Goal: Transaction & Acquisition: Purchase product/service

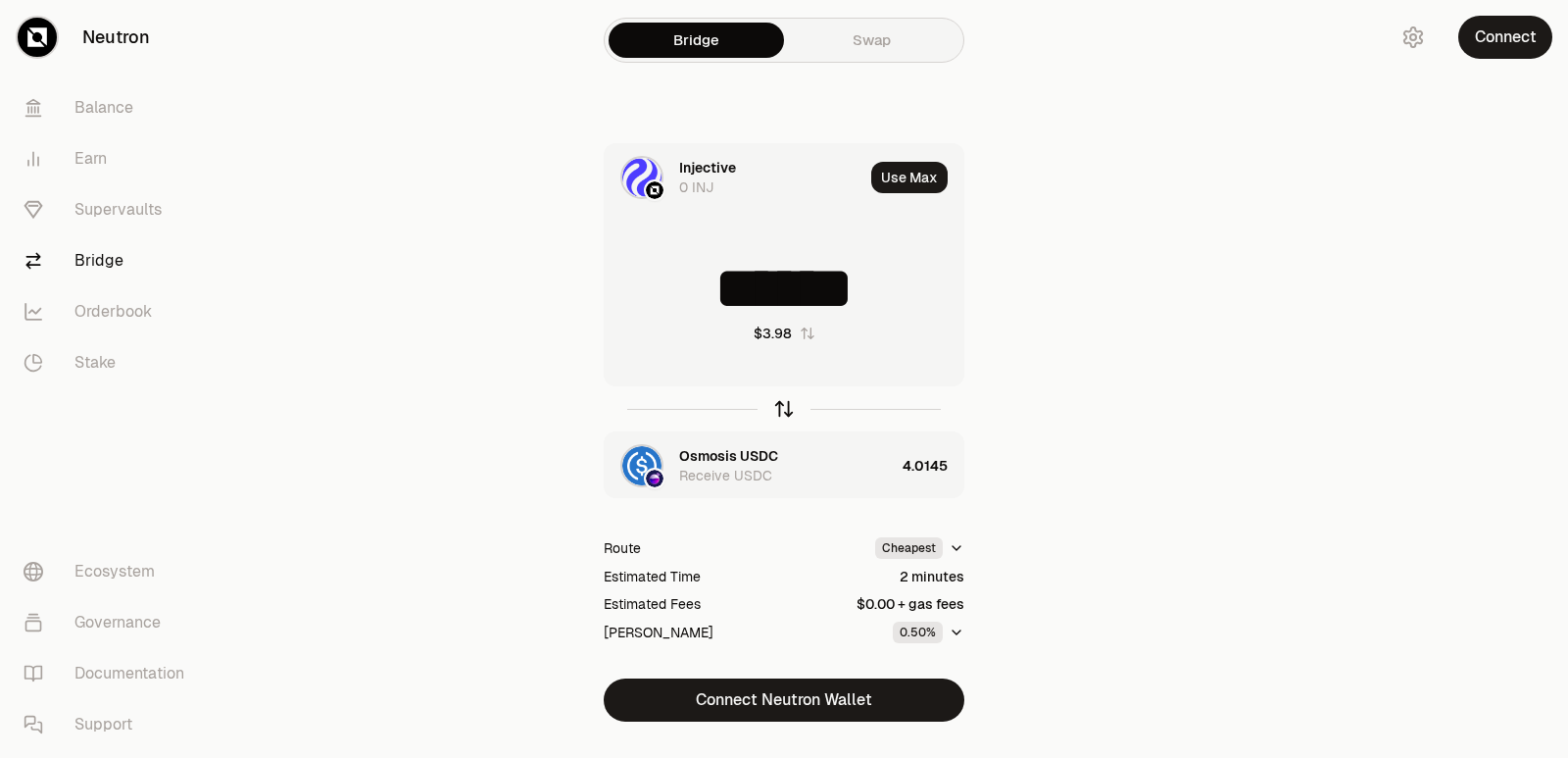
click at [784, 404] on icon "button" at bounding box center [784, 406] width 13 height 6
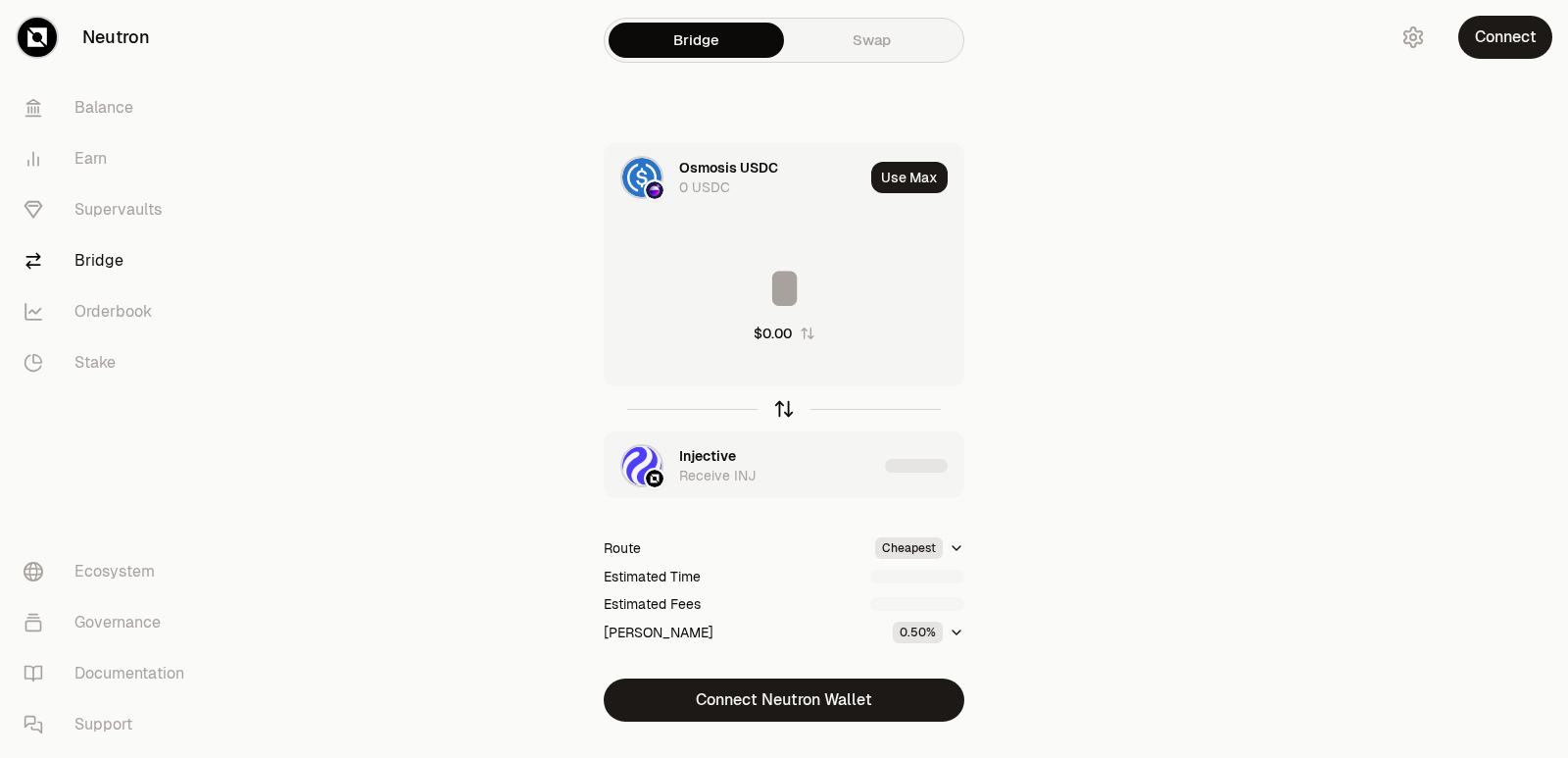
type input "********"
click at [705, 459] on div "Injective" at bounding box center [707, 456] width 57 height 20
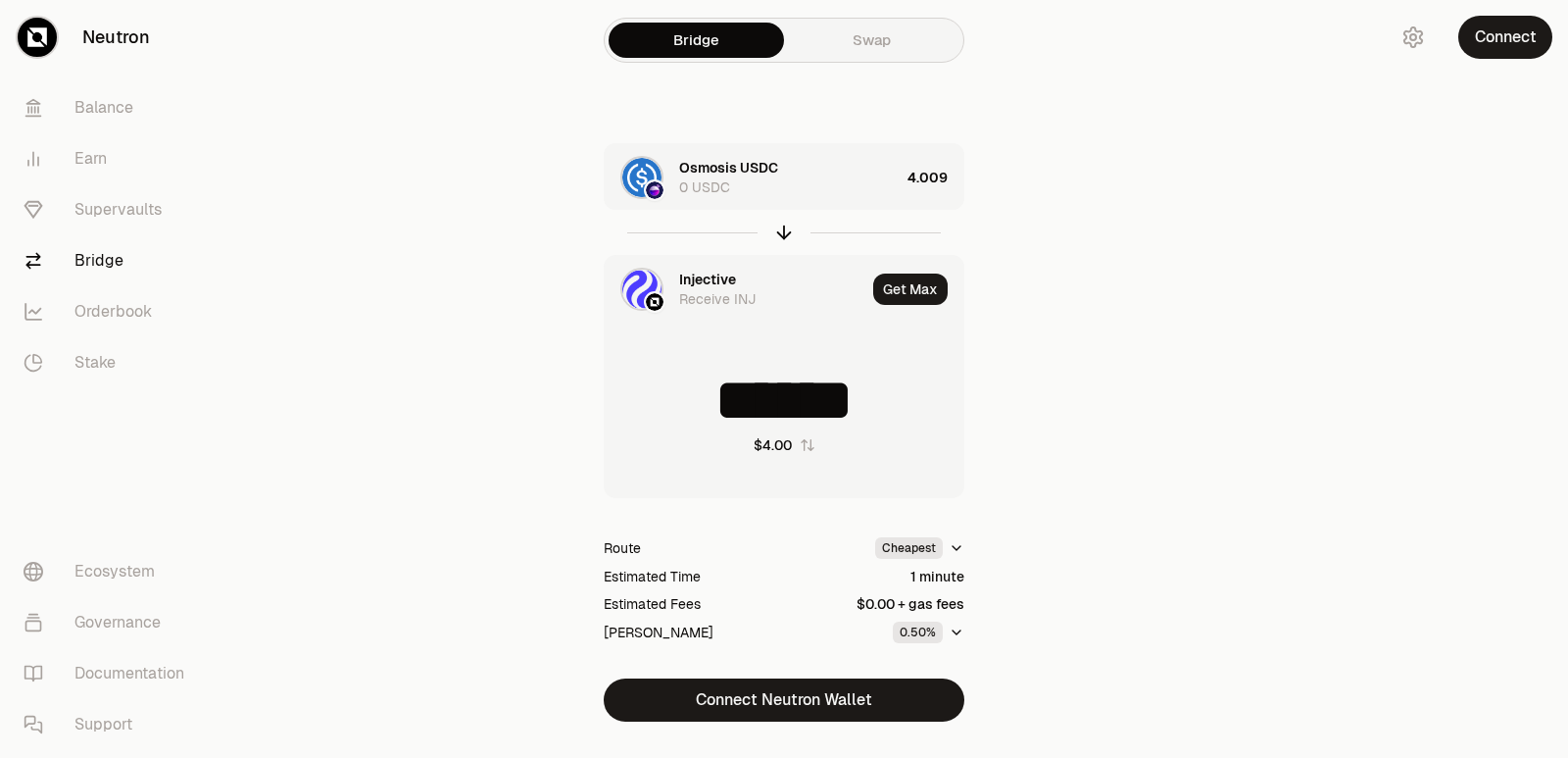
click at [716, 278] on div "Injective" at bounding box center [707, 279] width 57 height 20
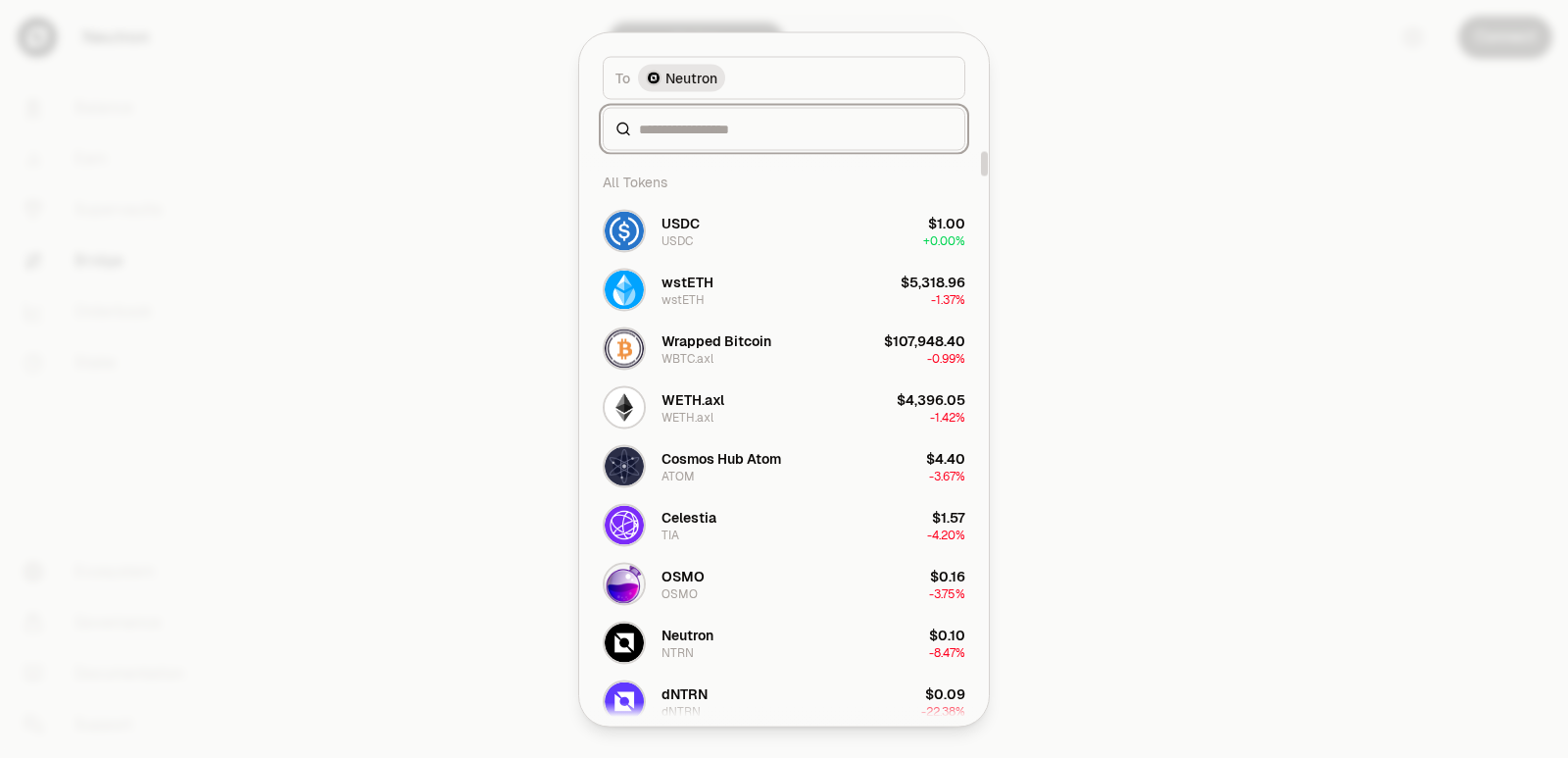
click at [691, 125] on input at bounding box center [795, 128] width 314 height 20
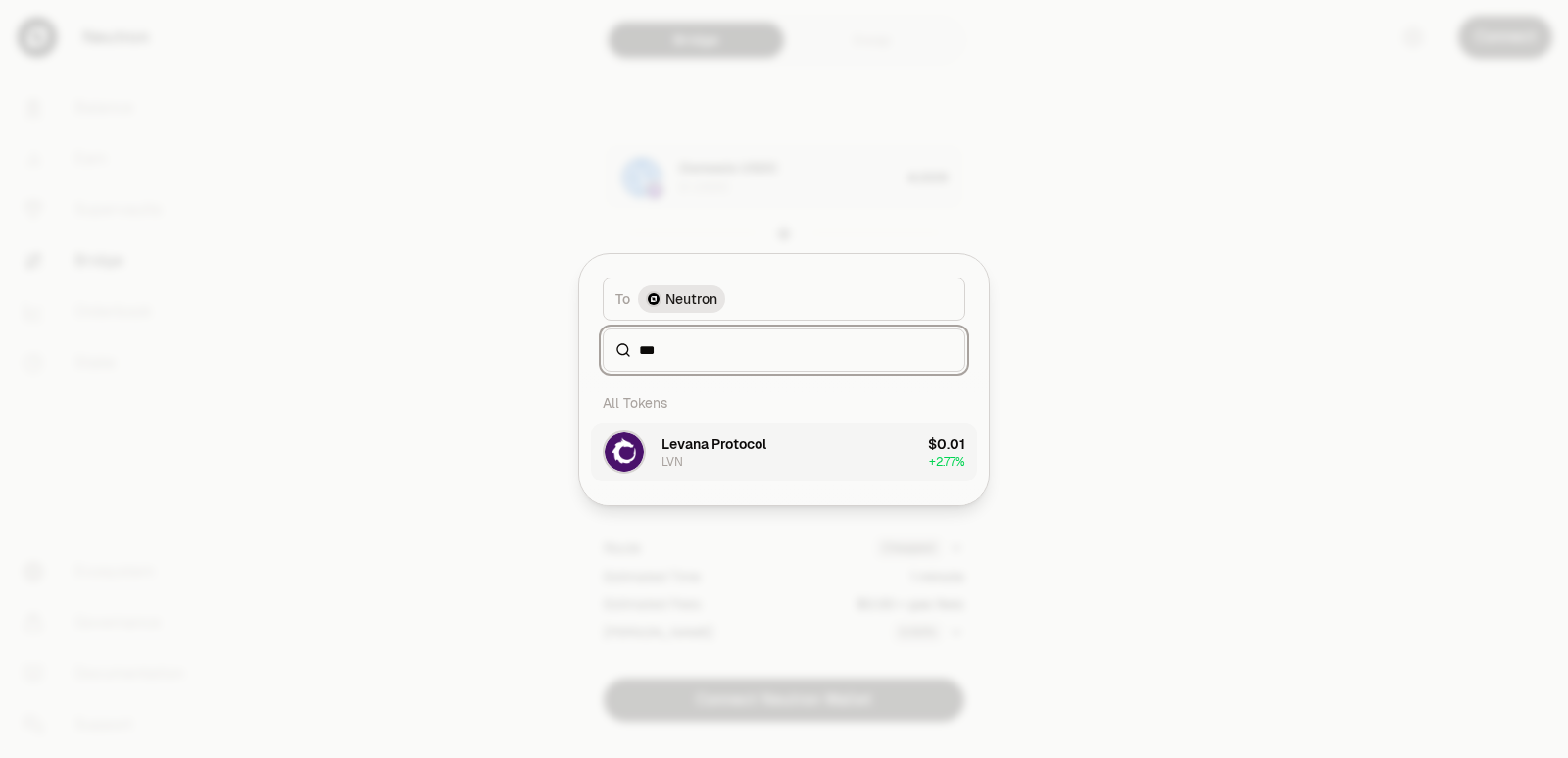
type input "***"
click at [769, 455] on button "Levana Protocol LVN $0.01 + 2.77%" at bounding box center [784, 451] width 386 height 59
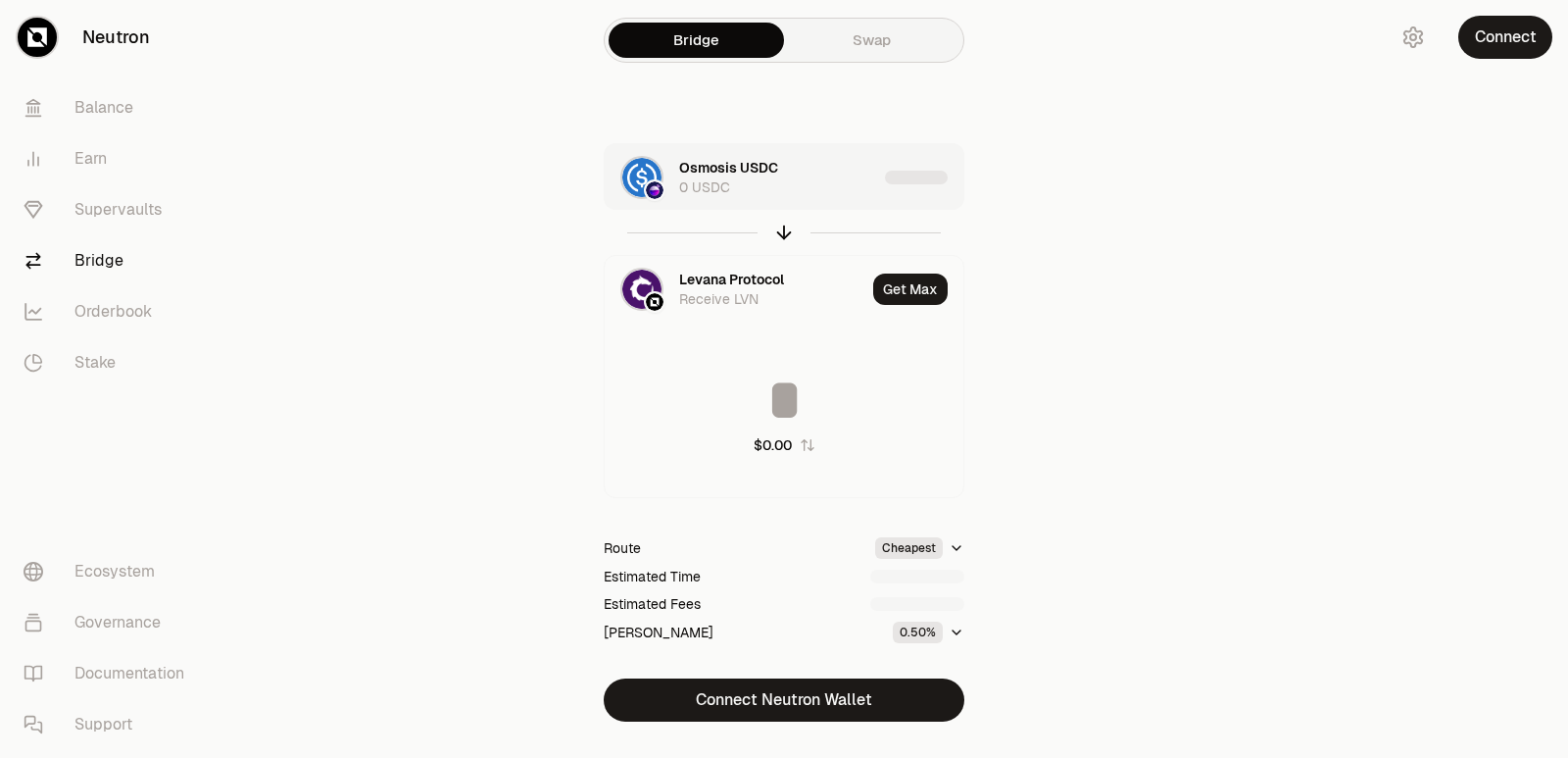
click at [817, 187] on div "Osmosis USDC 0 USDC" at bounding box center [778, 177] width 198 height 39
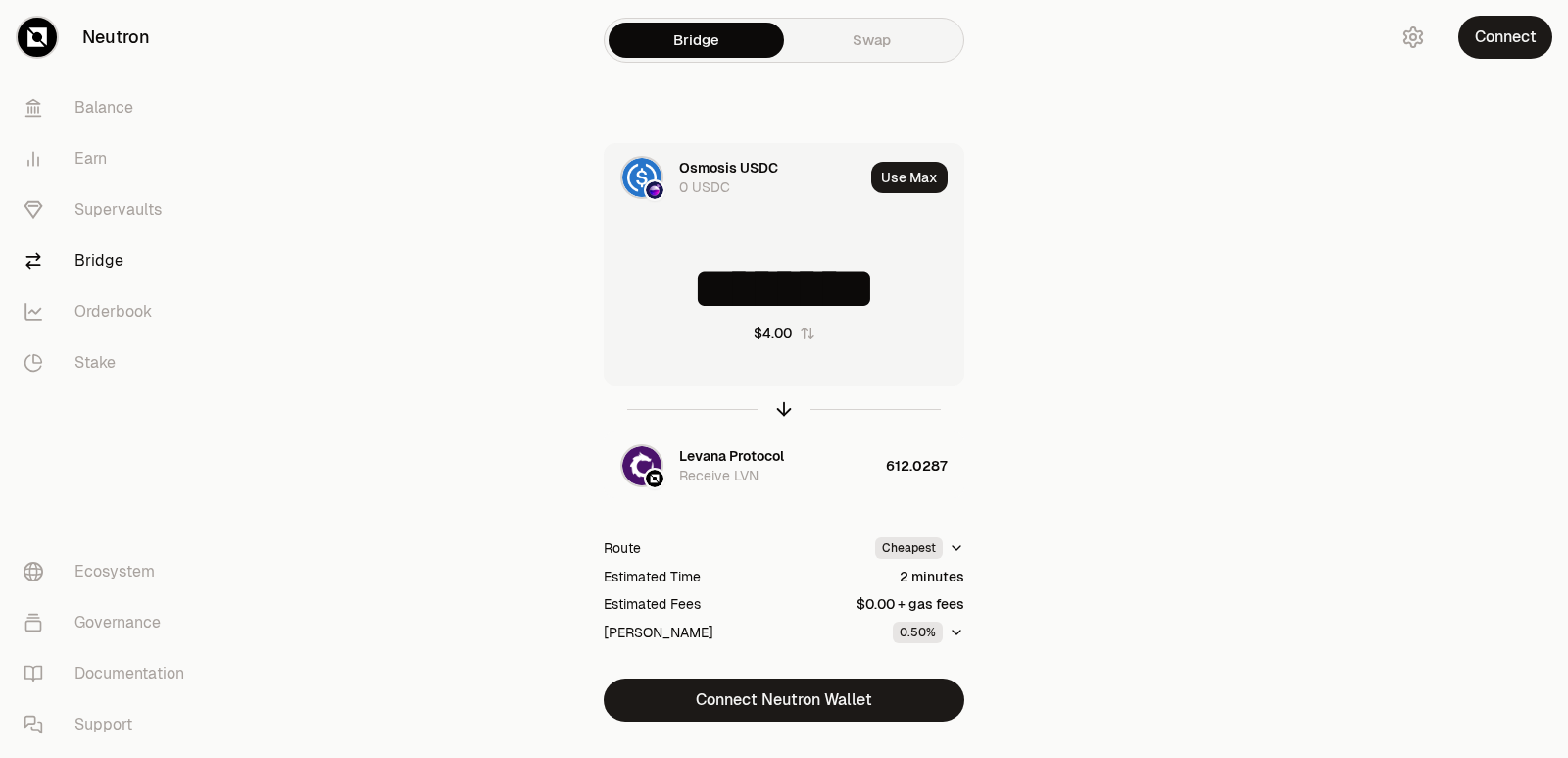
drag, startPoint x: 932, startPoint y: 294, endPoint x: 789, endPoint y: 298, distance: 143.1
click at [789, 298] on input "********" at bounding box center [784, 288] width 358 height 59
click at [782, 406] on icon "button" at bounding box center [784, 409] width 22 height 22
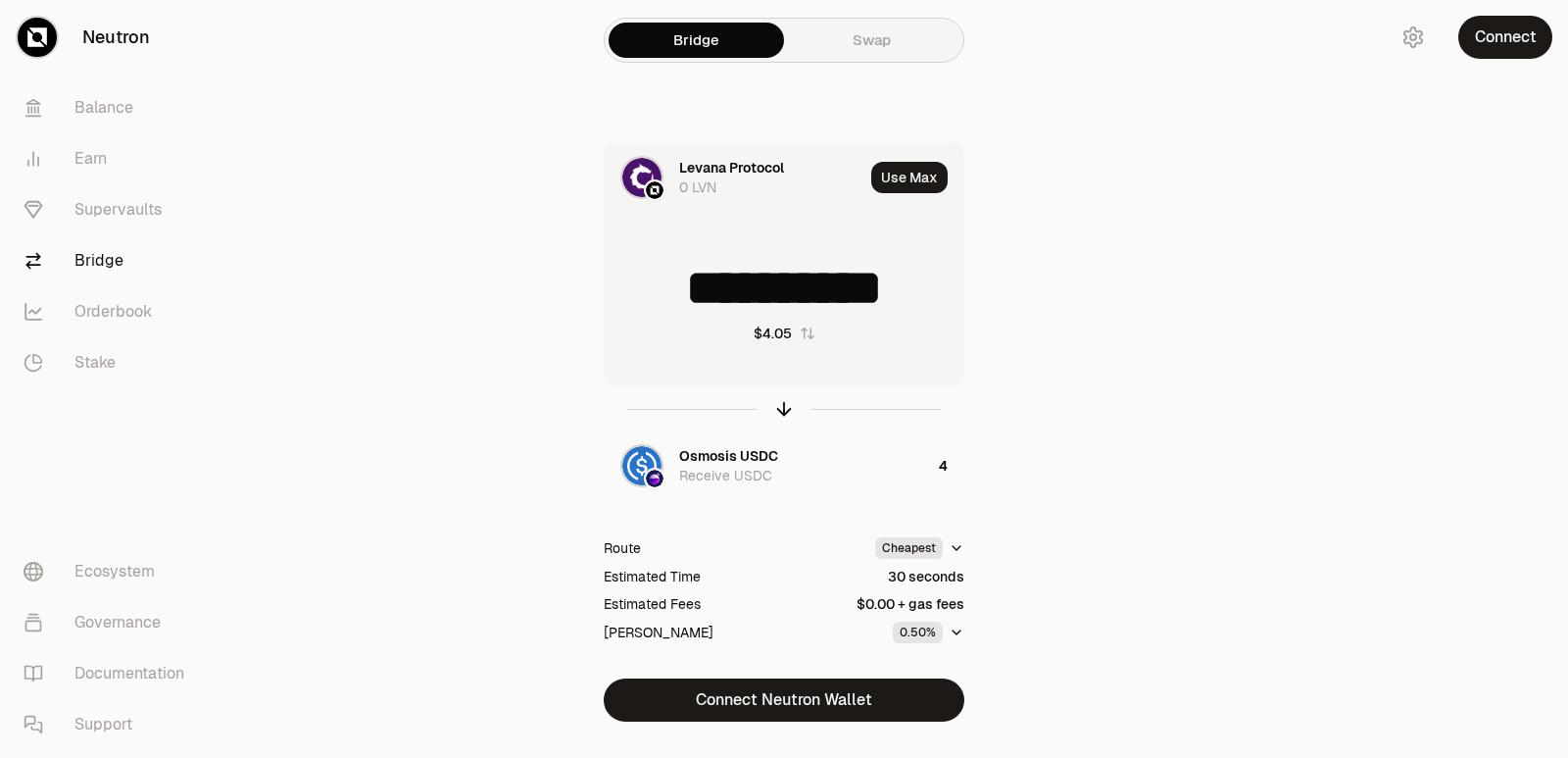
click at [901, 270] on input "**********" at bounding box center [784, 288] width 358 height 59
drag, startPoint x: 931, startPoint y: 288, endPoint x: 701, endPoint y: 290, distance: 230.0
click at [701, 290] on input "**********" at bounding box center [784, 288] width 358 height 59
type input "***"
click at [784, 403] on icon "button" at bounding box center [784, 406] width 13 height 6
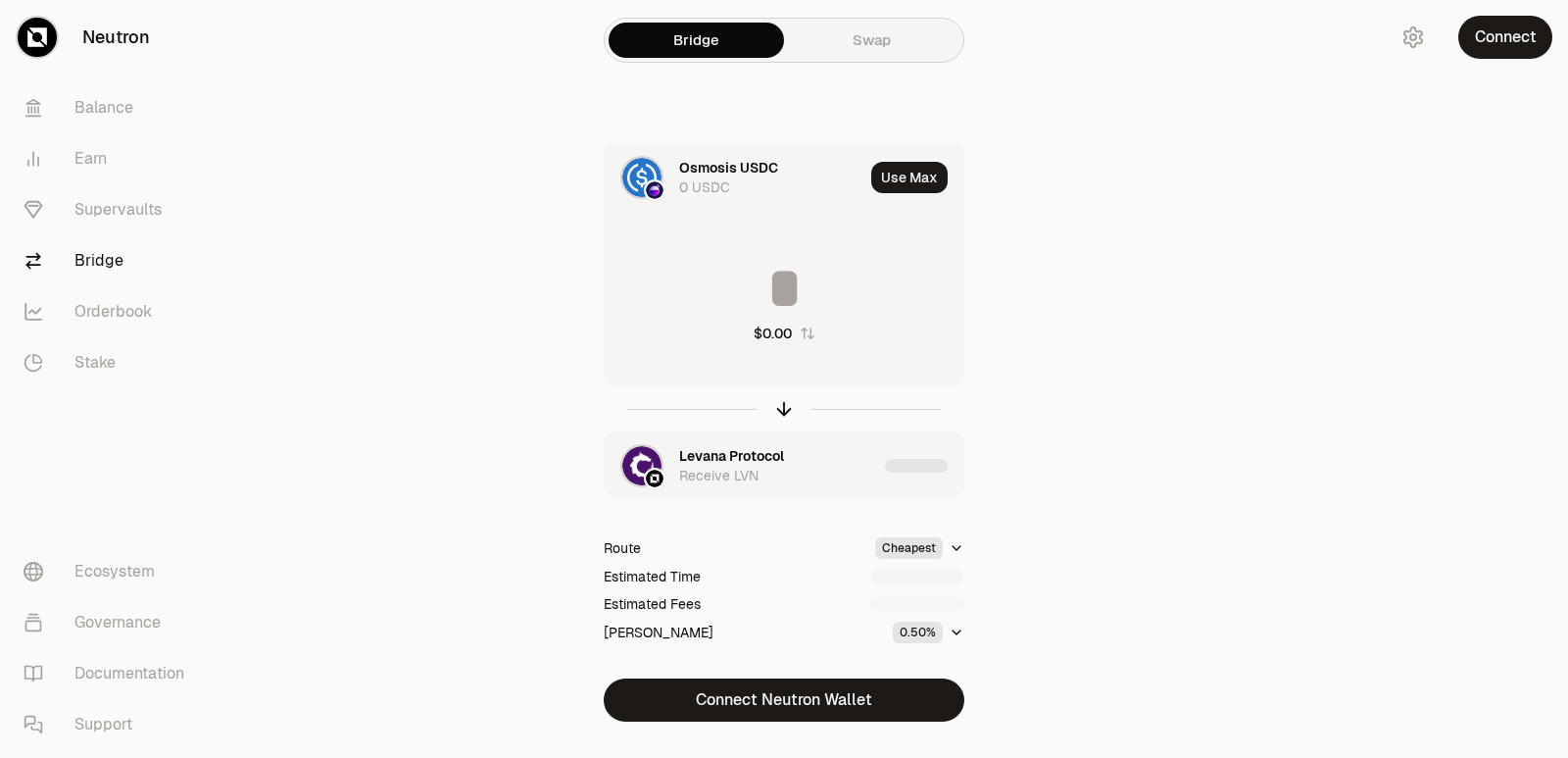
type input "********"
click at [739, 449] on div "Levana Protocol" at bounding box center [732, 456] width 105 height 20
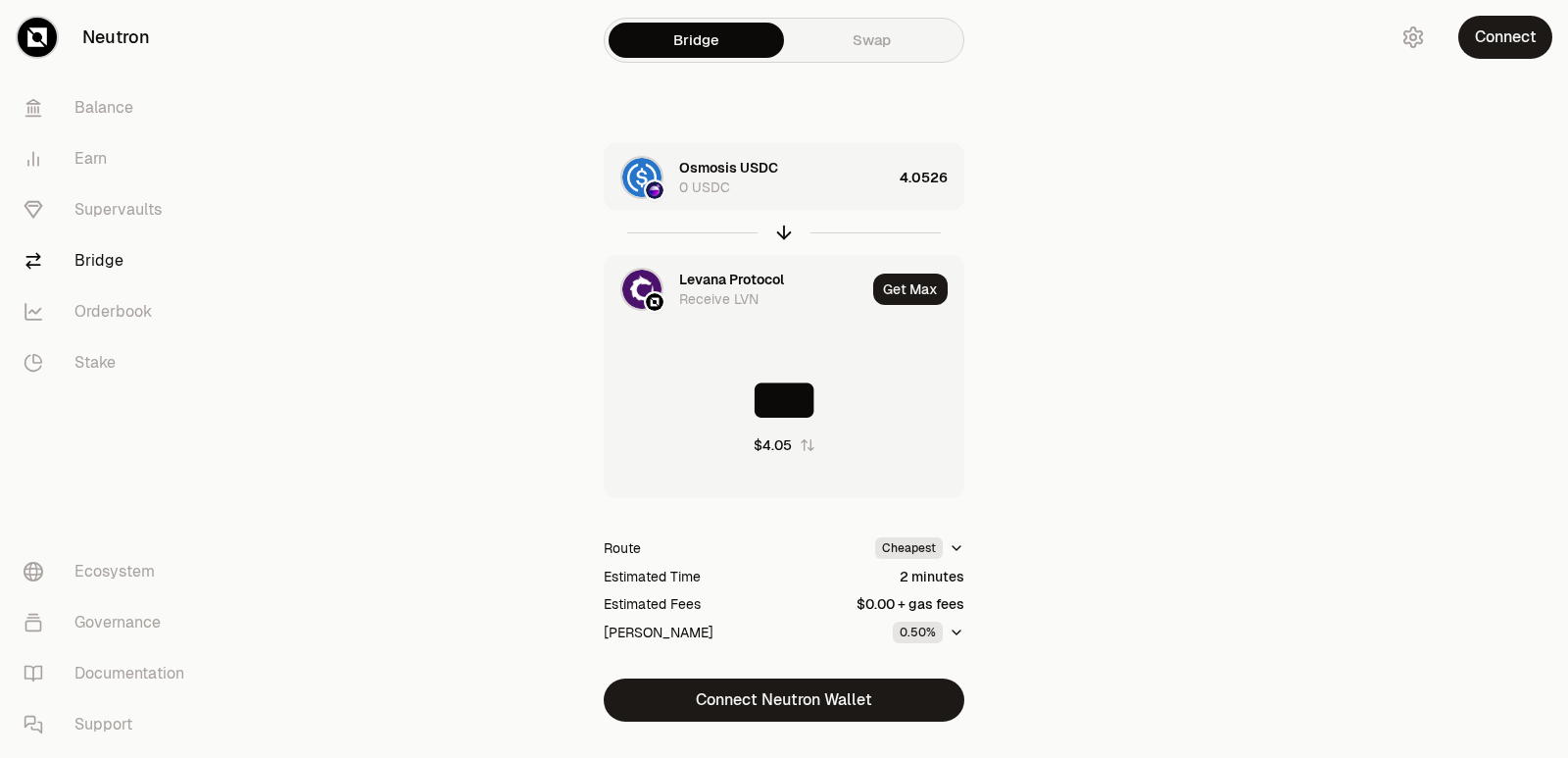
click at [733, 277] on div "Levana Protocol" at bounding box center [732, 279] width 105 height 20
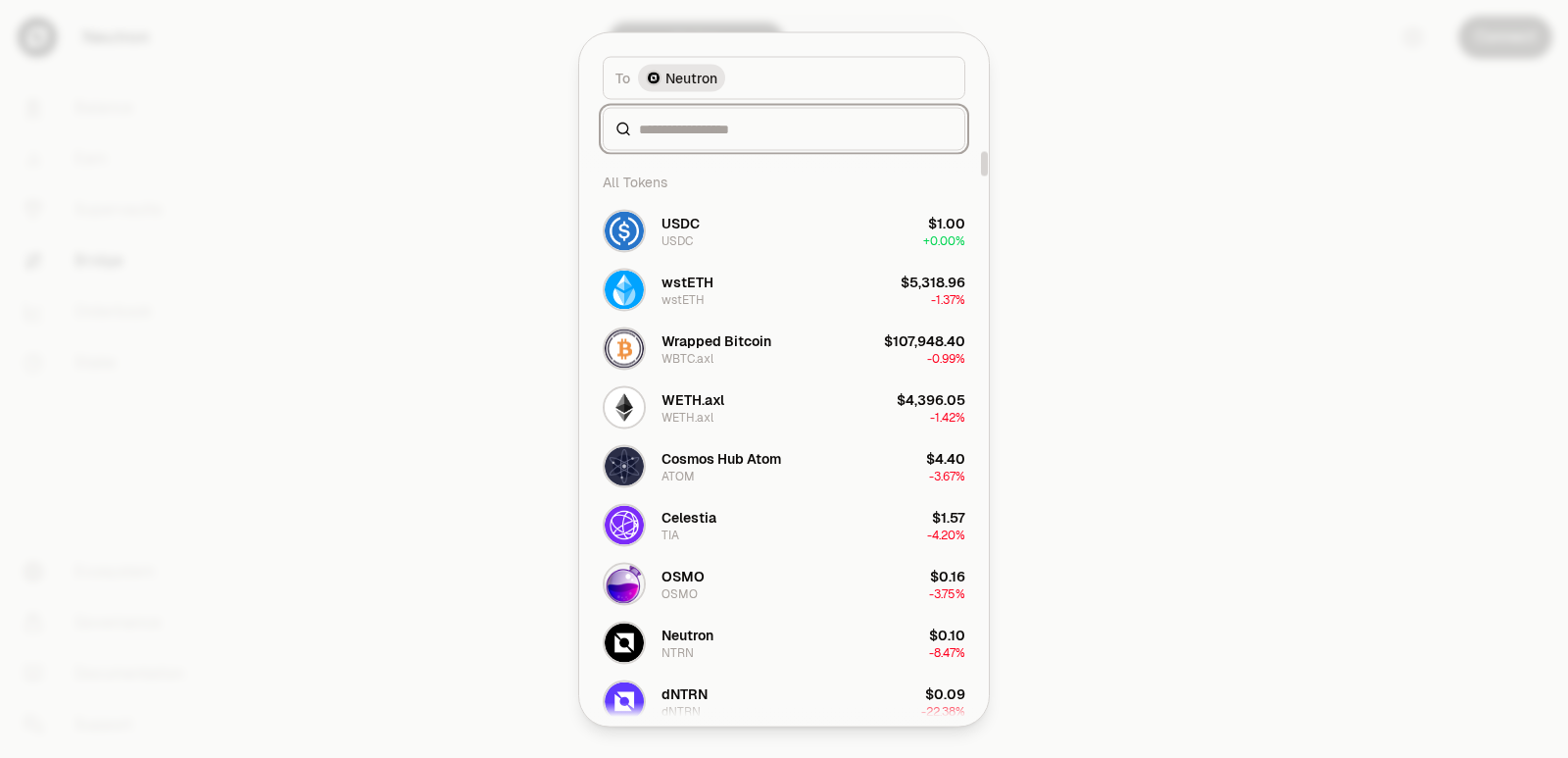
click at [687, 125] on input at bounding box center [795, 128] width 314 height 20
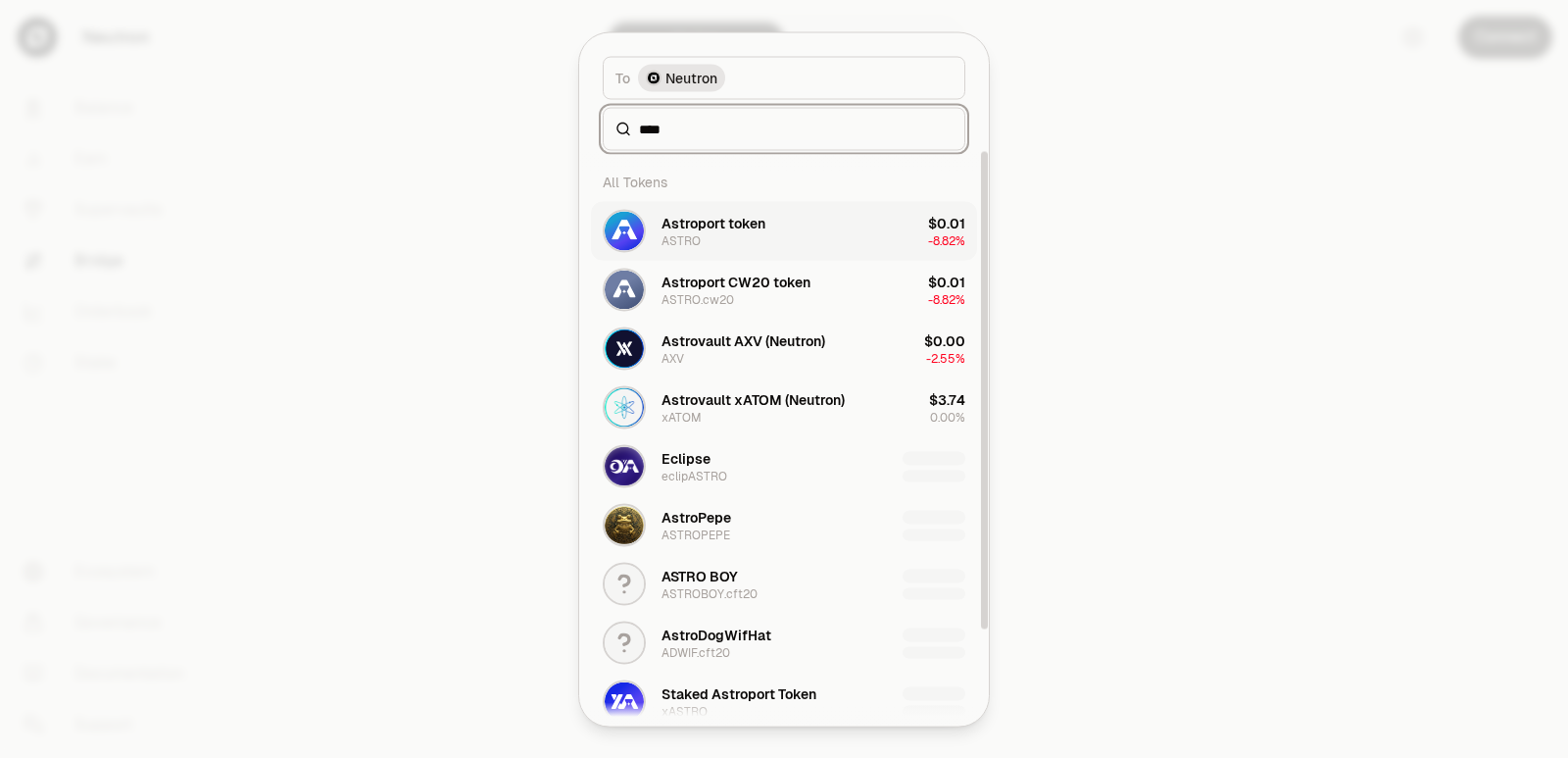
type input "****"
click at [715, 223] on div "Astroport token" at bounding box center [713, 223] width 104 height 20
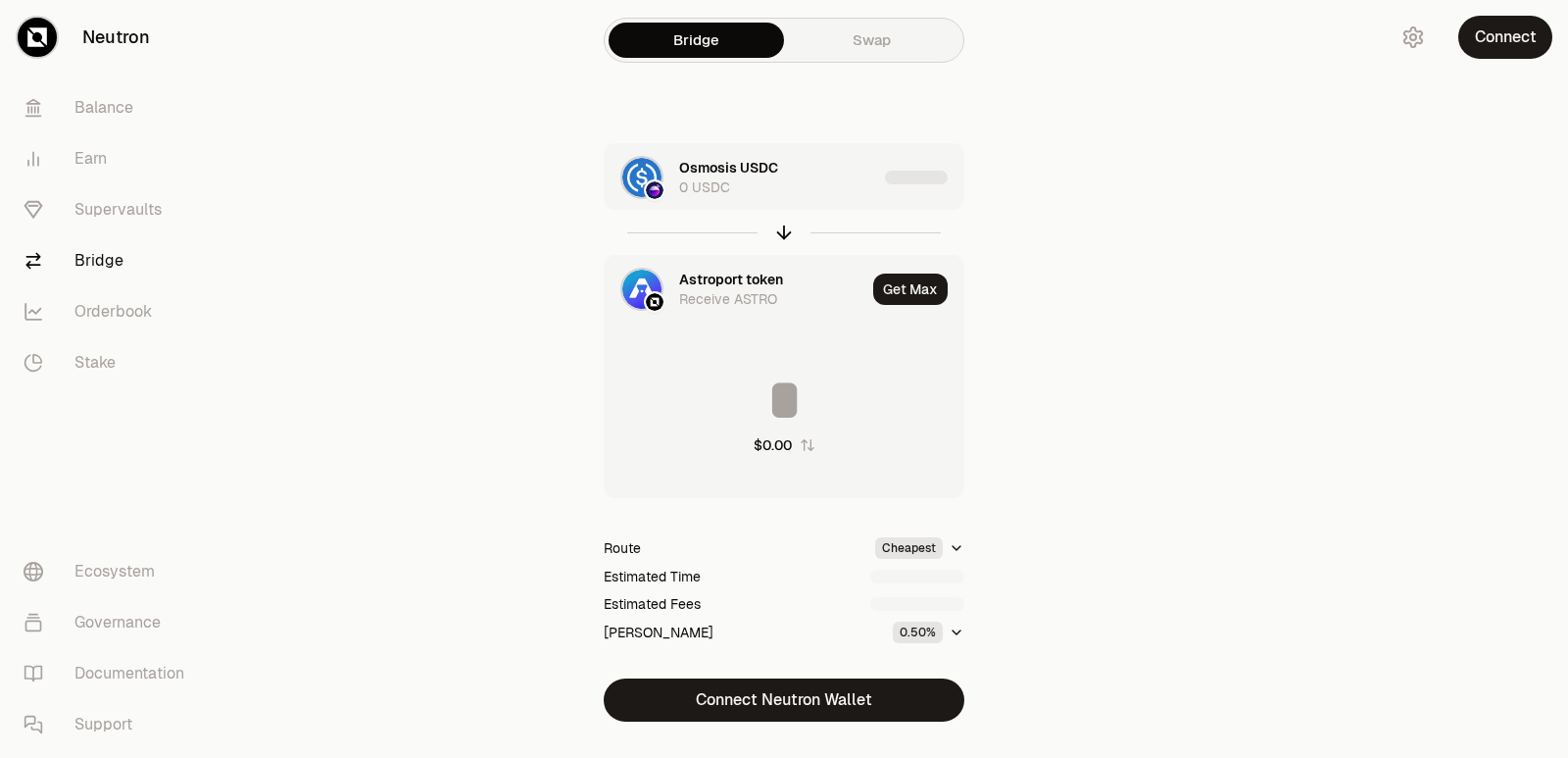
type input "**********"
click at [938, 178] on div "4.0526" at bounding box center [931, 177] width 64 height 67
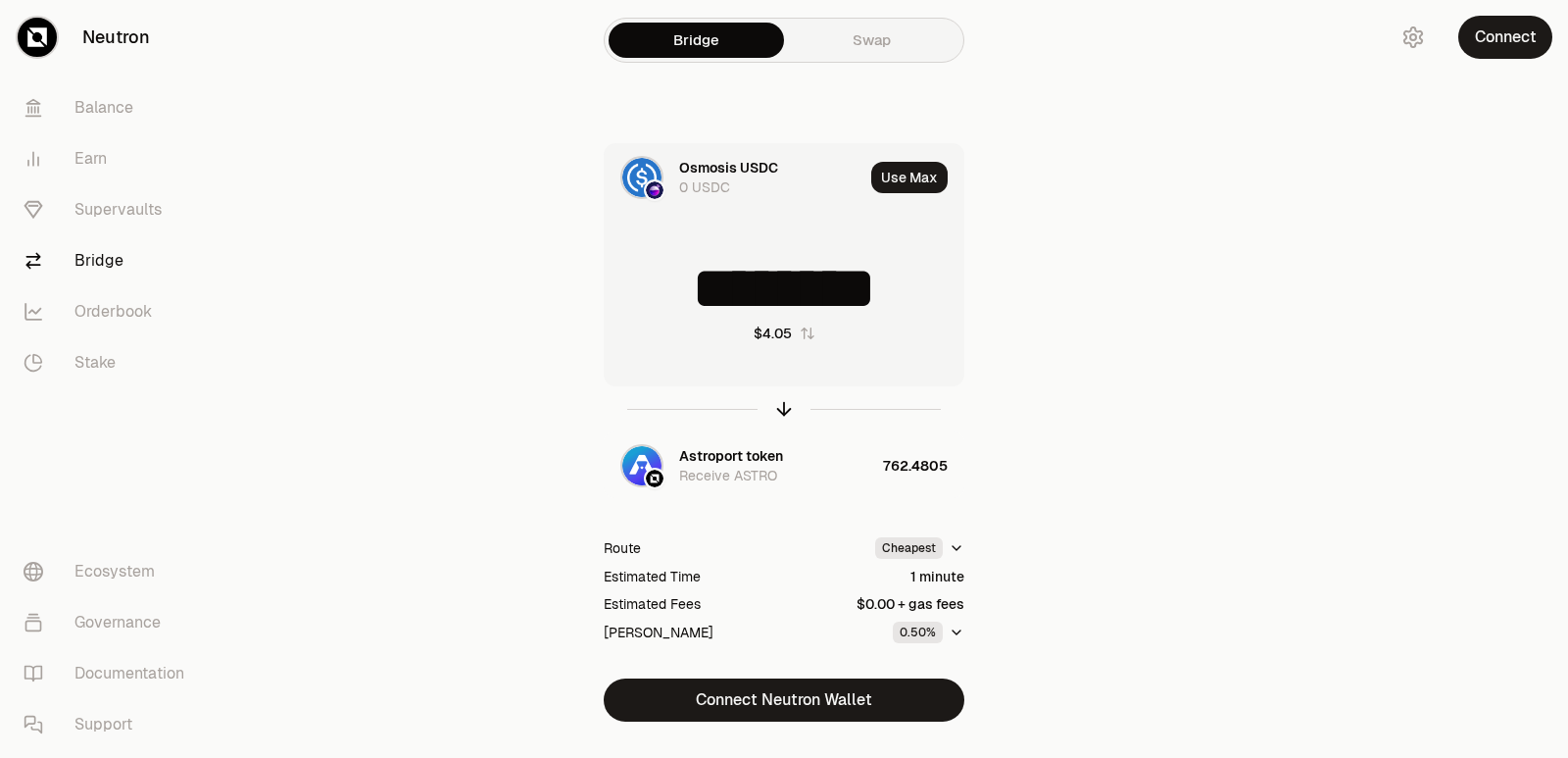
drag, startPoint x: 930, startPoint y: 279, endPoint x: 694, endPoint y: 288, distance: 236.2
click at [694, 288] on input "********" at bounding box center [784, 288] width 358 height 59
click at [784, 409] on icon "button" at bounding box center [784, 409] width 0 height 13
type input "*"
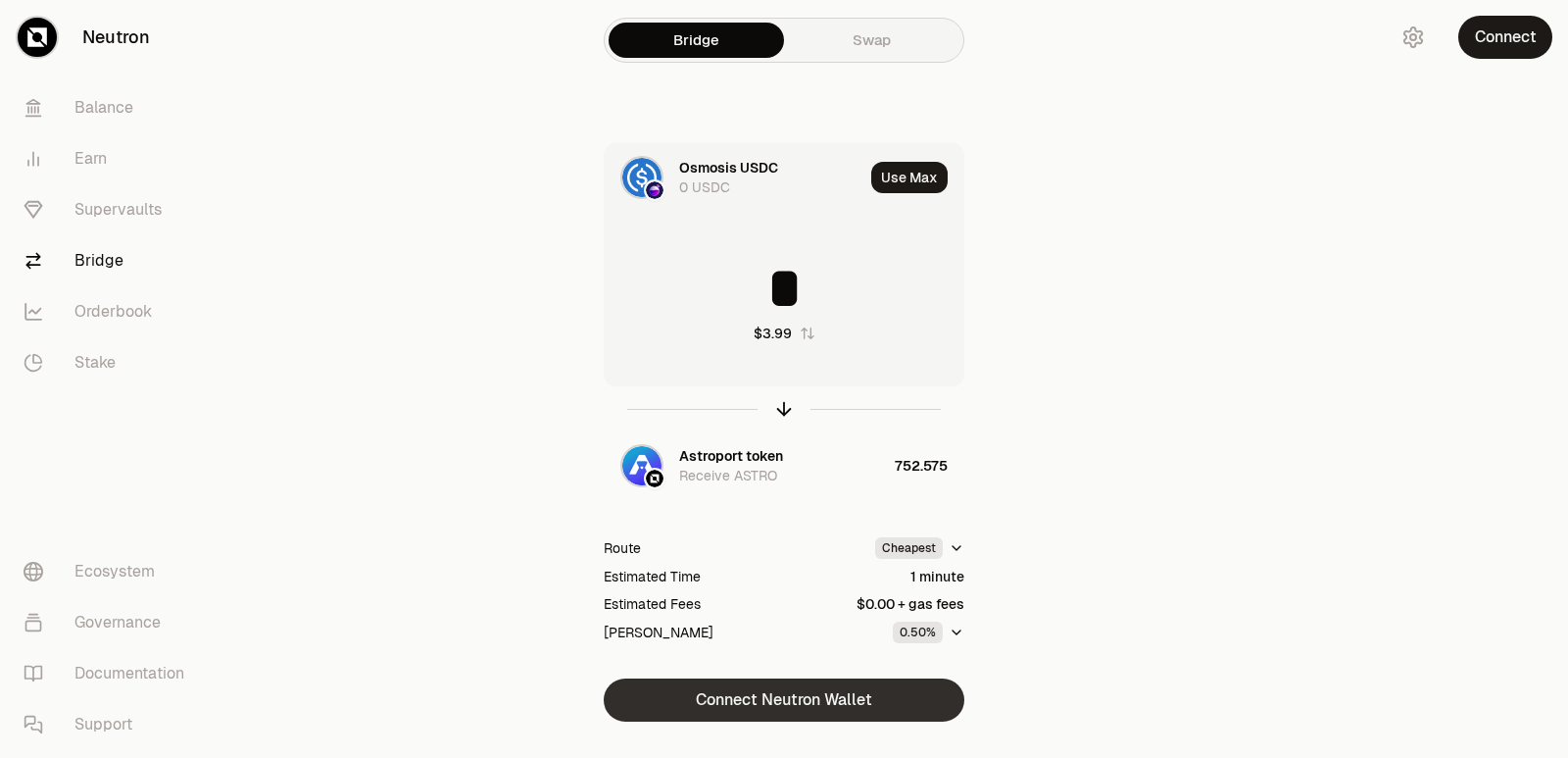
click at [786, 698] on button "Connect Neutron Wallet" at bounding box center [784, 699] width 360 height 43
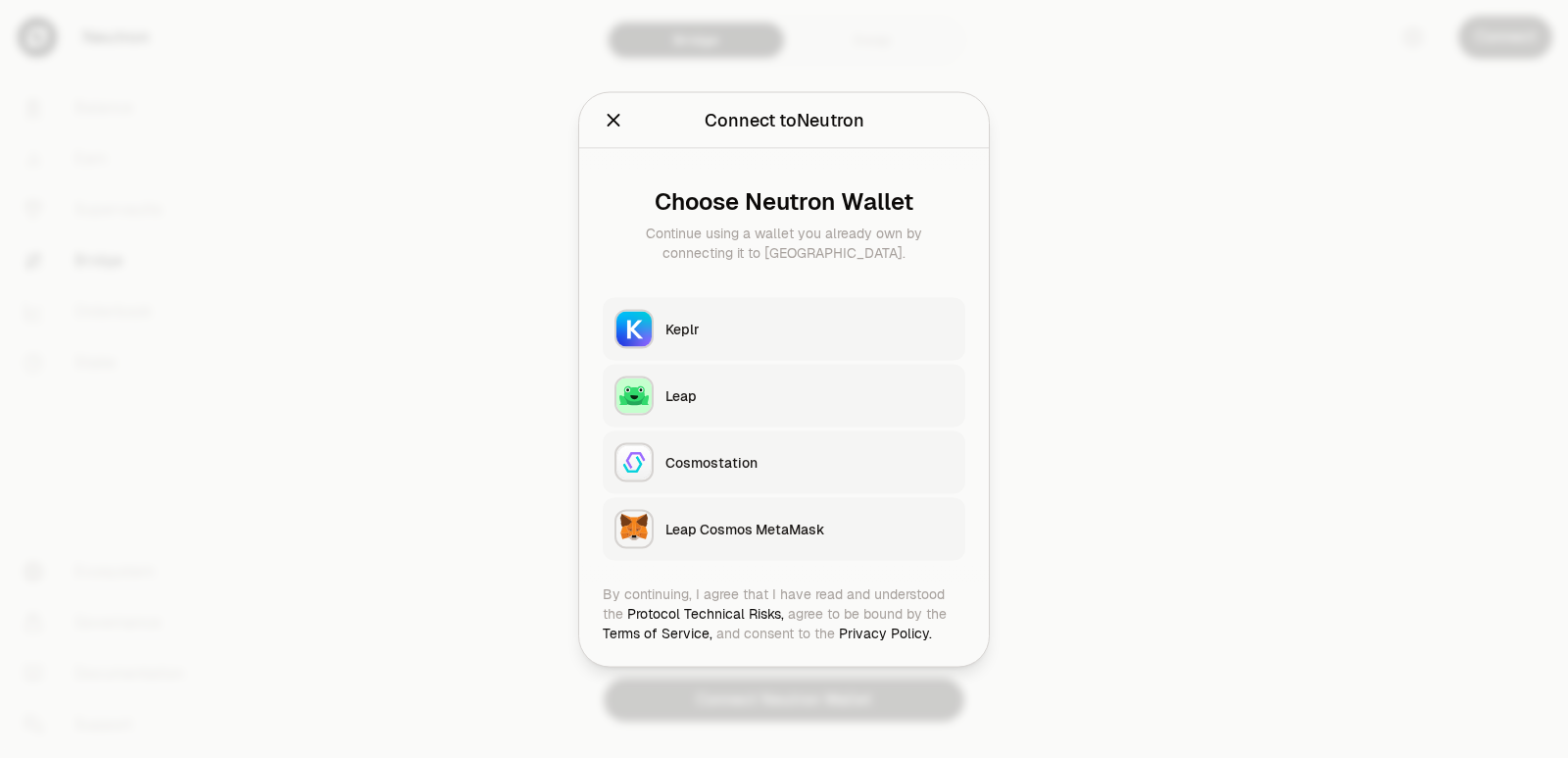
click at [723, 338] on button "Keplr" at bounding box center [784, 328] width 362 height 63
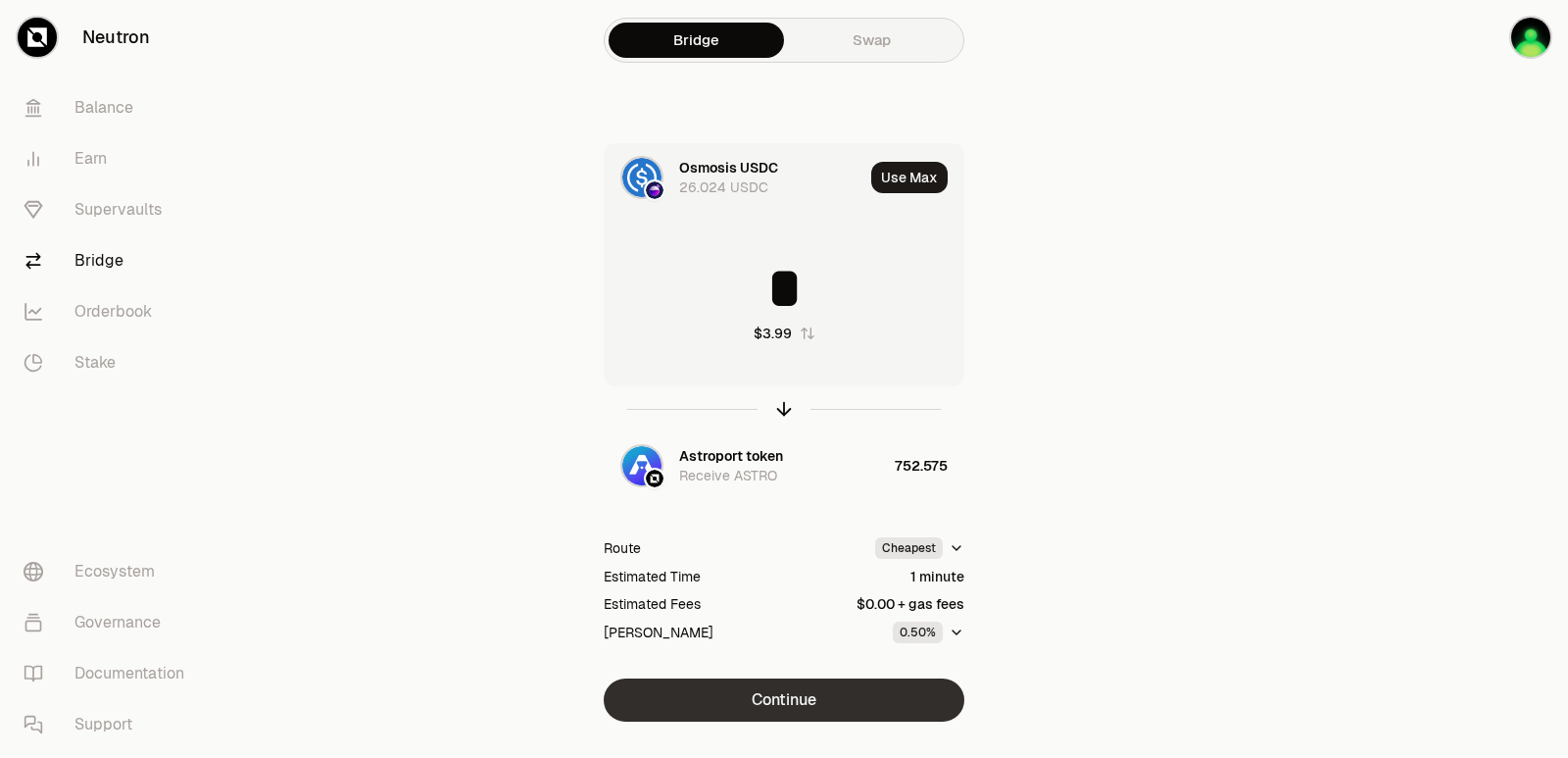
click at [801, 702] on button "Continue" at bounding box center [784, 699] width 360 height 43
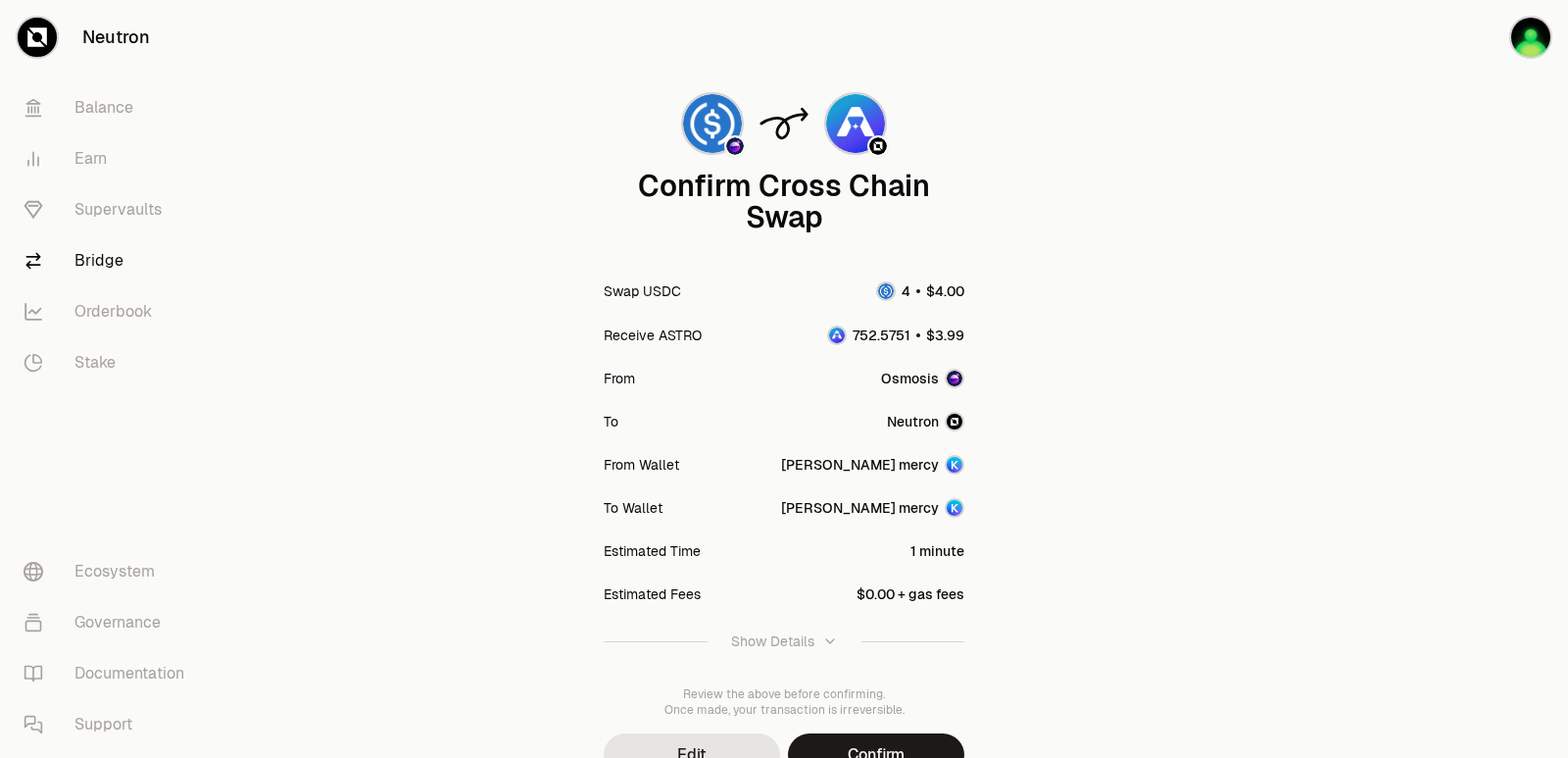
scroll to position [162, 0]
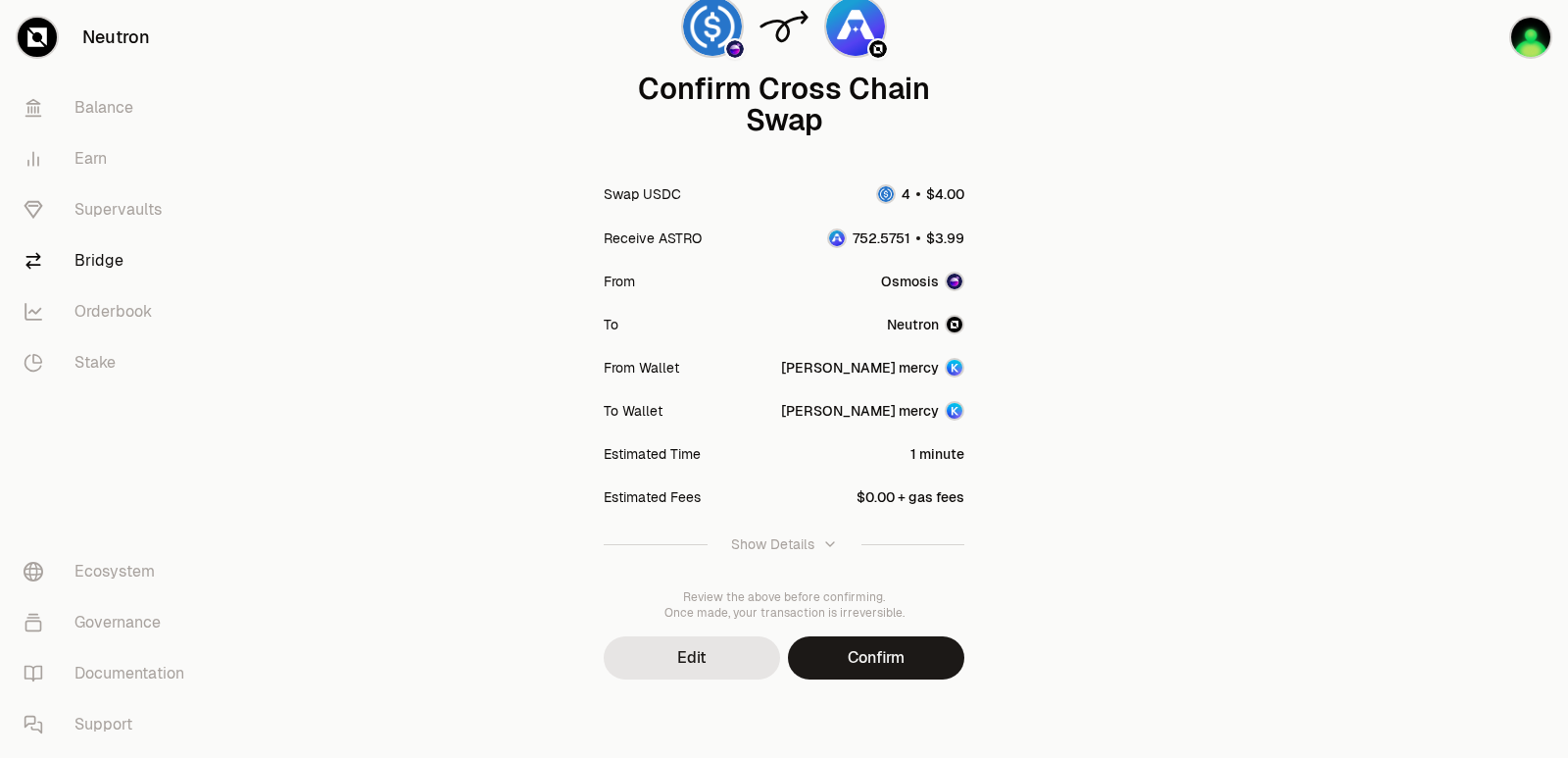
click at [866, 687] on div "Confirm Cross Chain Swap Swap USDC Receive ASTRO From Osmosis To [GEOGRAPHIC_DA…" at bounding box center [784, 298] width 705 height 920
click at [871, 659] on button "Confirm" at bounding box center [876, 657] width 177 height 43
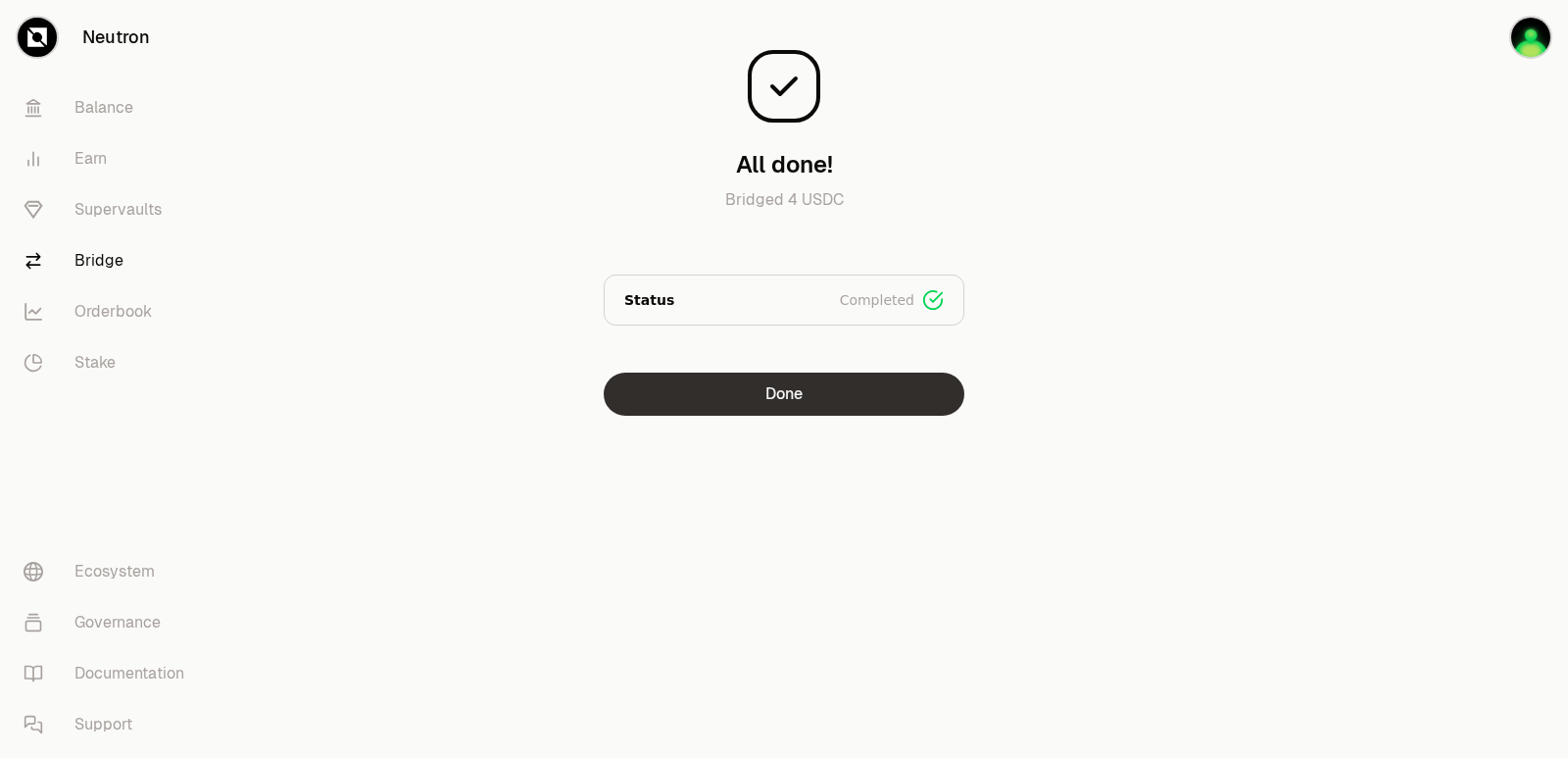
click at [761, 410] on button "Done" at bounding box center [784, 393] width 360 height 43
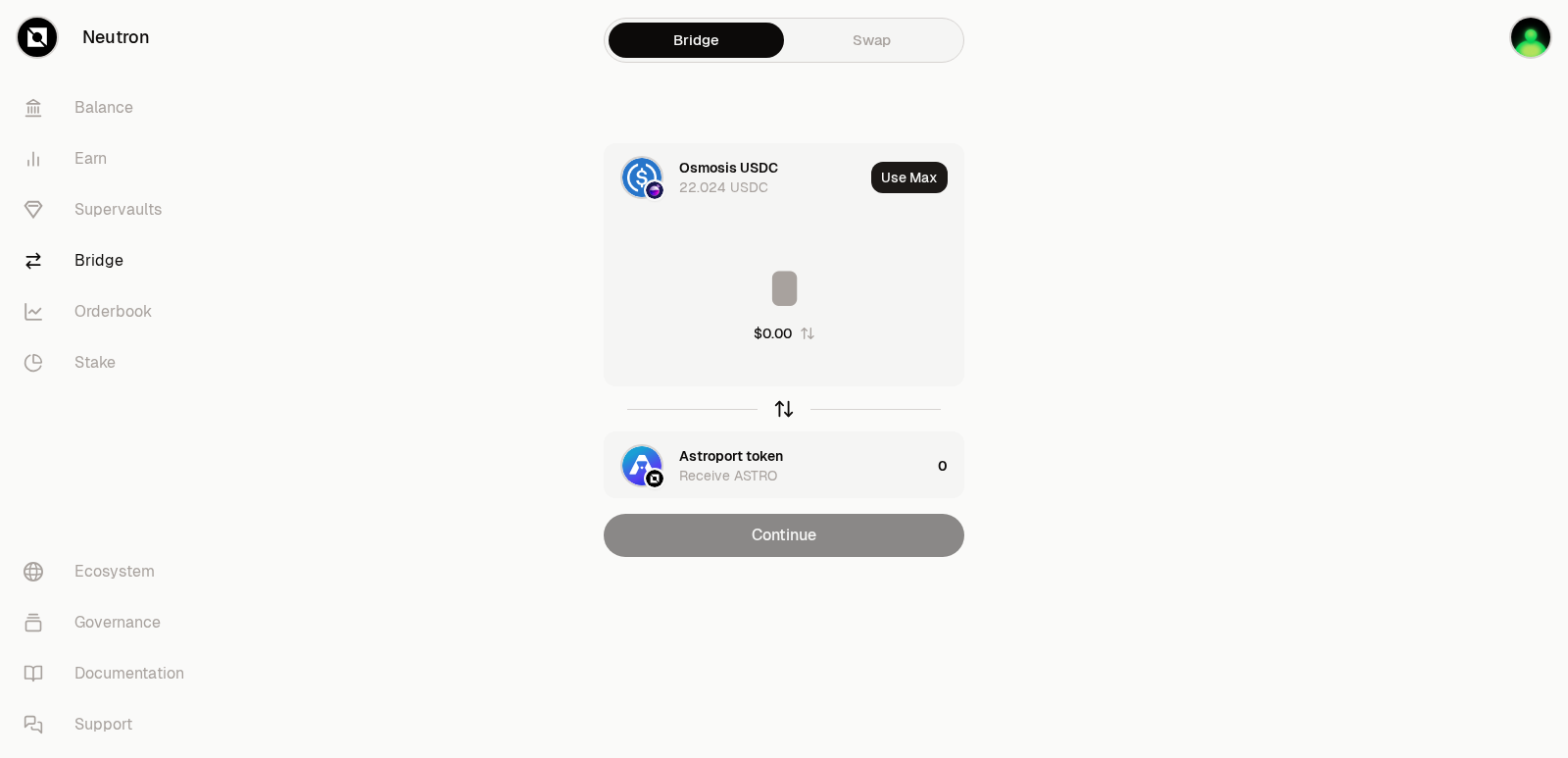
click at [787, 410] on icon "button" at bounding box center [784, 409] width 22 height 22
click at [910, 173] on button "Use Max" at bounding box center [909, 178] width 76 height 32
type input "*********"
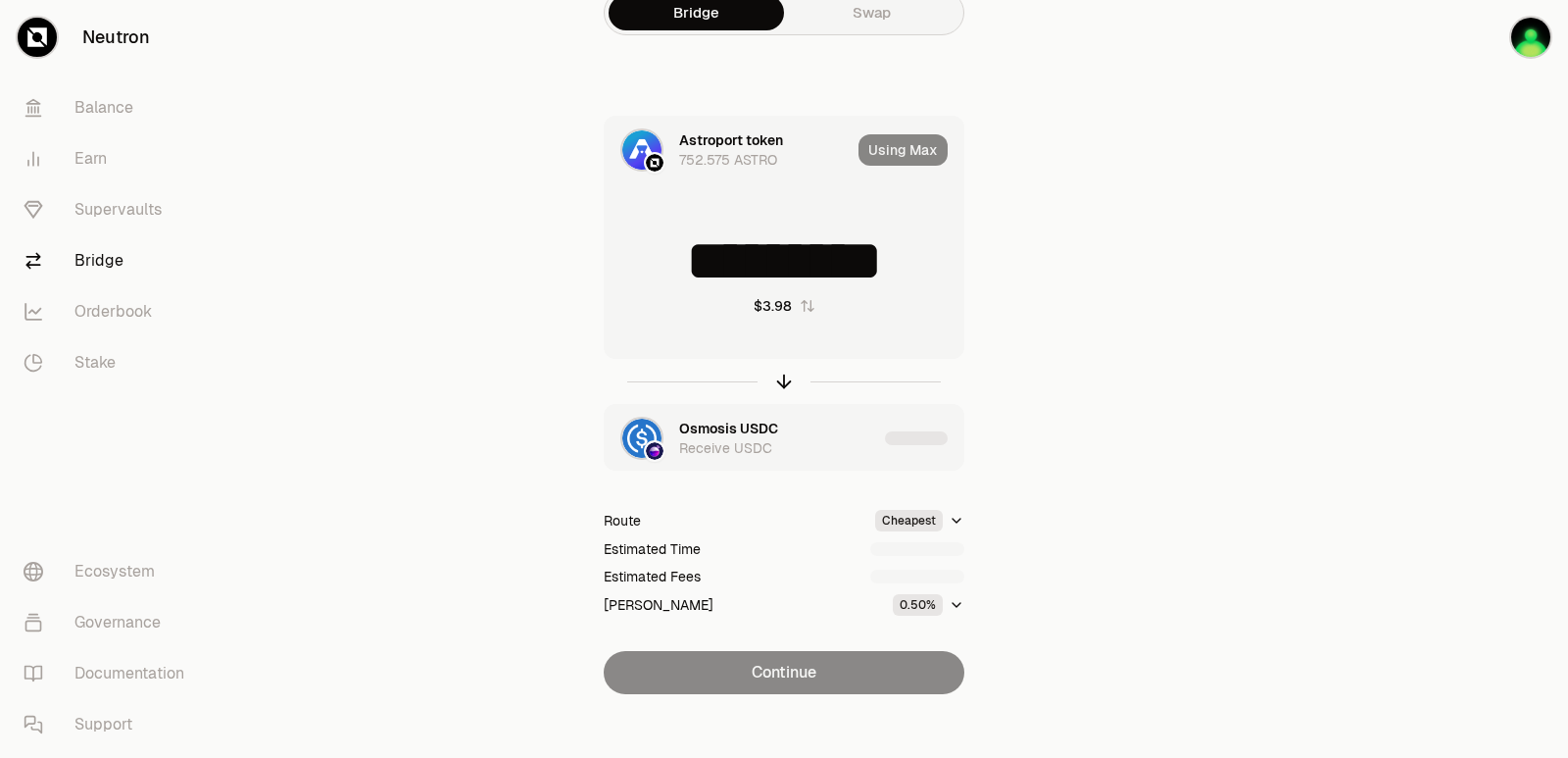
scroll to position [42, 0]
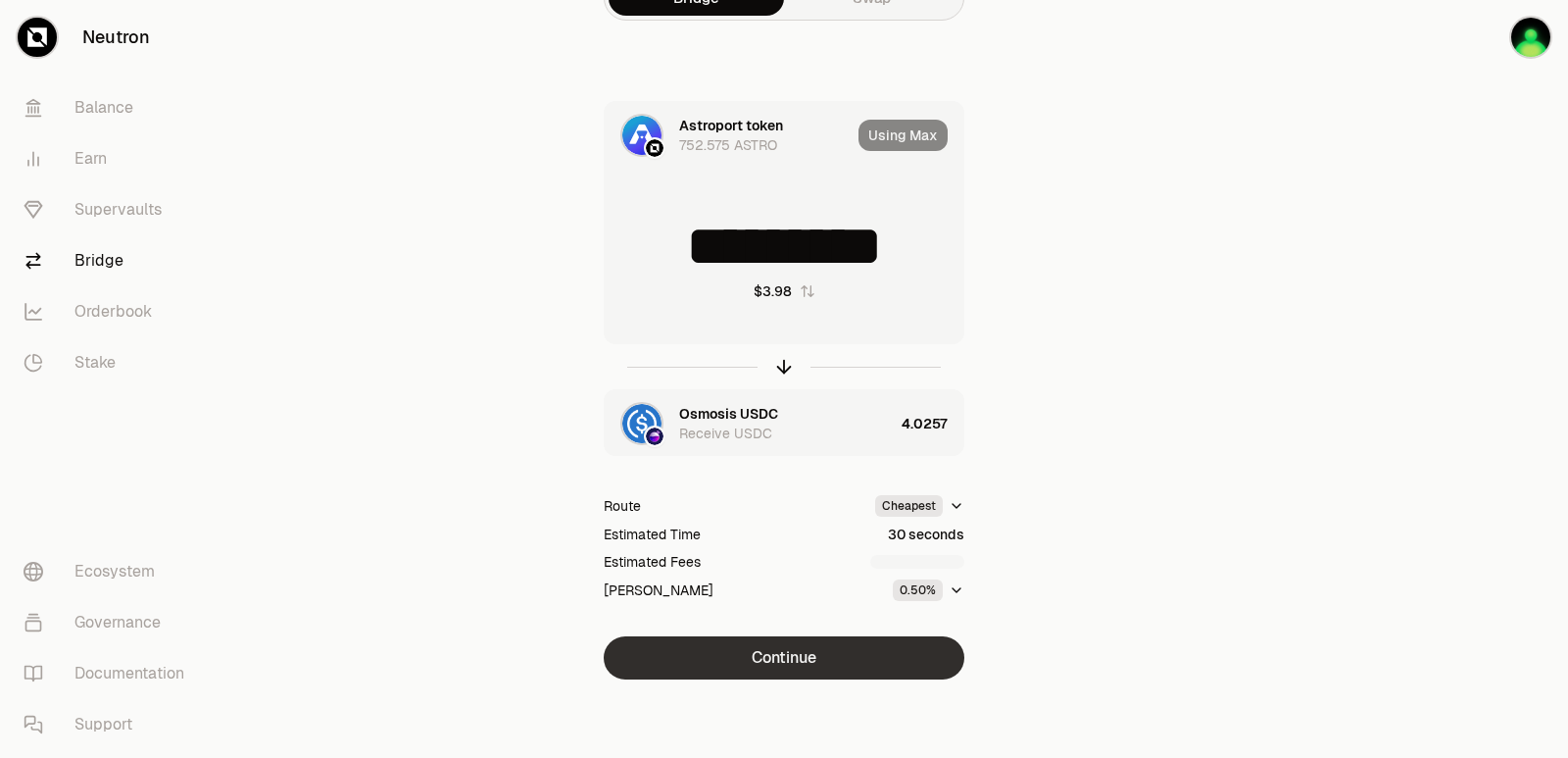
click at [809, 660] on button "Continue" at bounding box center [784, 657] width 360 height 43
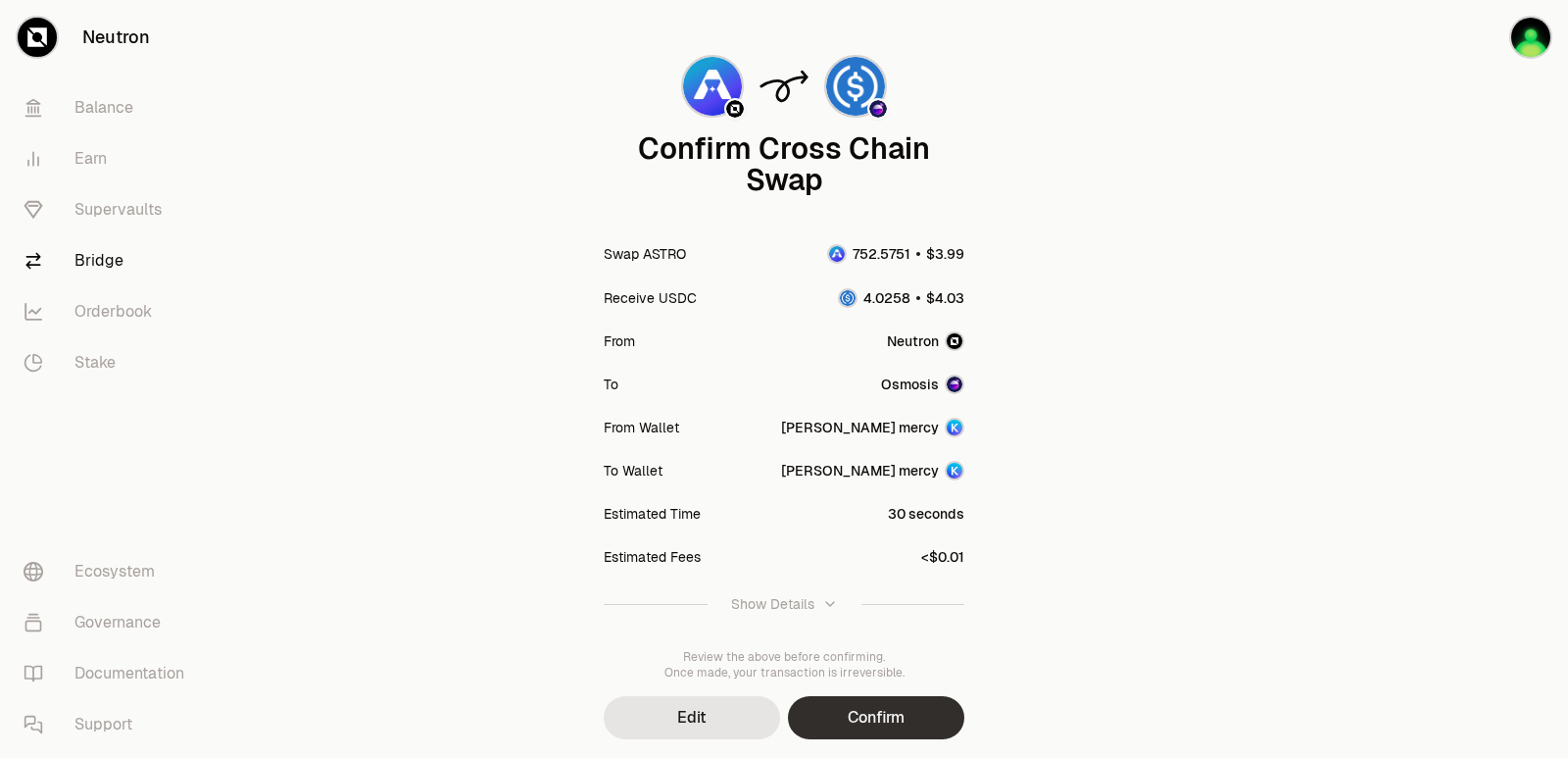
scroll to position [162, 0]
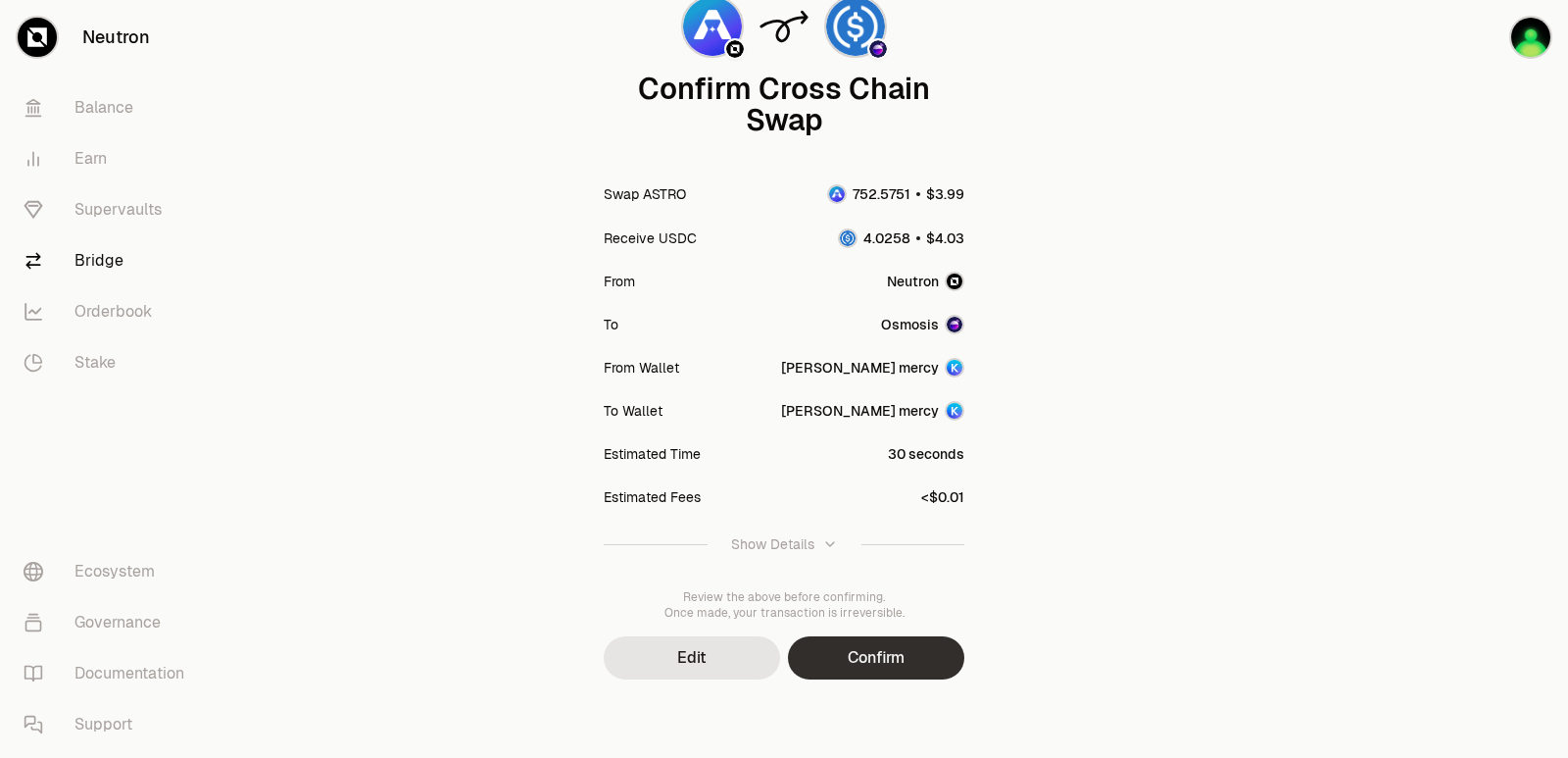
click at [858, 657] on button "Confirm" at bounding box center [876, 657] width 177 height 43
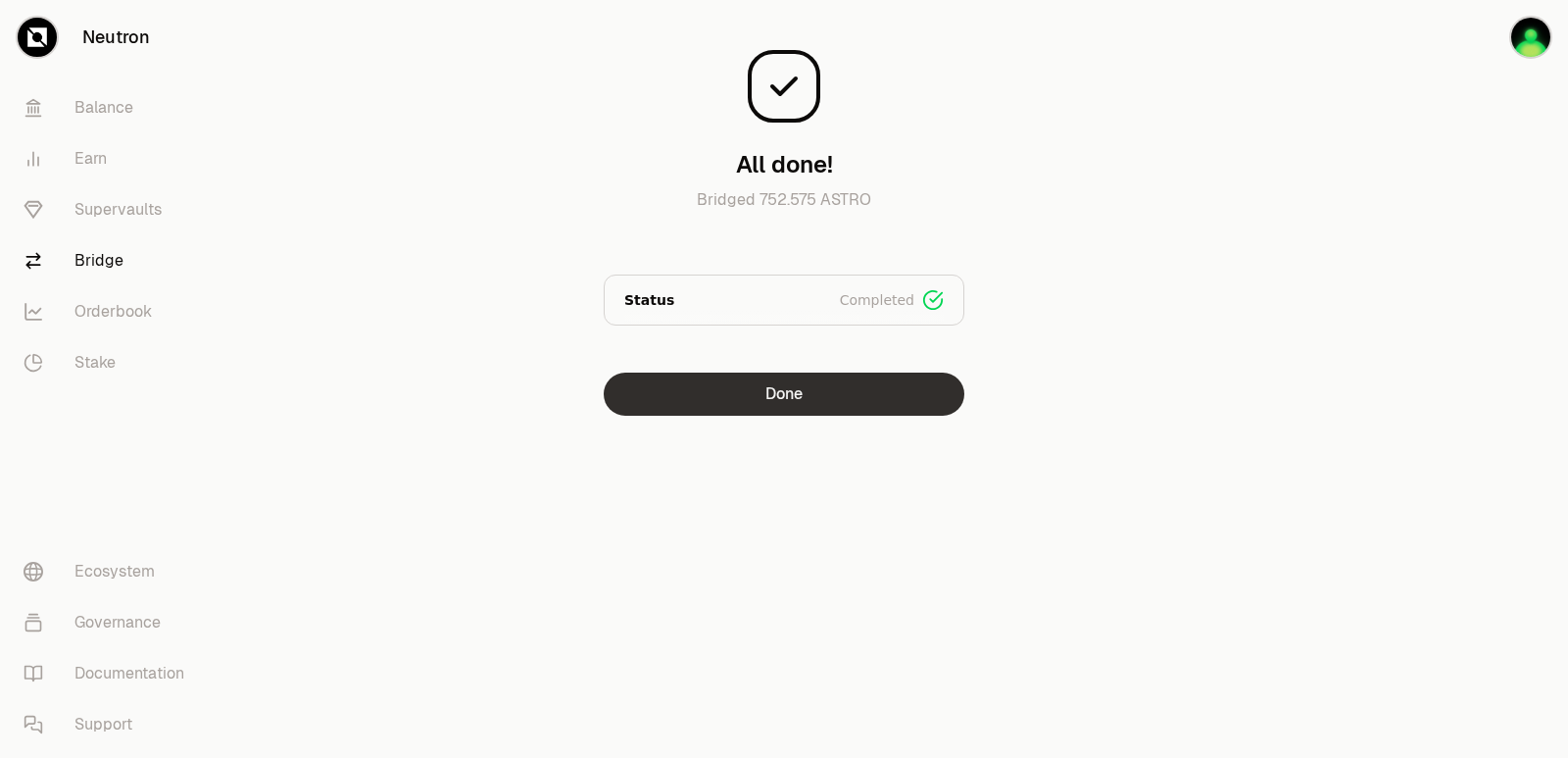
click at [780, 404] on button "Done" at bounding box center [784, 393] width 360 height 43
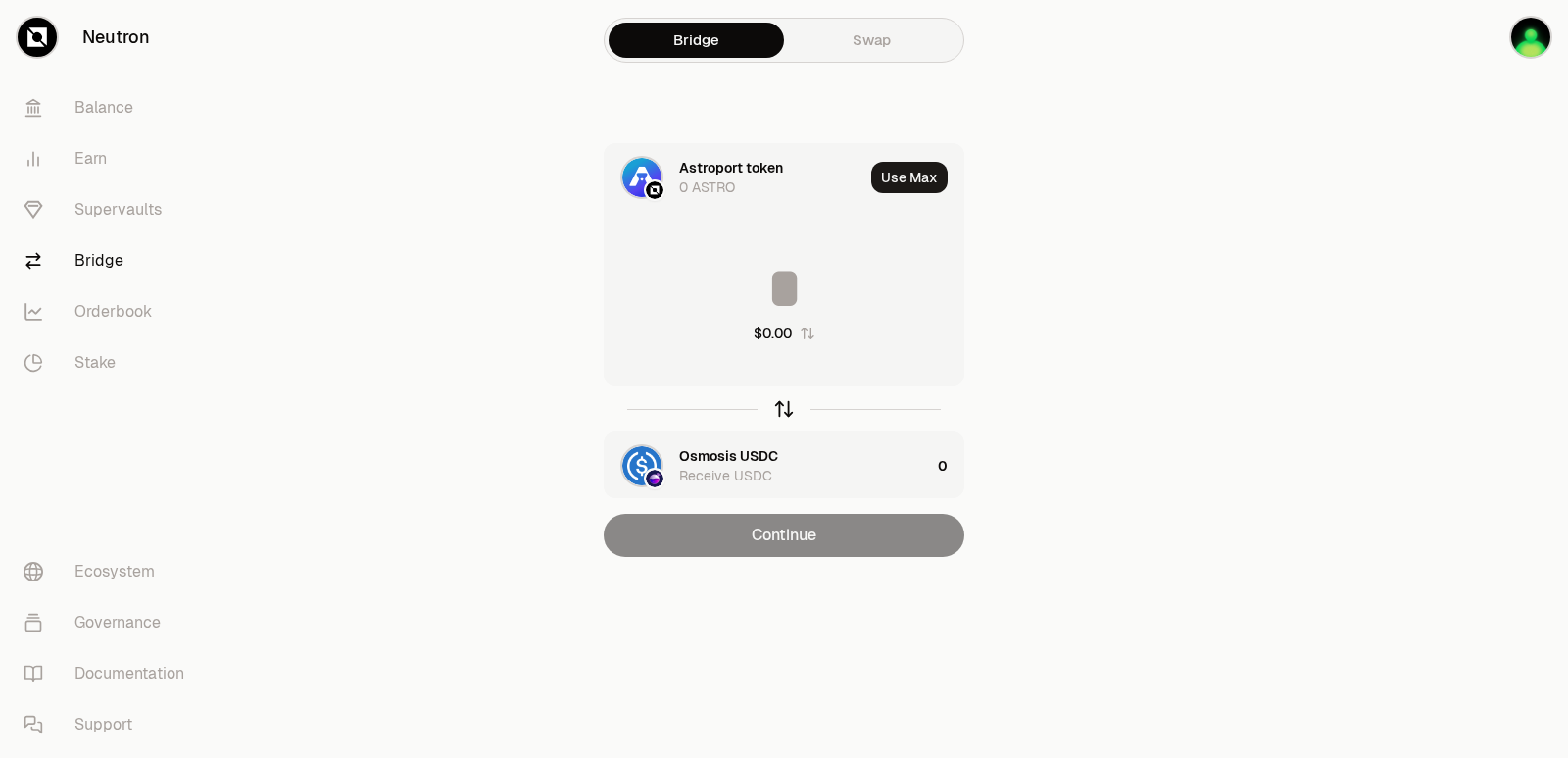
click at [779, 409] on icon "button" at bounding box center [784, 409] width 22 height 22
click at [777, 287] on input at bounding box center [784, 288] width 358 height 59
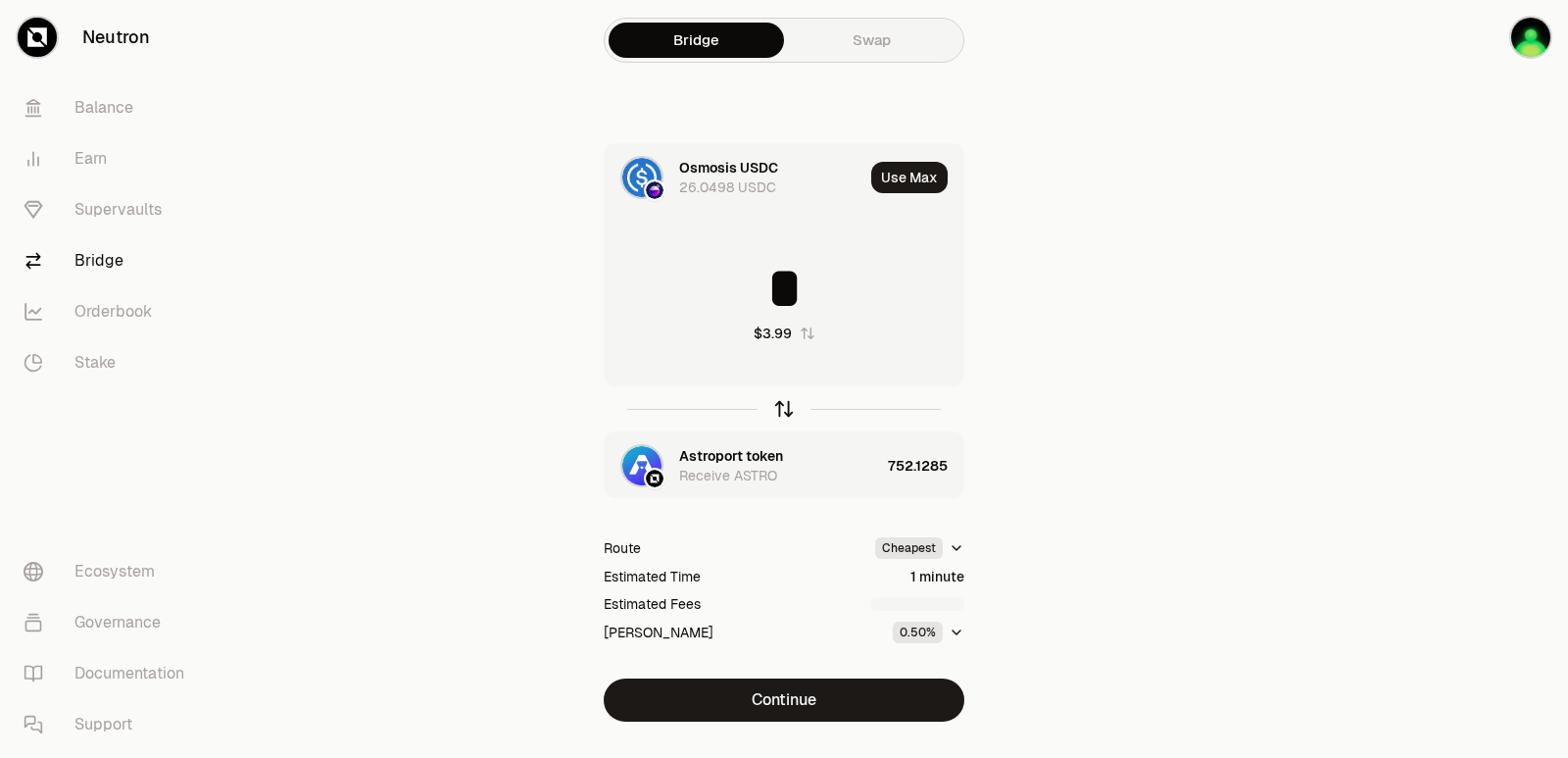
click at [785, 406] on icon "button" at bounding box center [784, 409] width 22 height 22
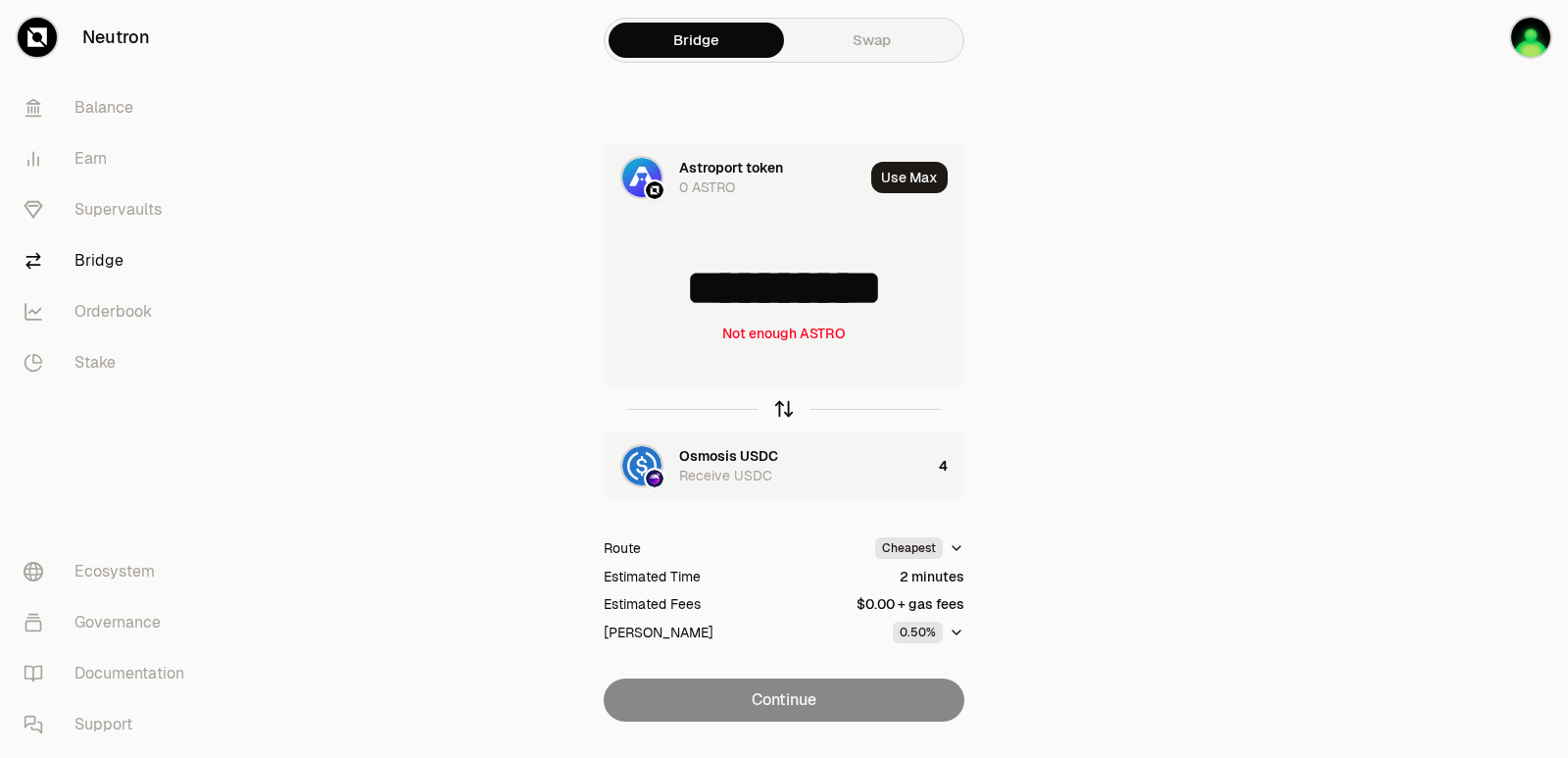
click at [785, 406] on icon "button" at bounding box center [784, 409] width 22 height 22
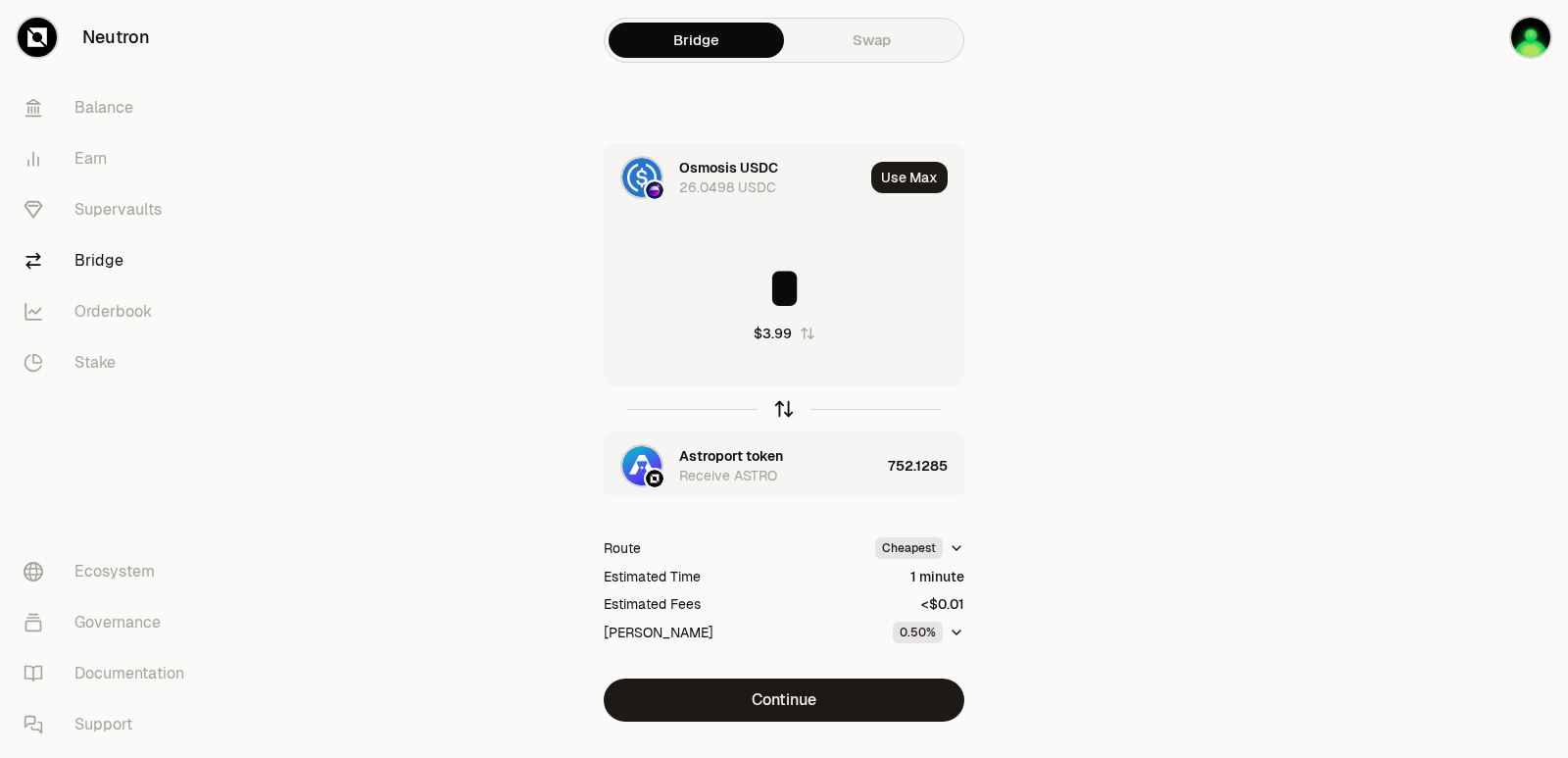
click at [785, 406] on icon "button" at bounding box center [784, 409] width 22 height 22
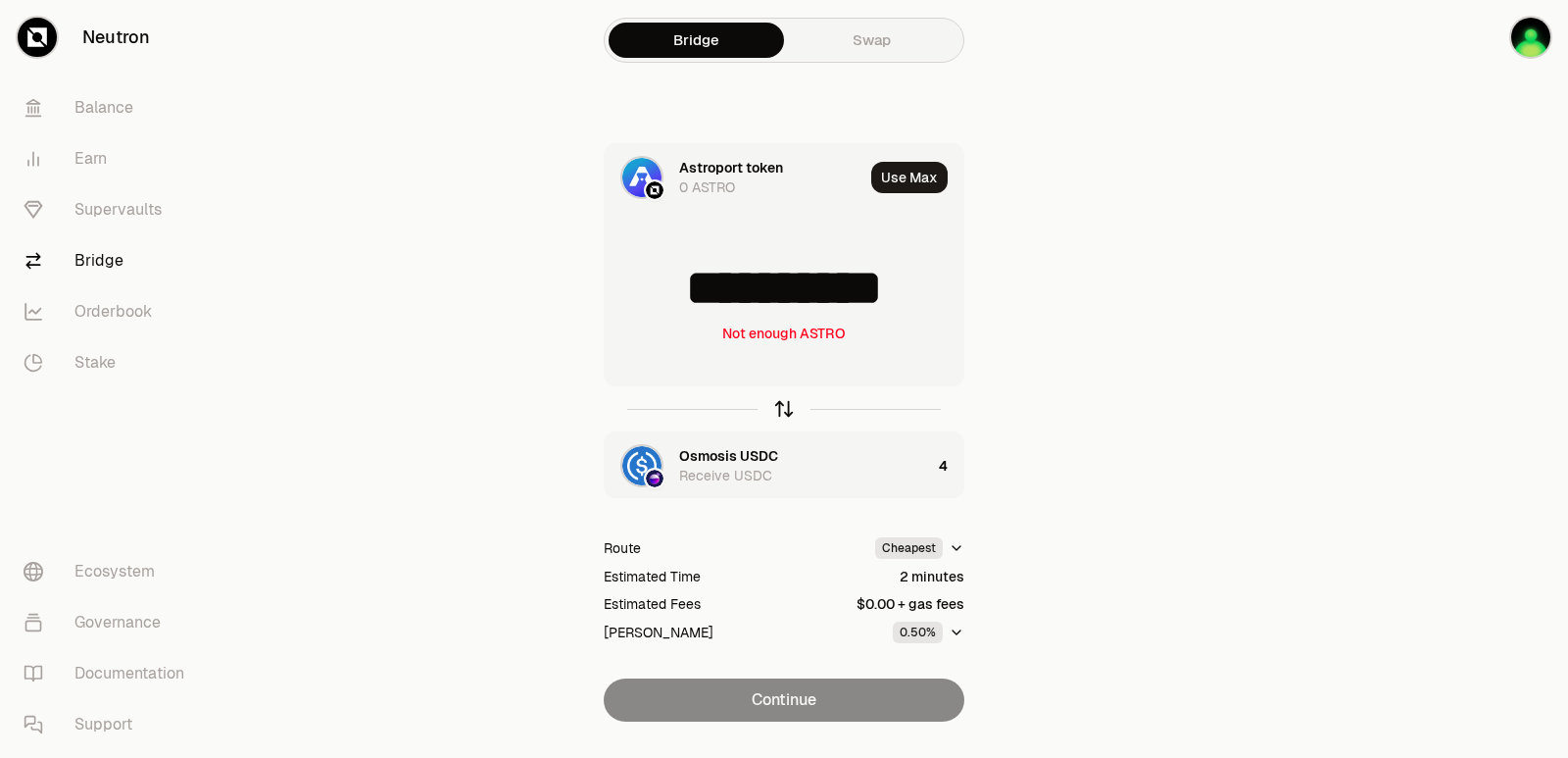
click at [785, 406] on icon "button" at bounding box center [784, 409] width 22 height 22
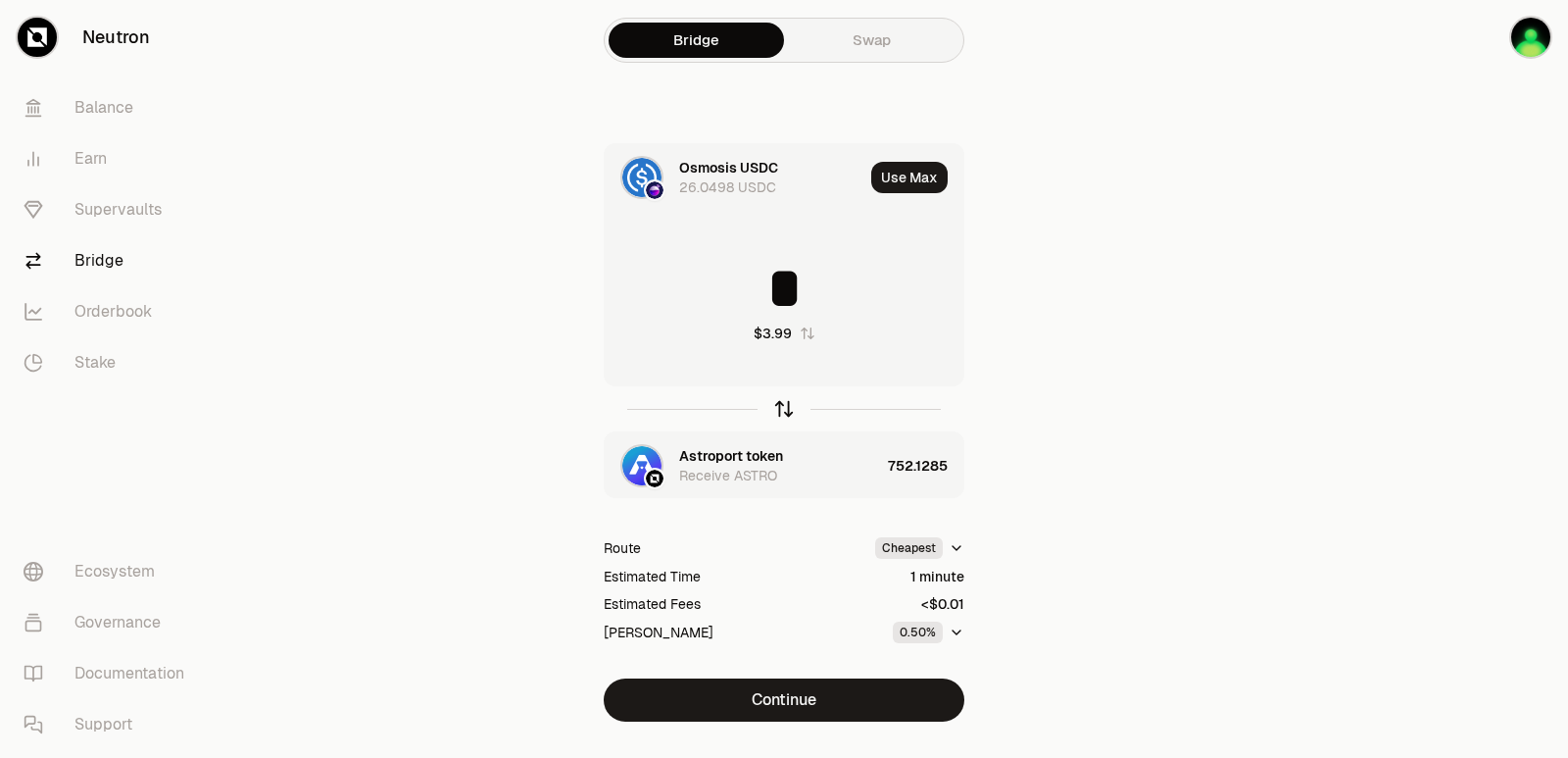
click at [785, 406] on icon "button" at bounding box center [784, 409] width 22 height 22
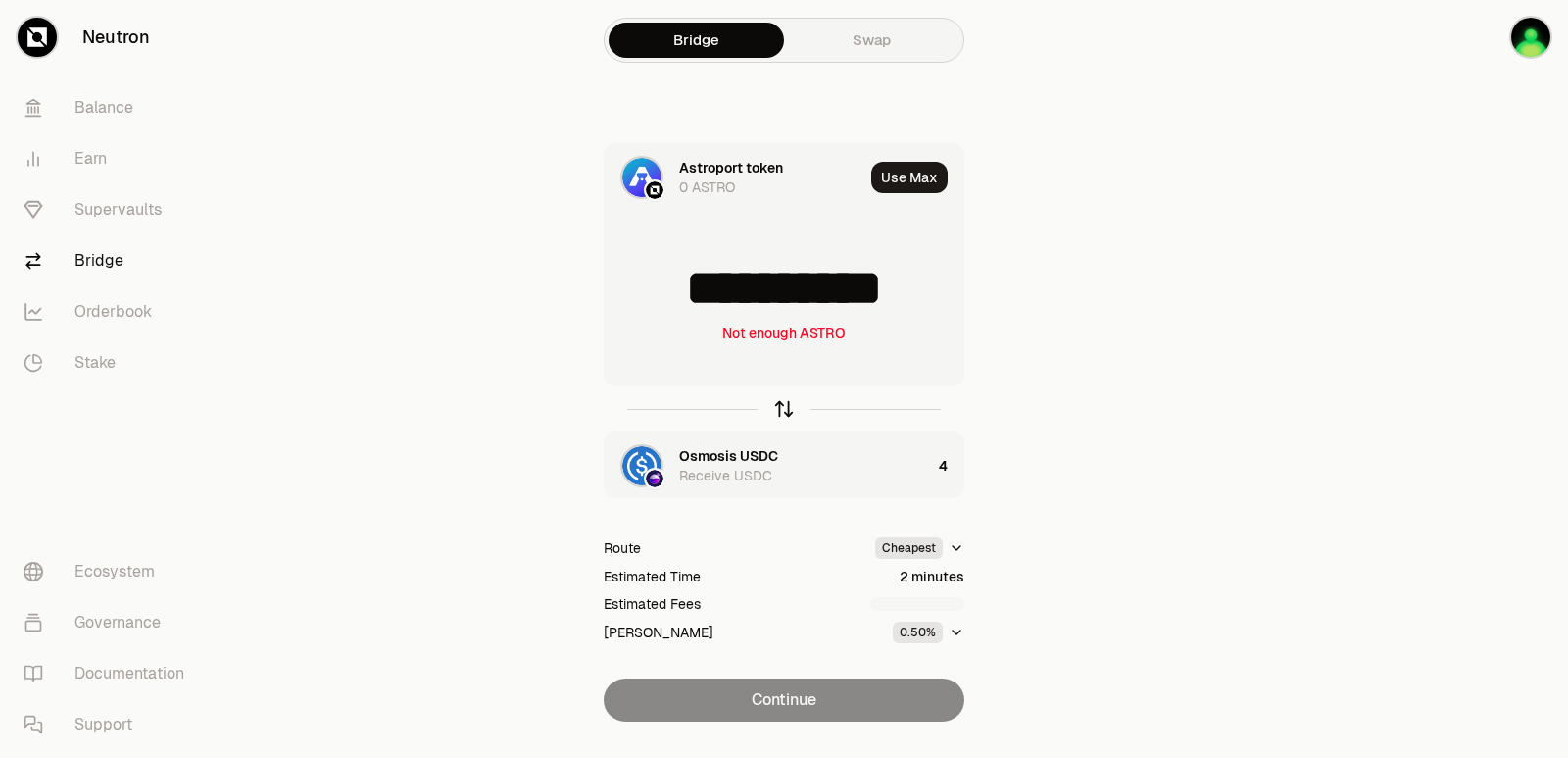
click at [785, 406] on icon "button" at bounding box center [784, 409] width 22 height 22
type input "*"
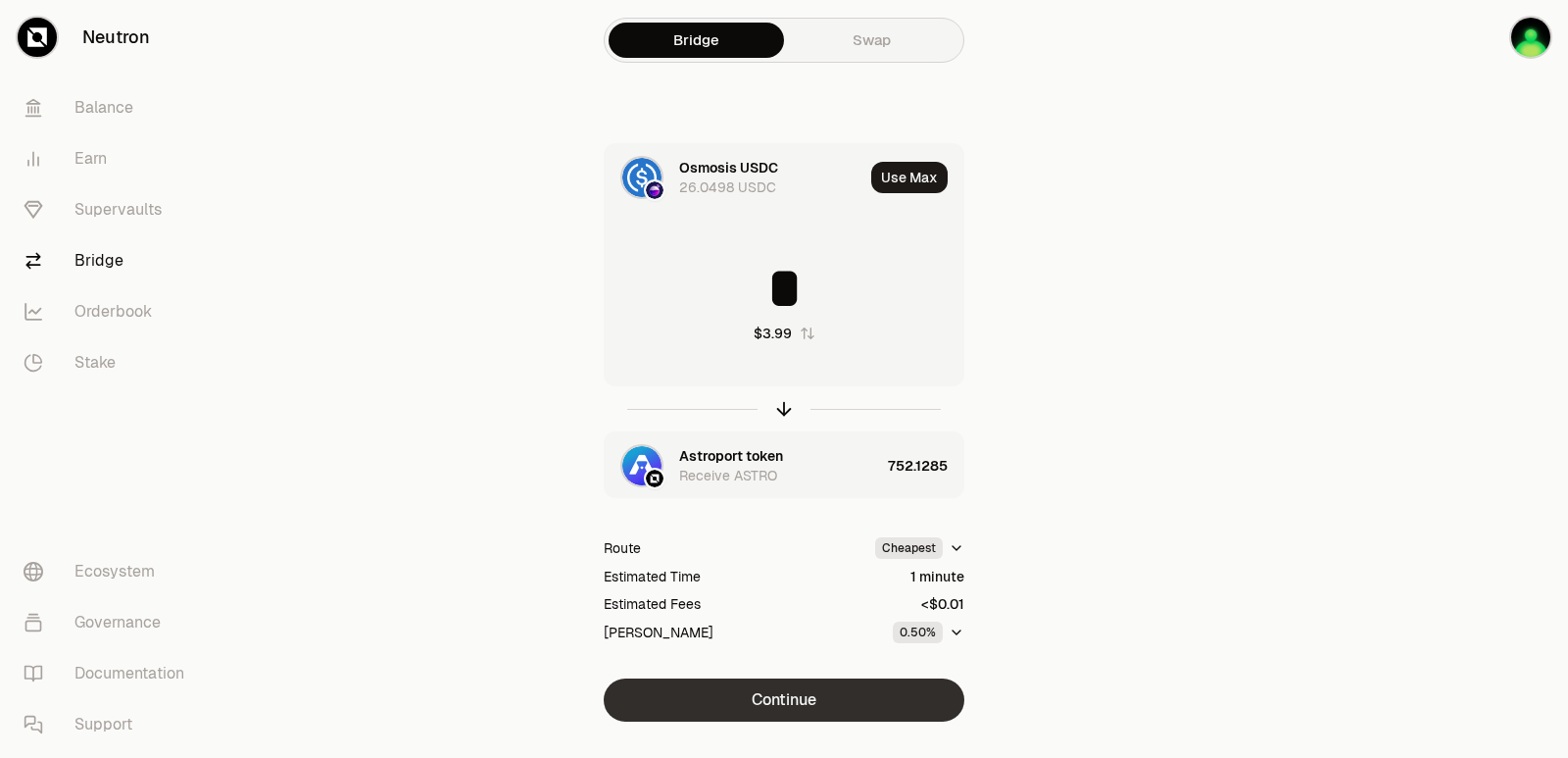
click at [830, 697] on button "Continue" at bounding box center [784, 699] width 360 height 43
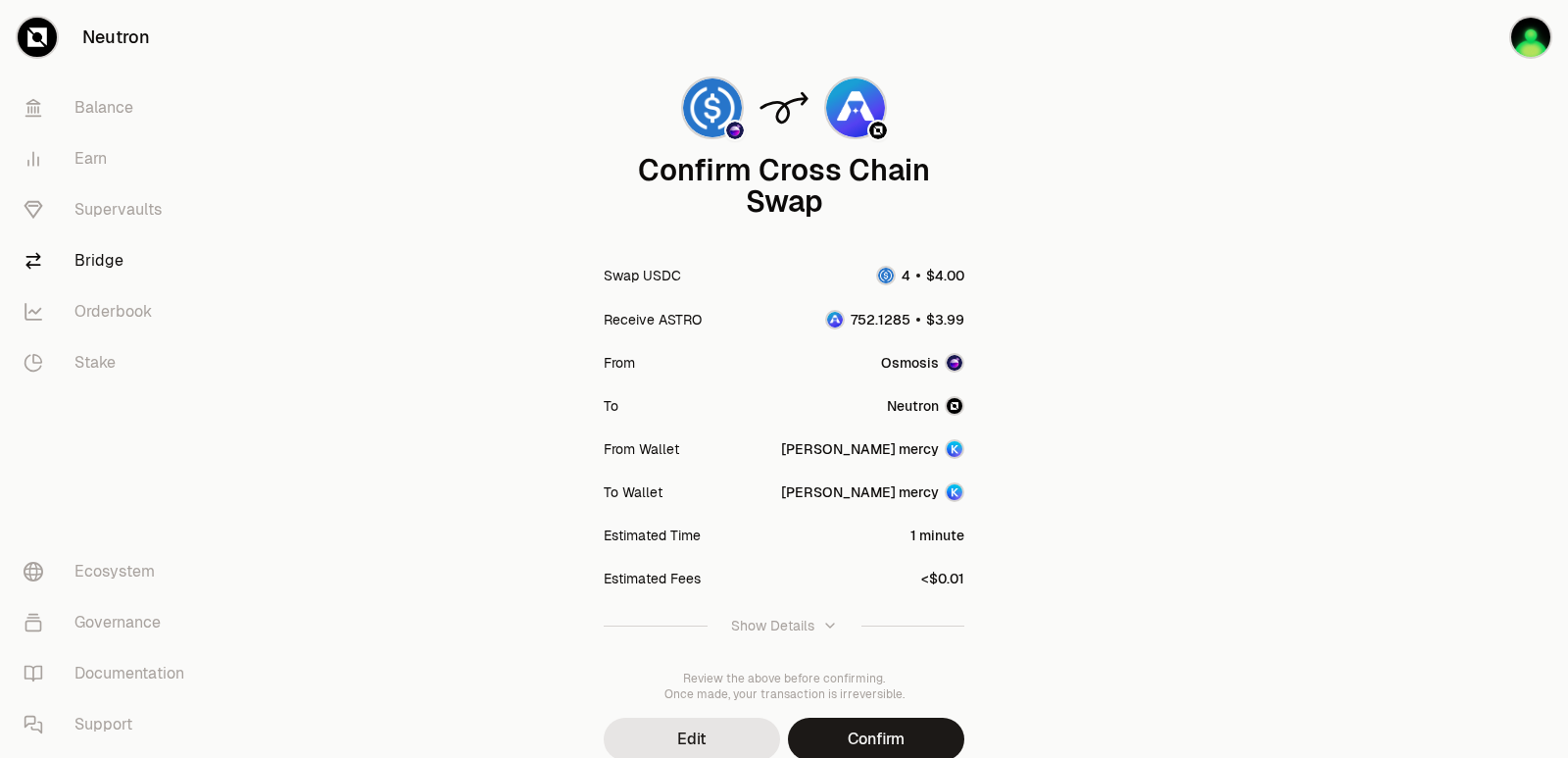
scroll to position [162, 0]
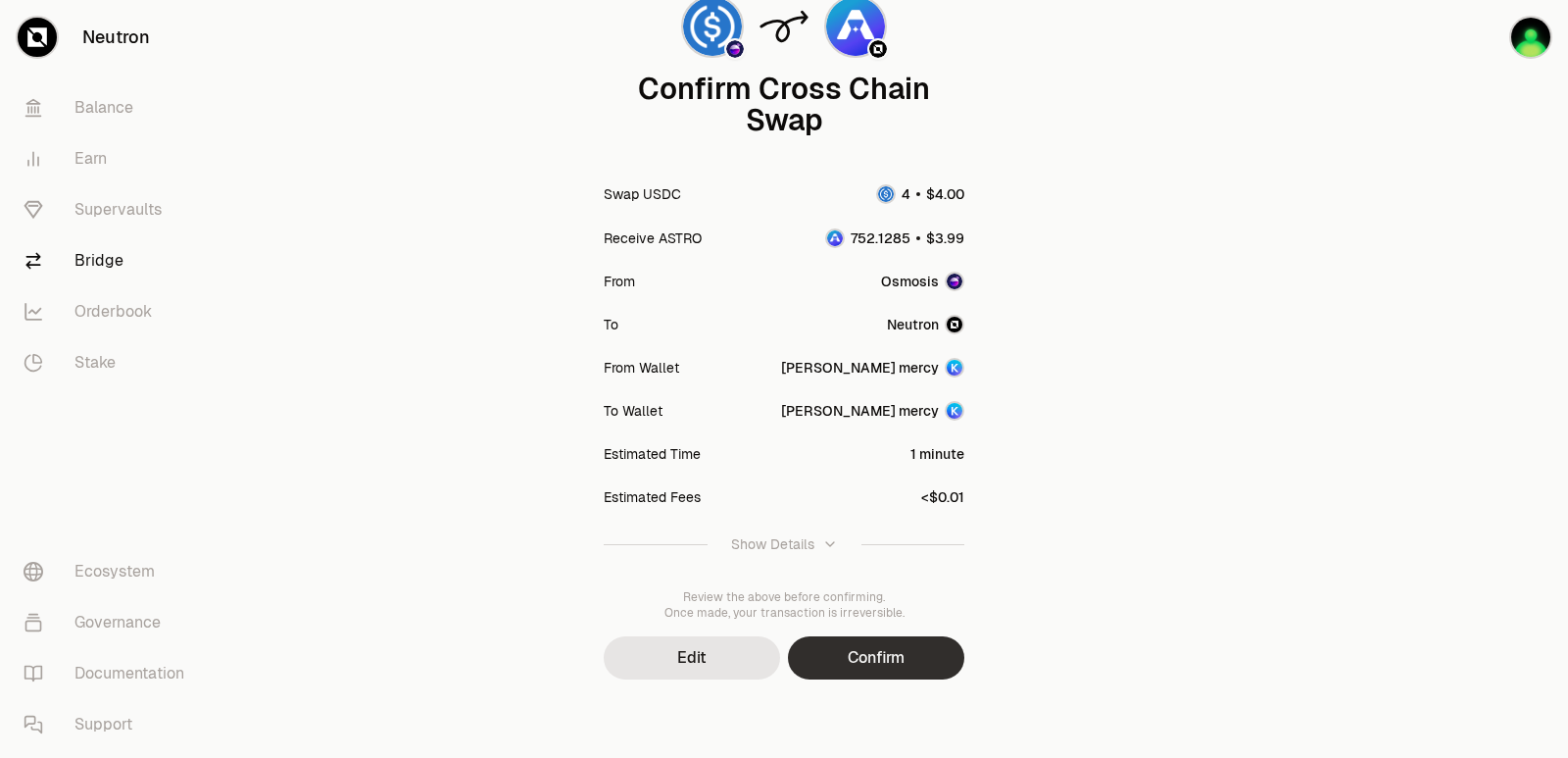
click at [880, 645] on button "Confirm" at bounding box center [876, 657] width 177 height 43
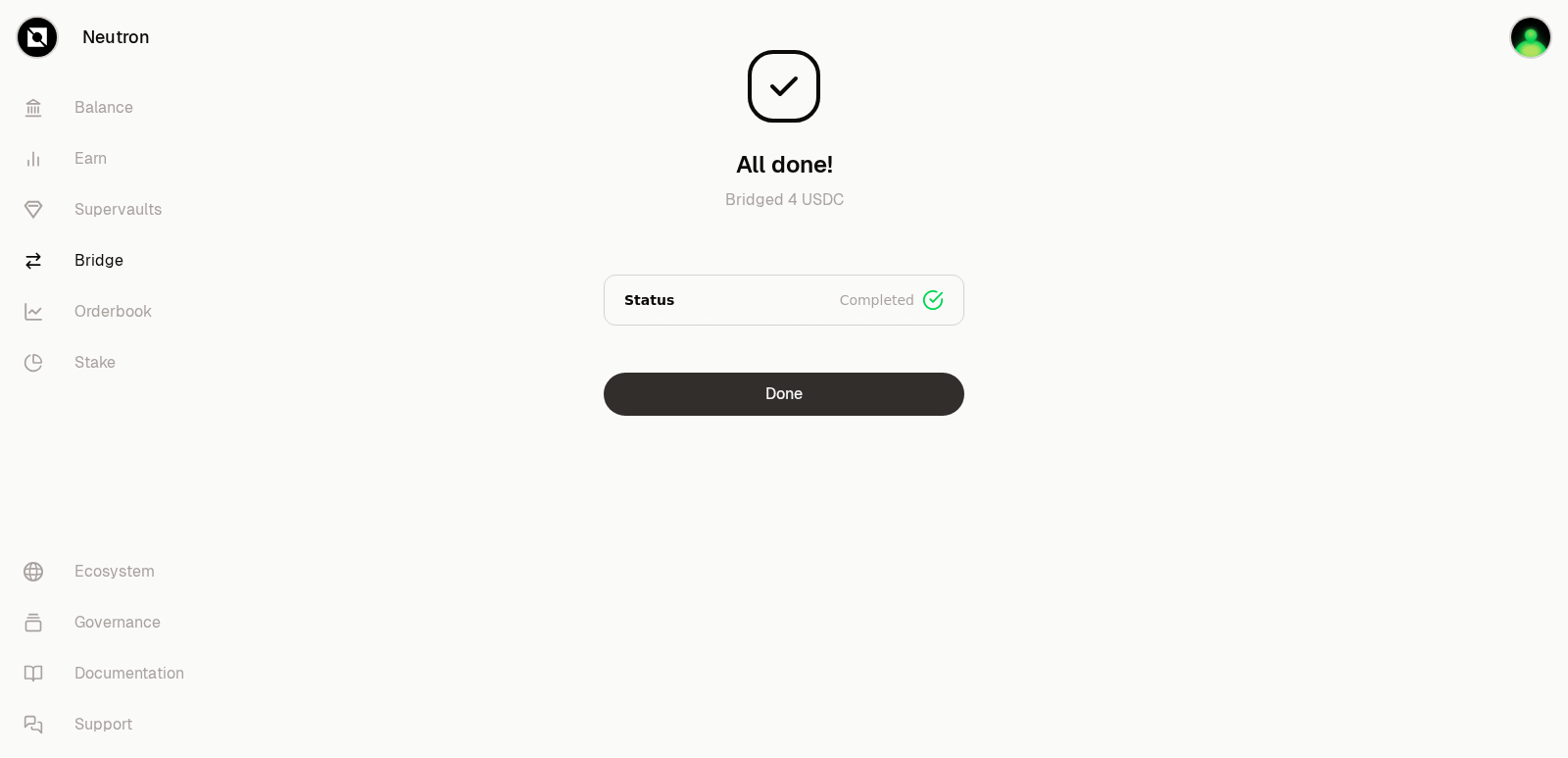
click at [800, 386] on button "Done" at bounding box center [784, 393] width 360 height 43
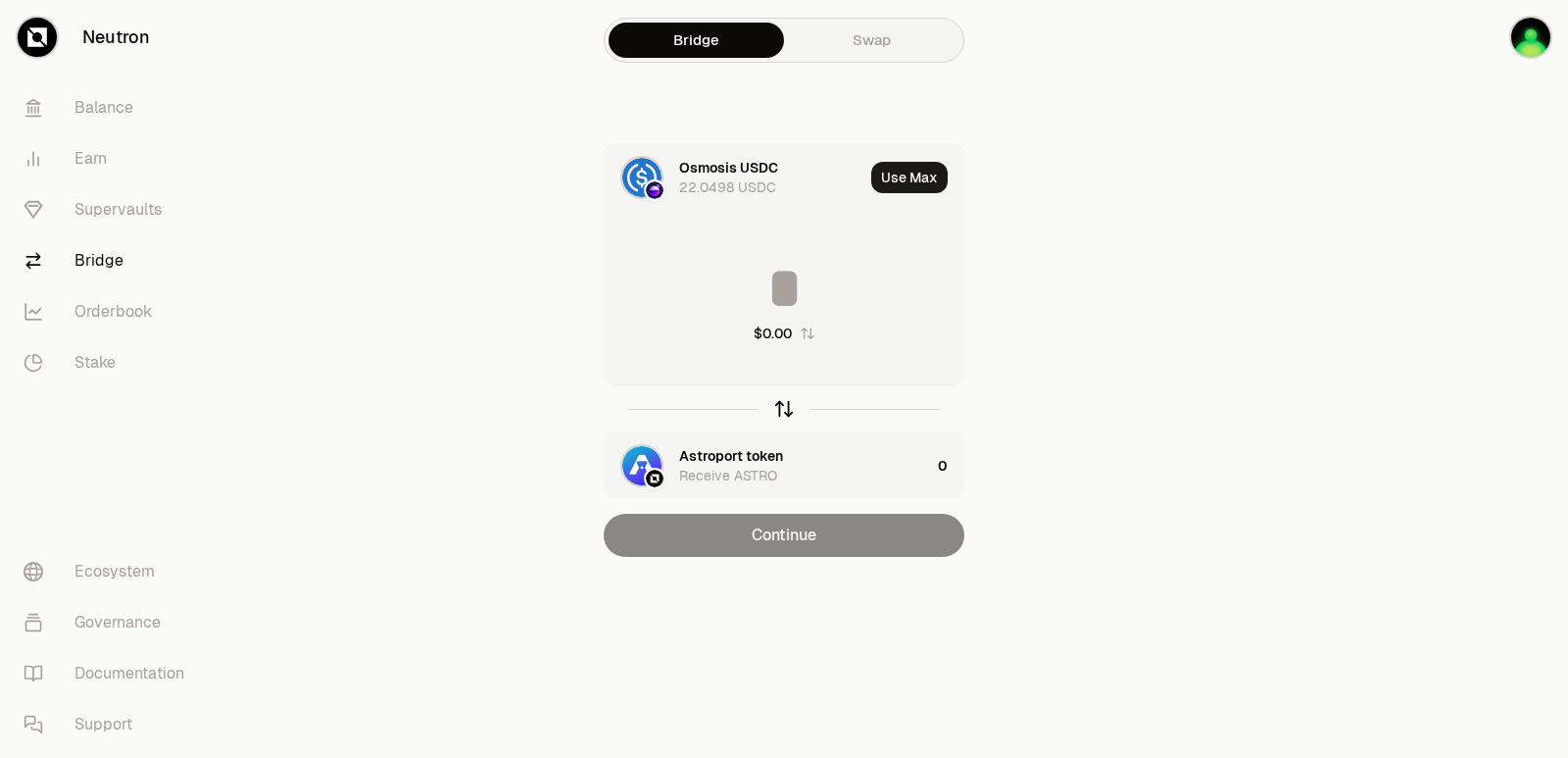
click at [784, 404] on icon "button" at bounding box center [784, 409] width 22 height 22
click at [911, 176] on button "Use Max" at bounding box center [909, 178] width 76 height 32
type input "**********"
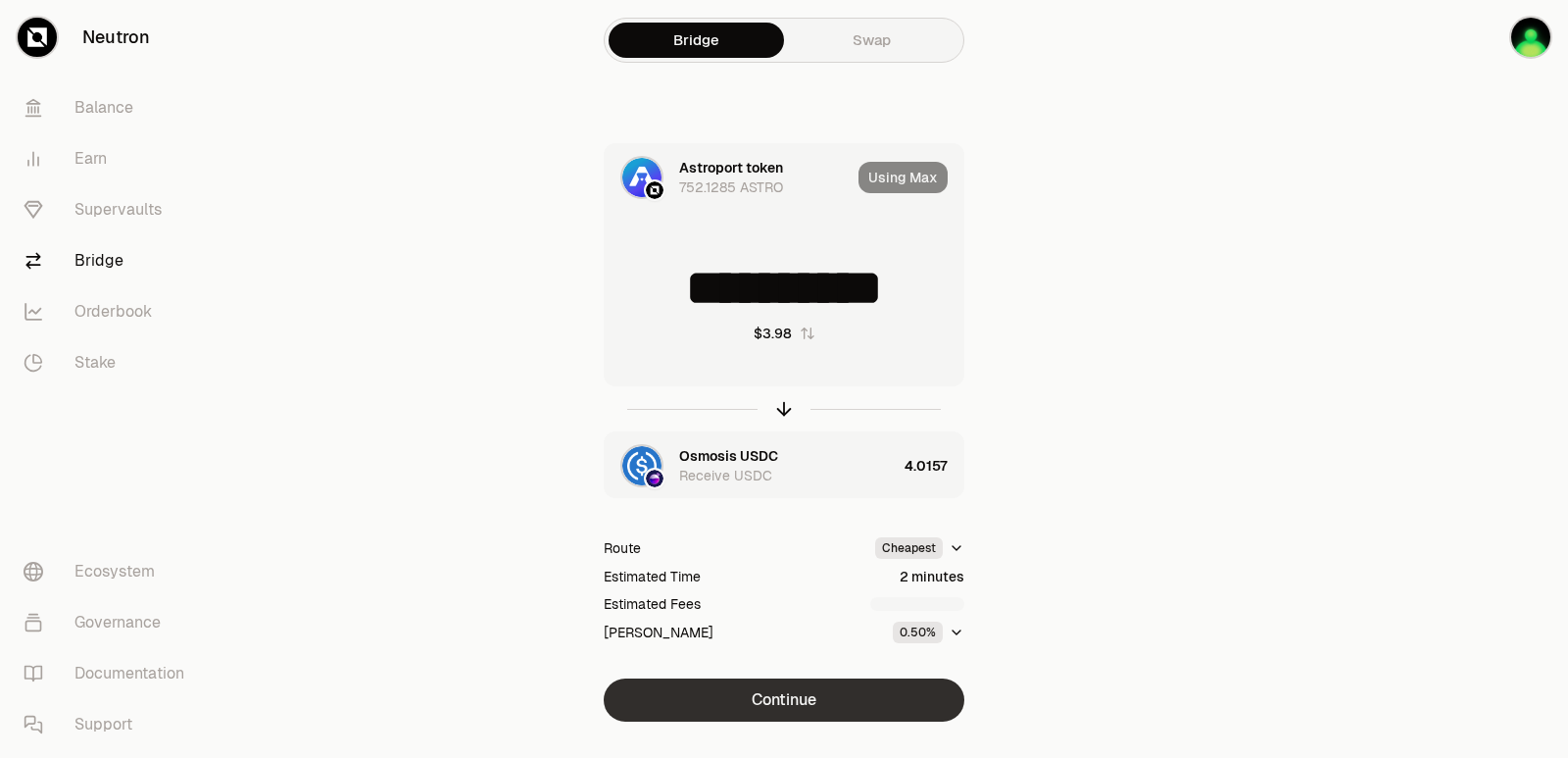
click at [791, 705] on button "Continue" at bounding box center [784, 699] width 360 height 43
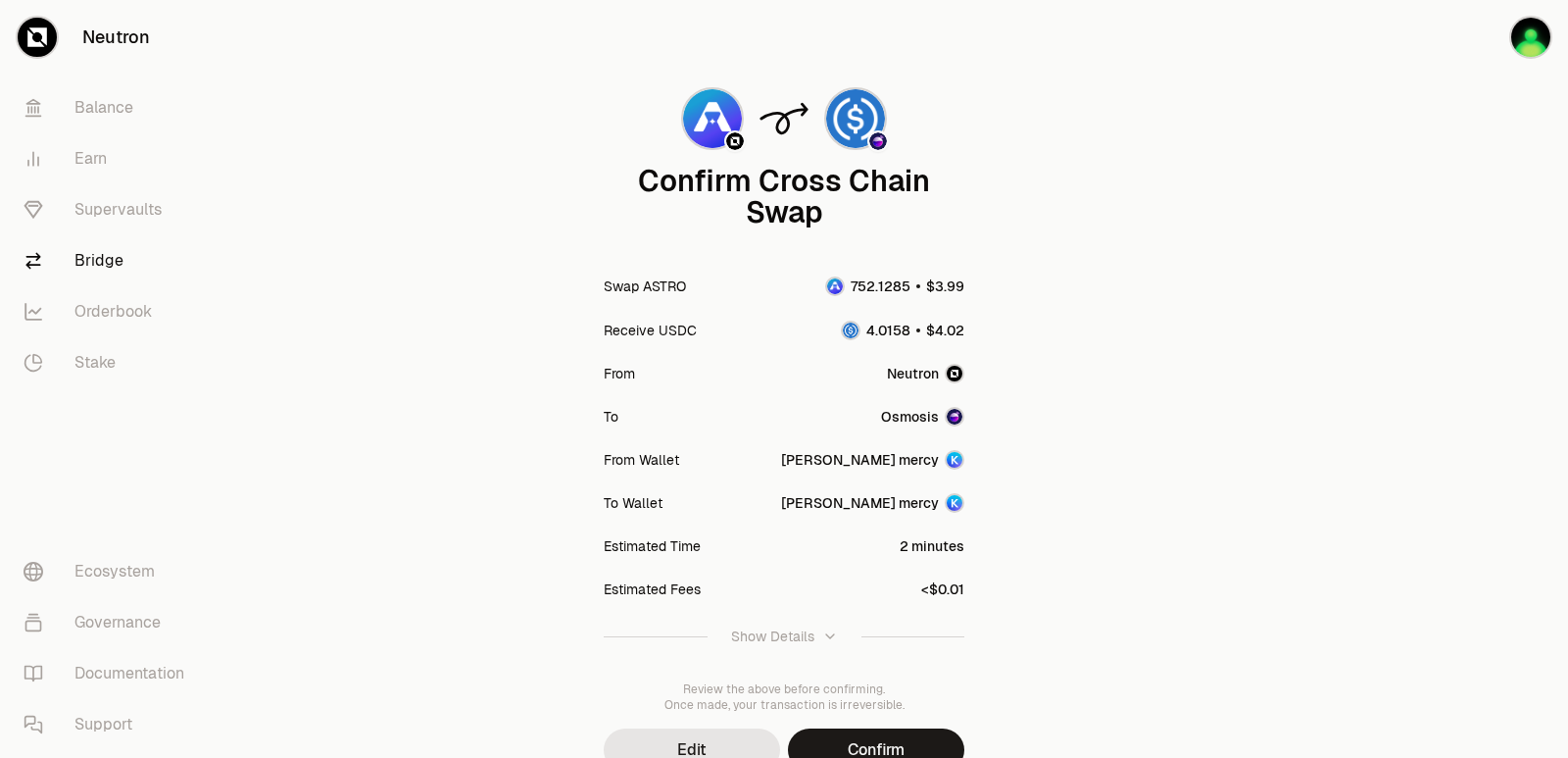
scroll to position [162, 0]
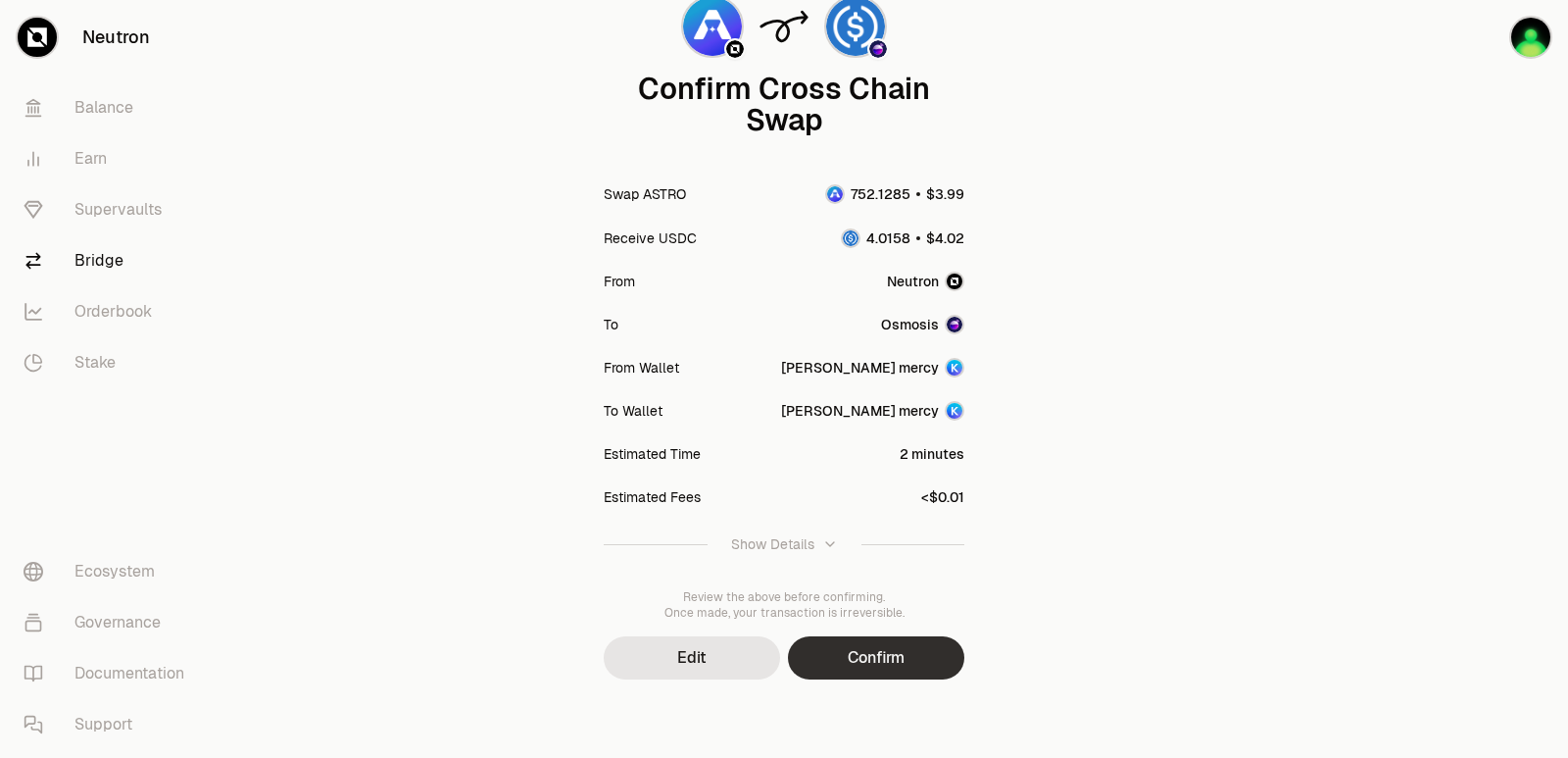
click at [840, 667] on button "Confirm" at bounding box center [876, 657] width 177 height 43
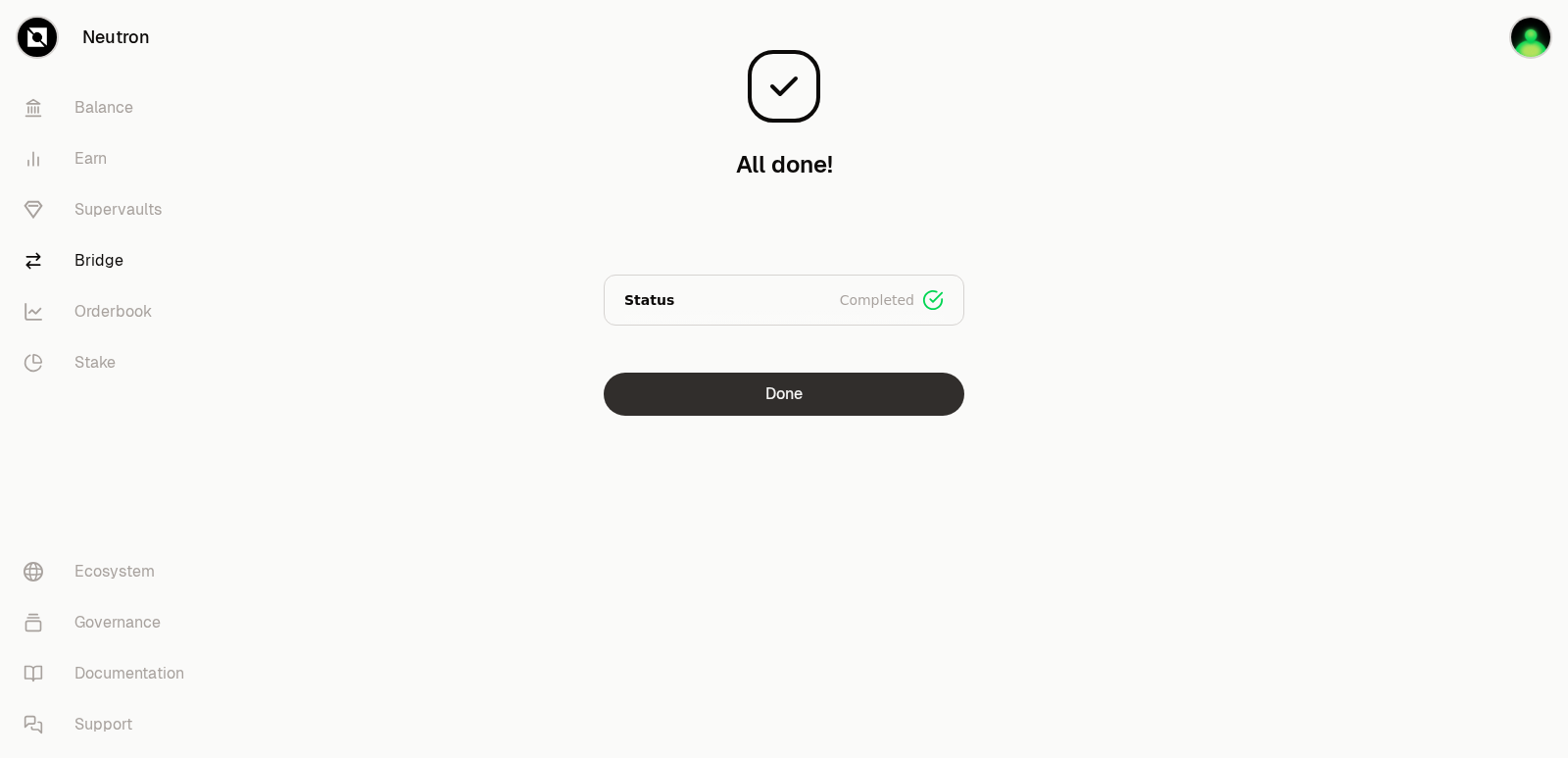
click at [797, 396] on button "Done" at bounding box center [784, 393] width 360 height 43
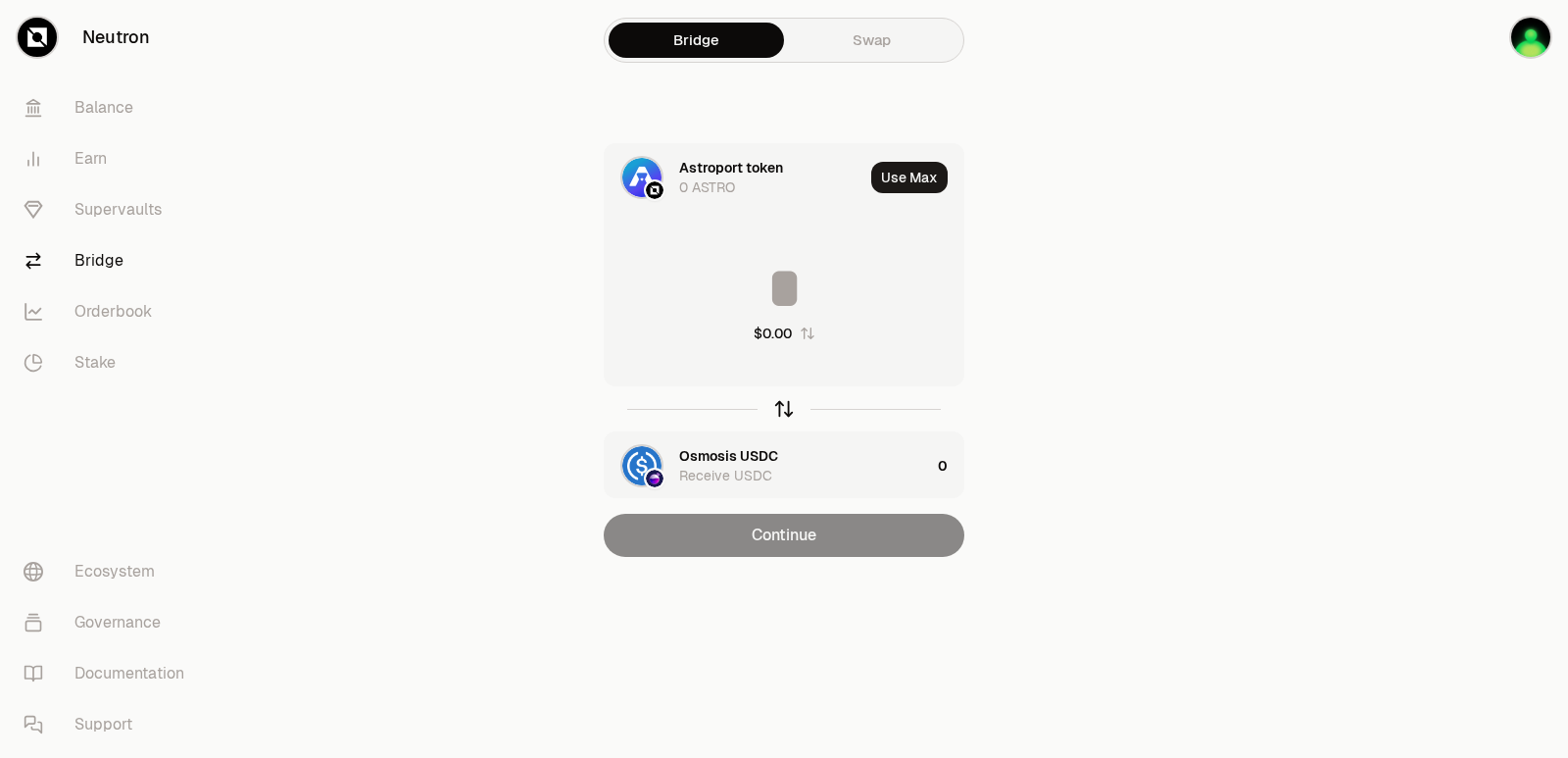
click at [784, 399] on icon "button" at bounding box center [784, 409] width 22 height 22
click at [761, 277] on input at bounding box center [784, 288] width 358 height 59
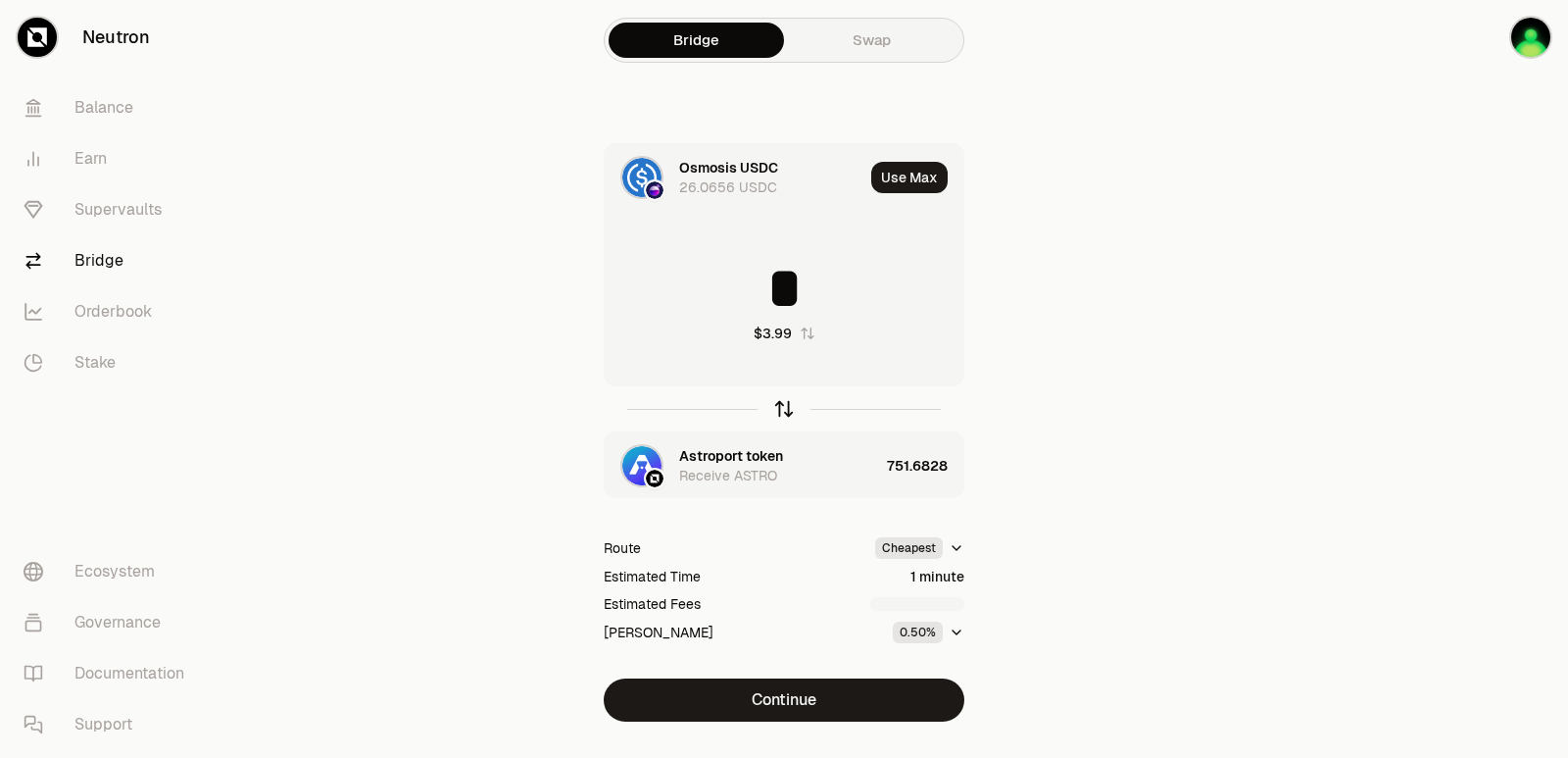
click at [782, 408] on icon "button" at bounding box center [784, 409] width 22 height 22
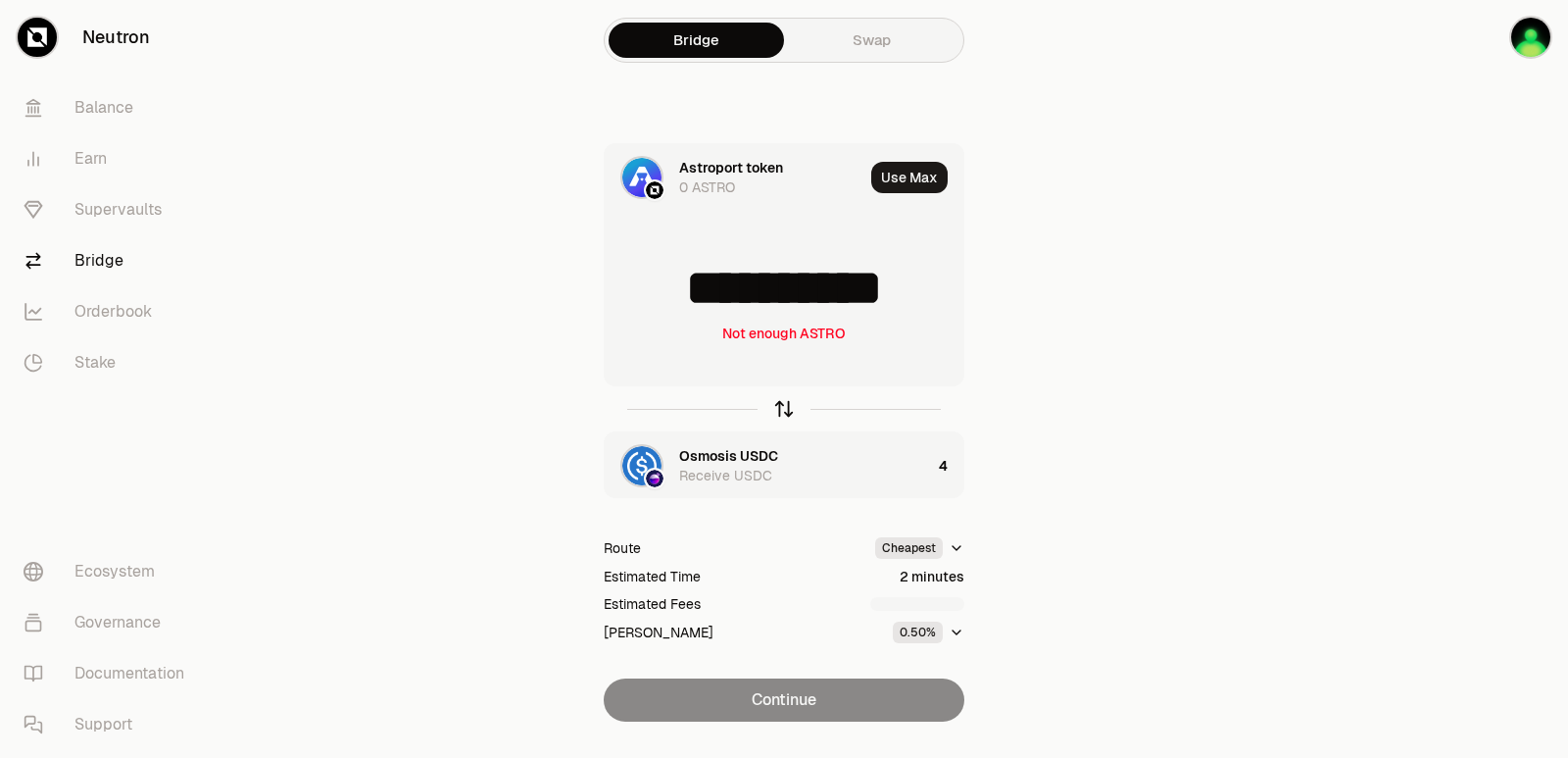
click at [782, 408] on icon "button" at bounding box center [784, 409] width 22 height 22
type input "*"
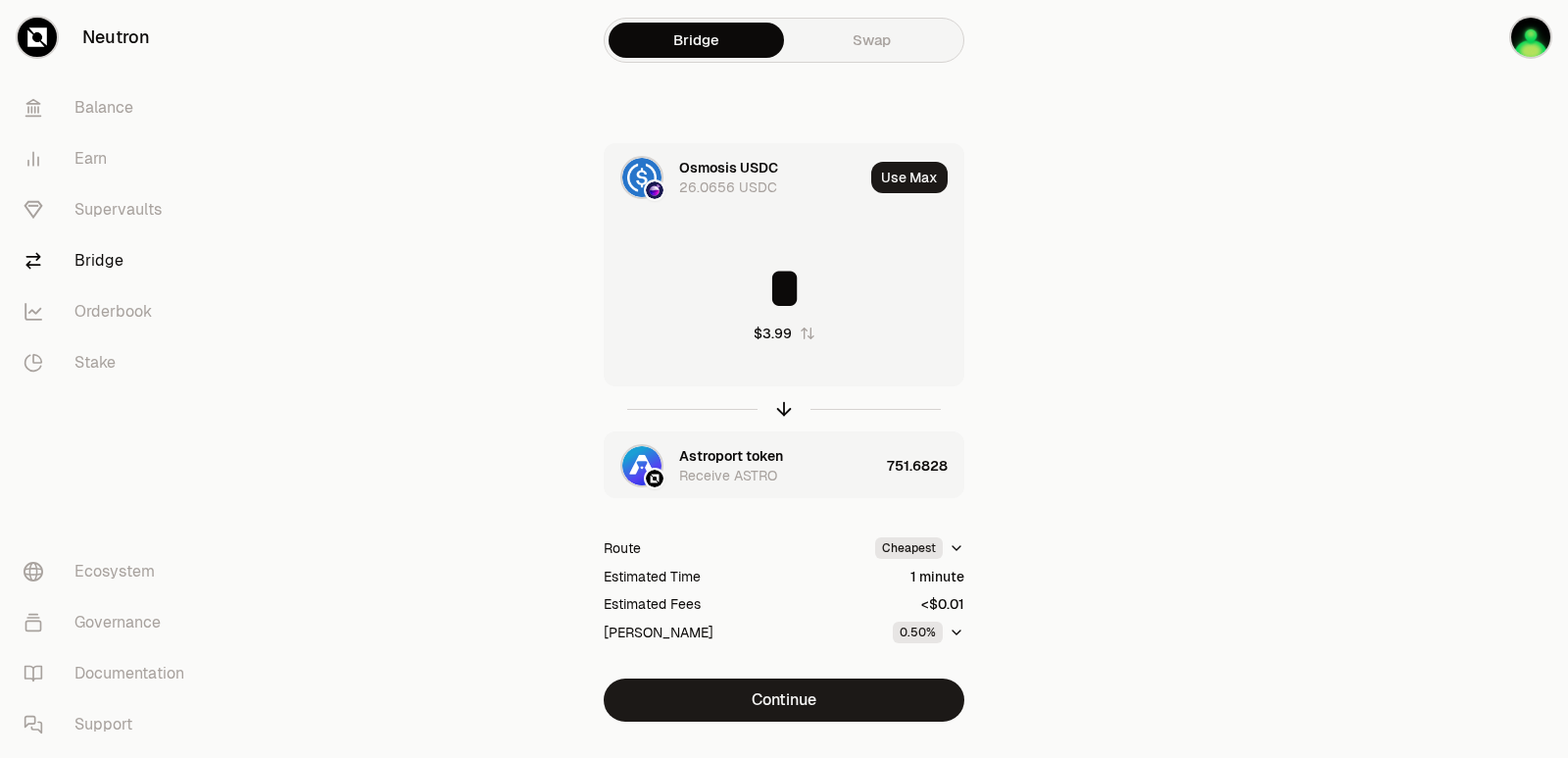
click at [721, 462] on div "Astroport token" at bounding box center [731, 456] width 104 height 20
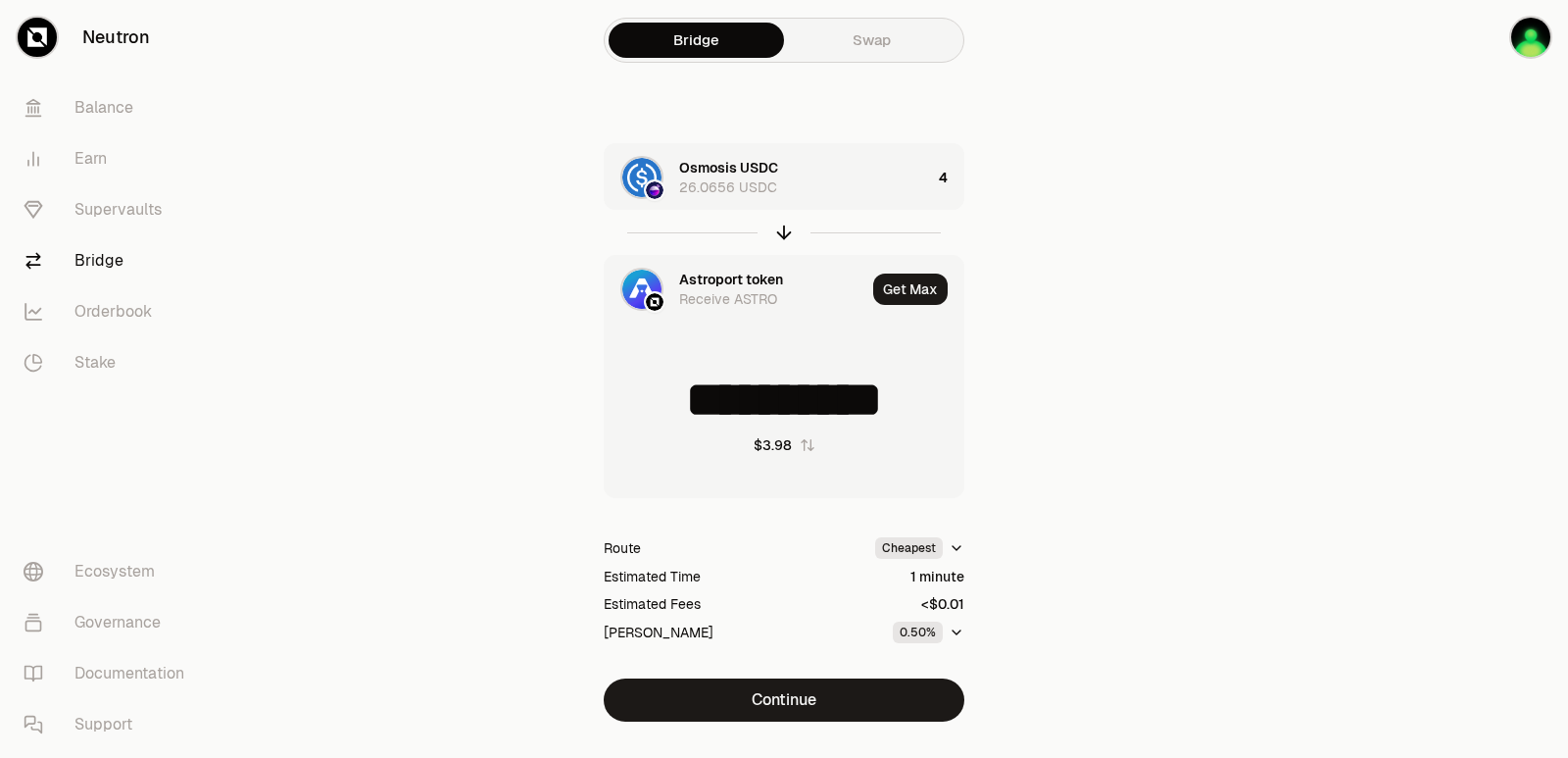
click at [717, 280] on div "Astroport token" at bounding box center [731, 279] width 104 height 20
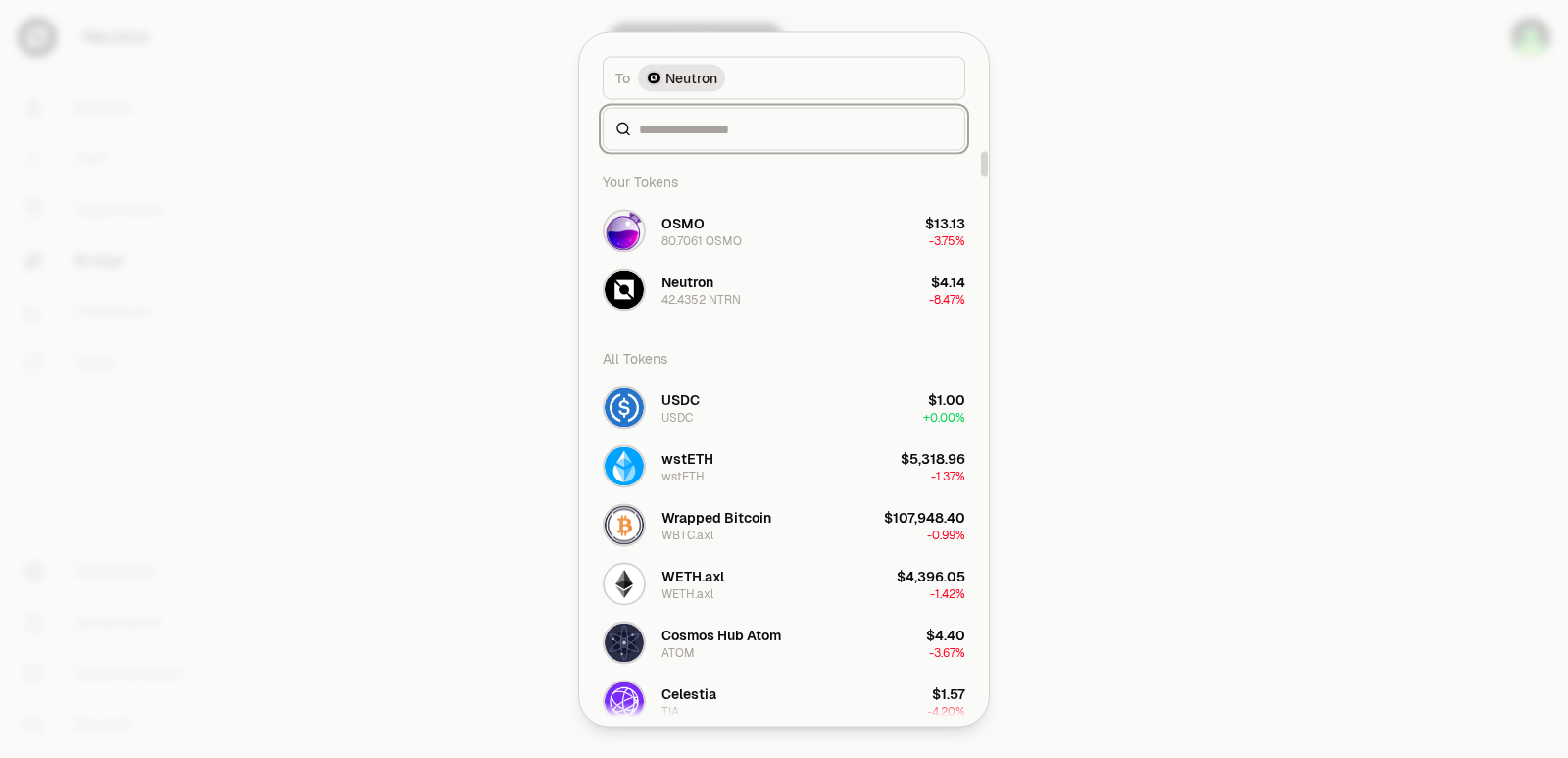
click at [692, 129] on input at bounding box center [795, 128] width 314 height 20
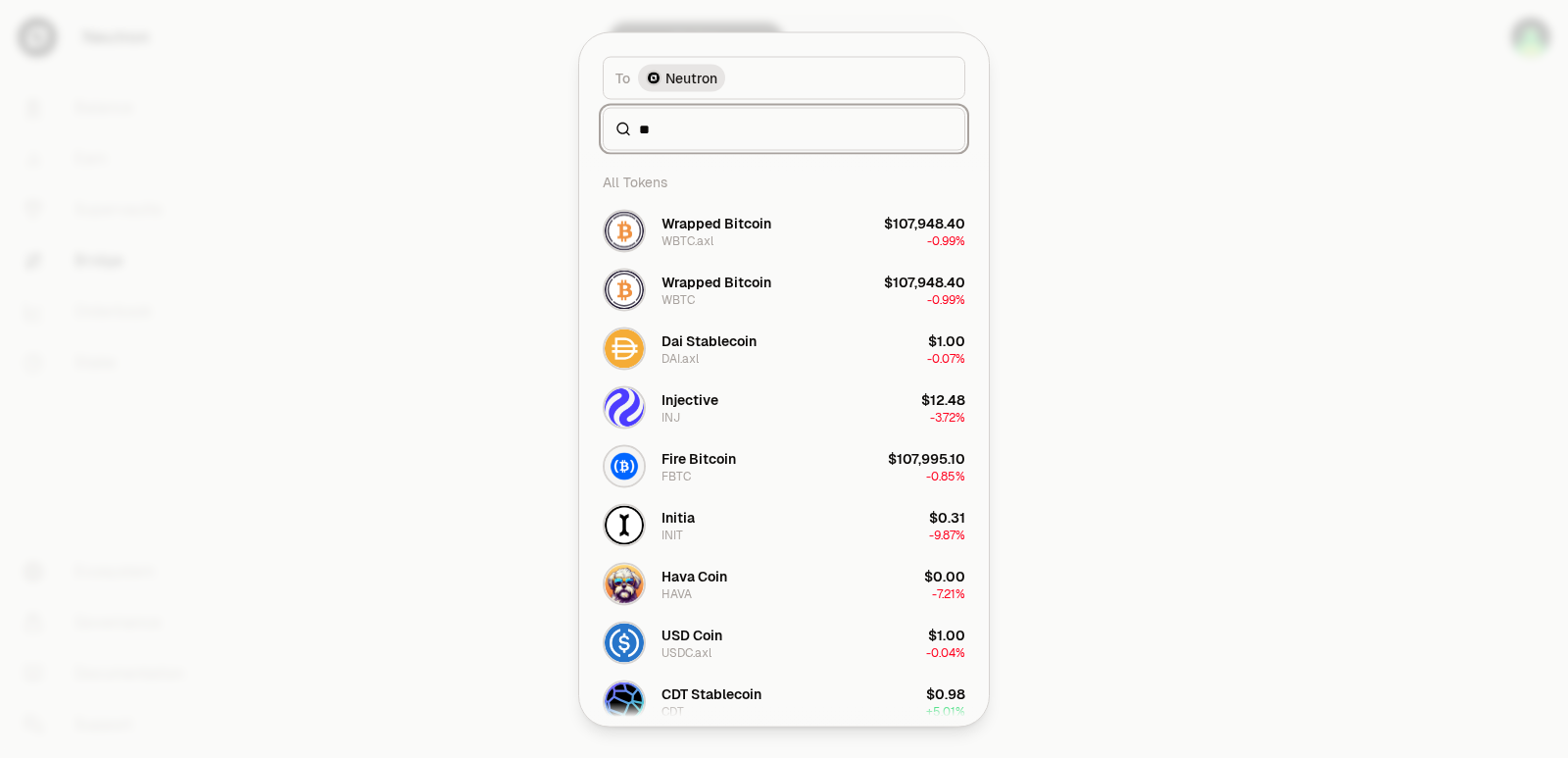
type input "*"
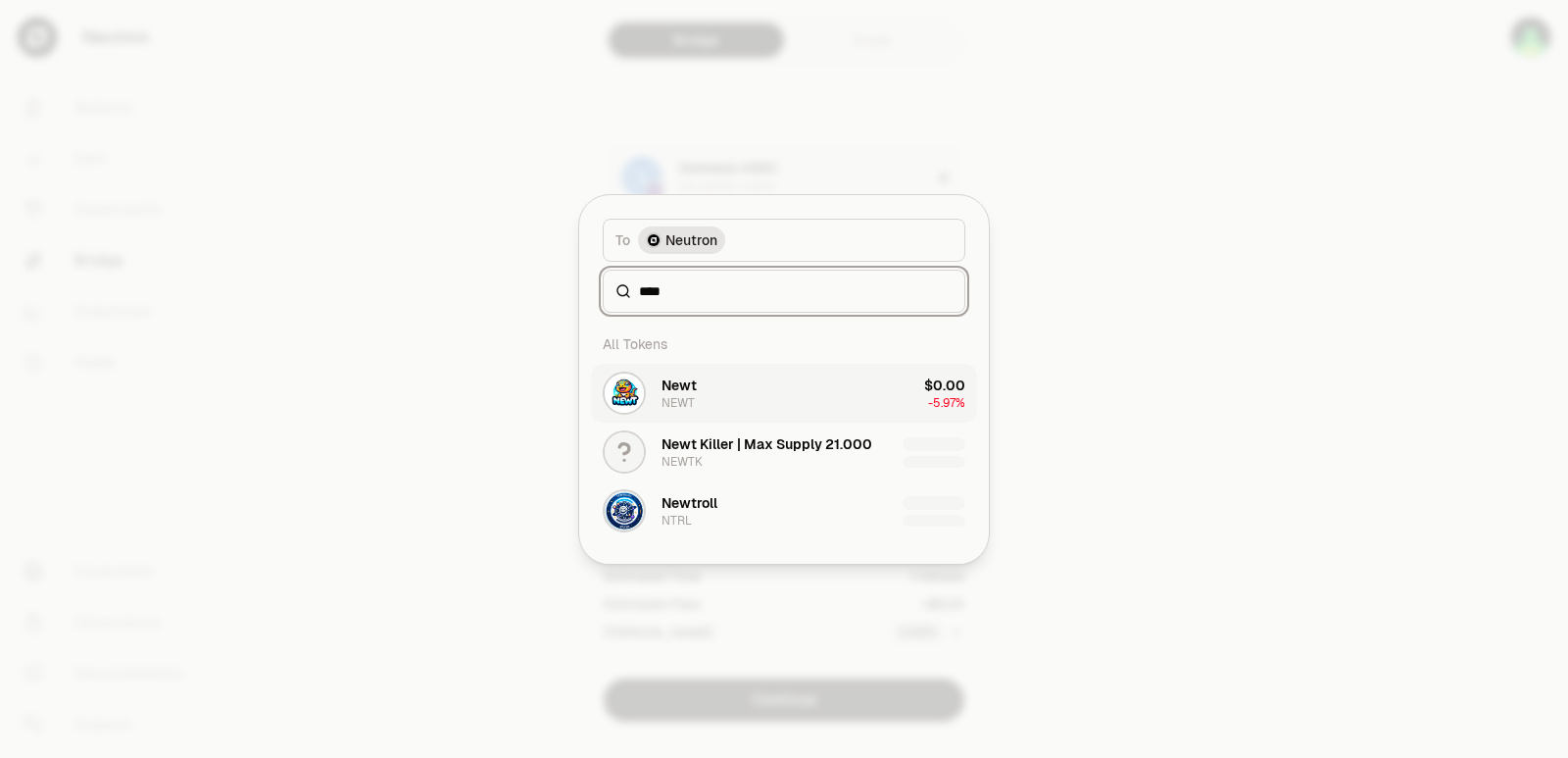
type input "****"
click at [722, 400] on button "Newt NEWT $0.00 -5.97%" at bounding box center [784, 392] width 386 height 59
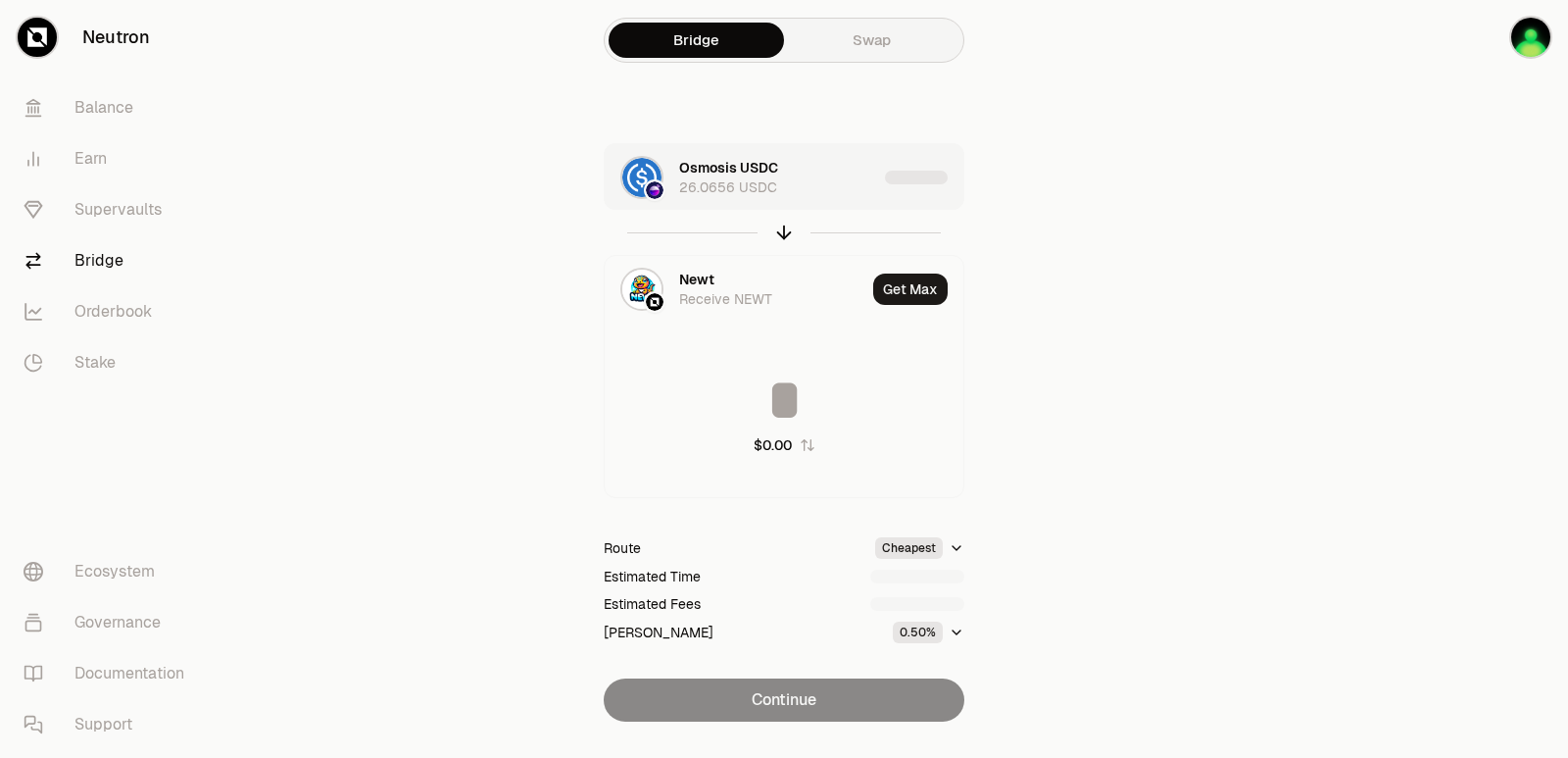
type input "**********"
click at [855, 199] on div "Osmosis USDC 26.0656 USDC" at bounding box center [741, 177] width 272 height 67
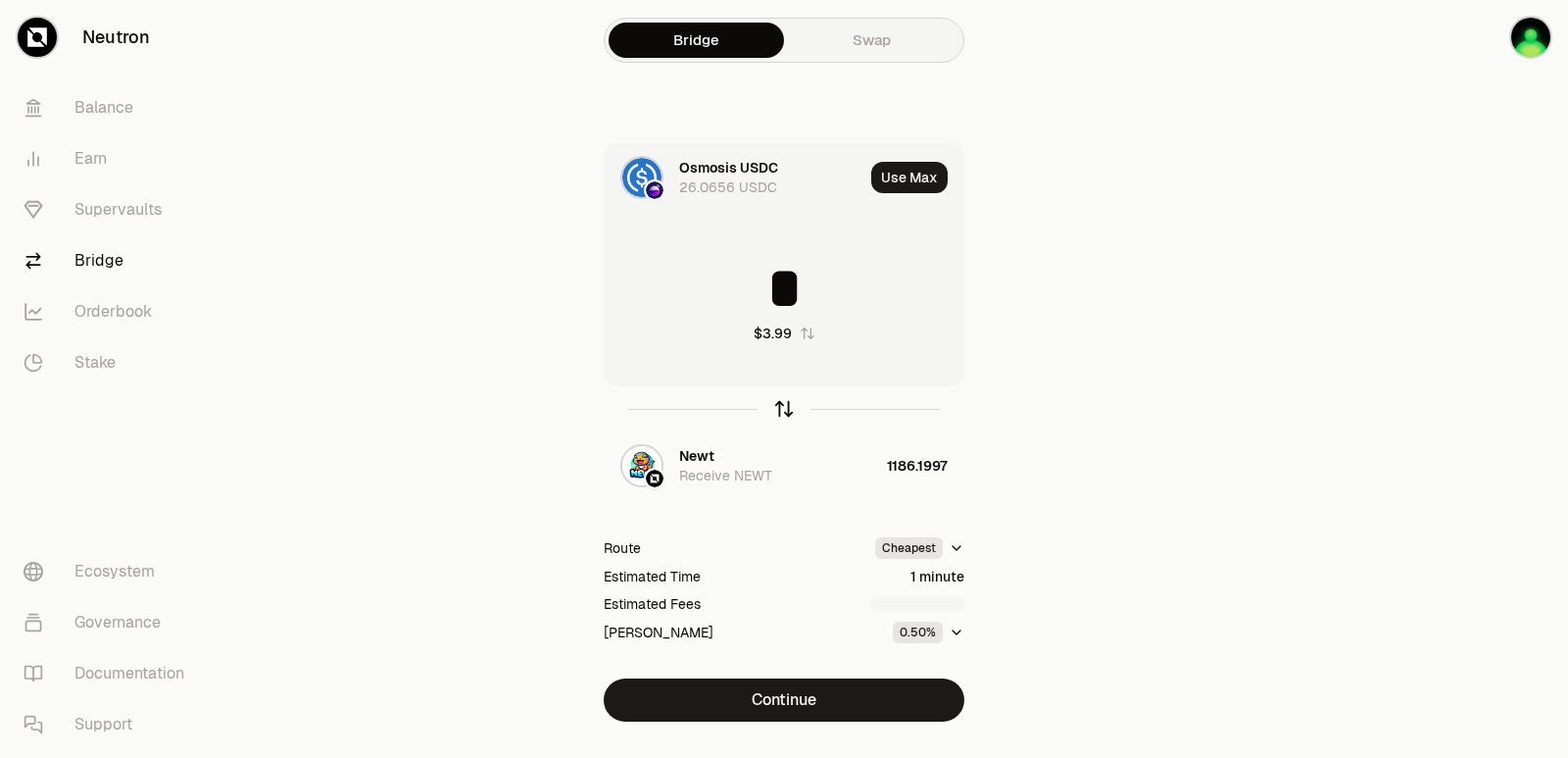
click at [776, 406] on icon "button" at bounding box center [784, 409] width 22 height 22
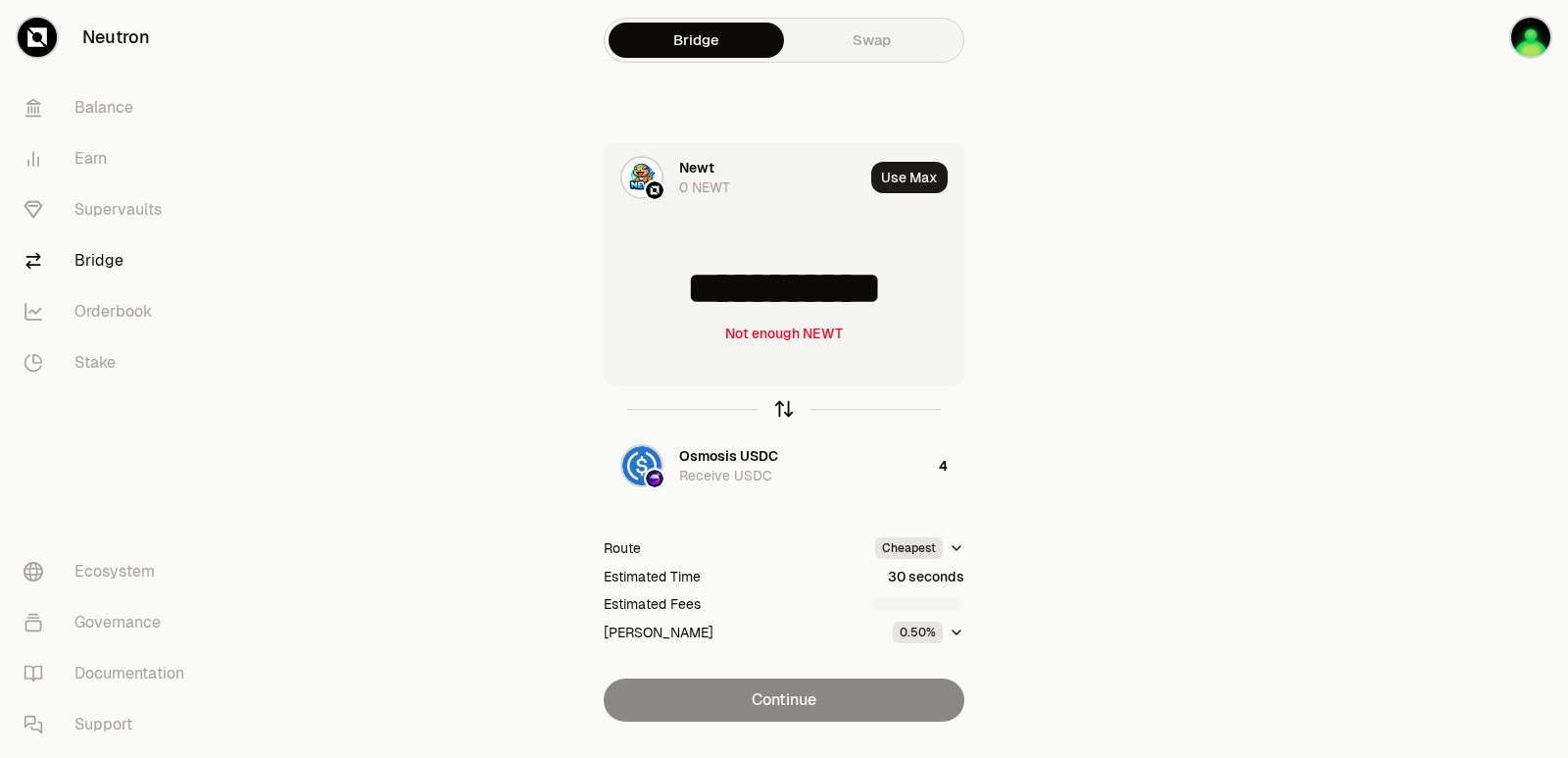
click at [776, 406] on icon "button" at bounding box center [784, 409] width 22 height 22
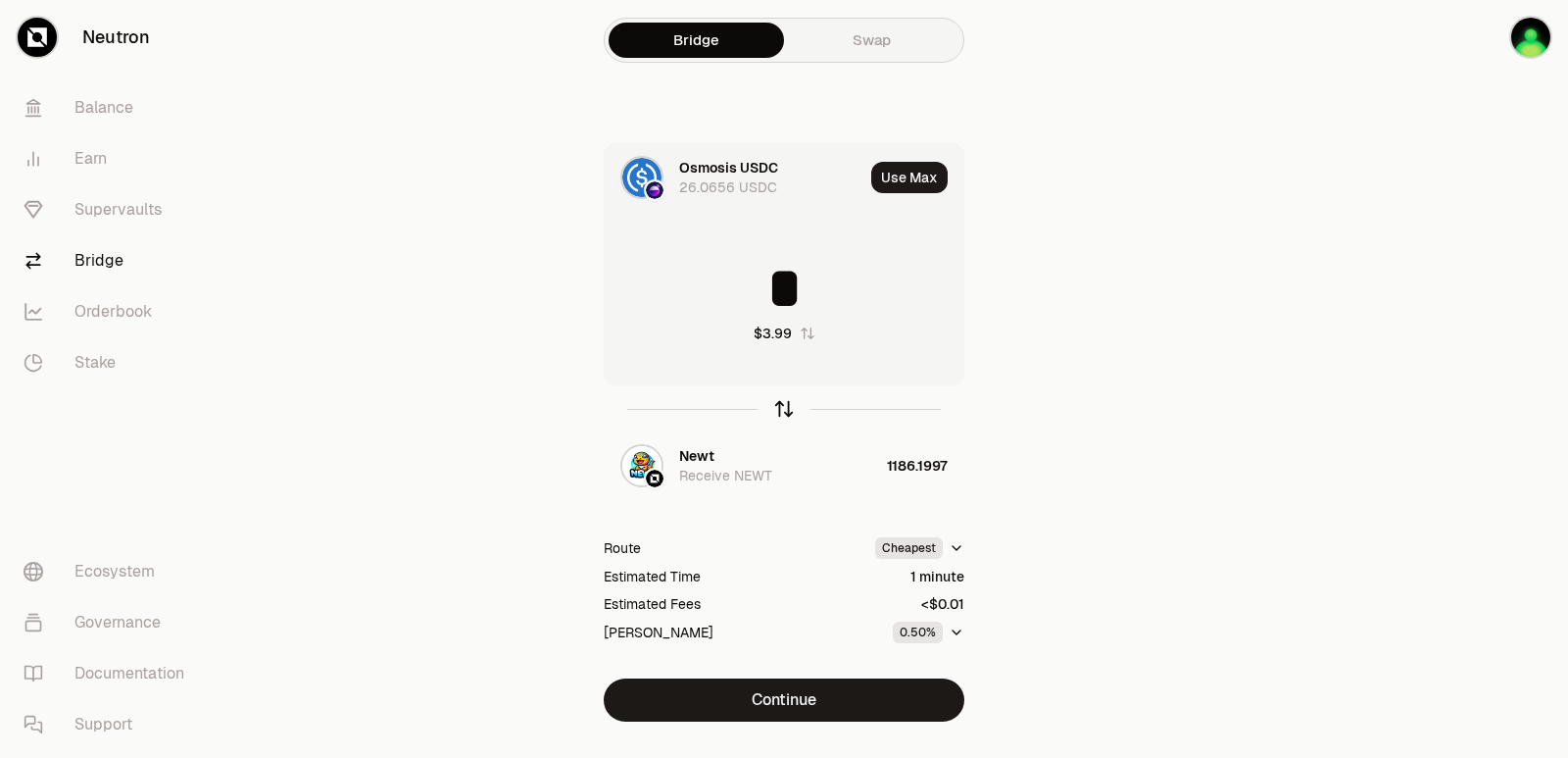
click at [776, 406] on icon "button" at bounding box center [784, 409] width 22 height 22
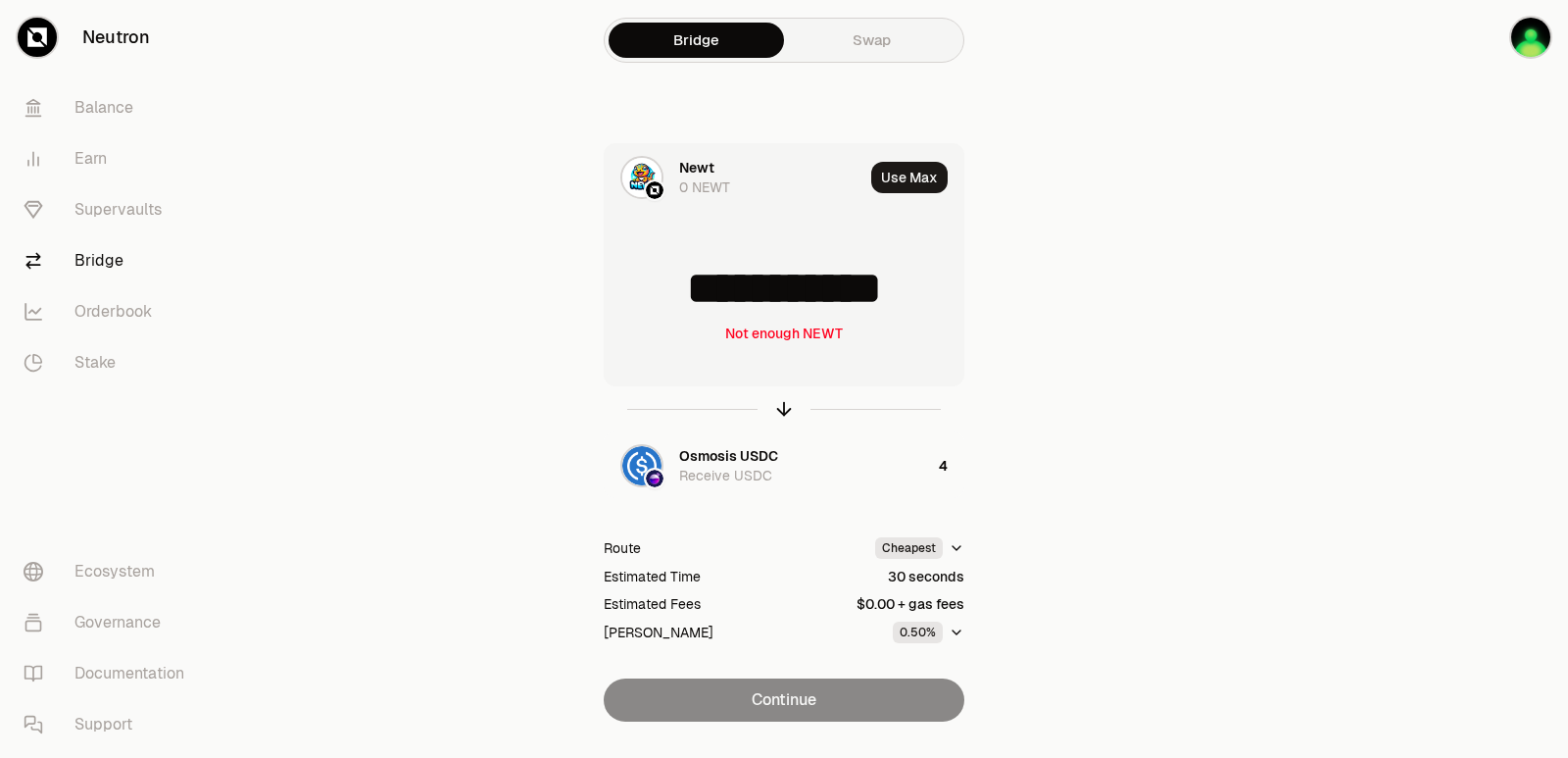
drag, startPoint x: 919, startPoint y: 287, endPoint x: 692, endPoint y: 300, distance: 227.4
click at [692, 300] on input "**********" at bounding box center [784, 288] width 358 height 59
type input "****"
click at [780, 410] on icon "button" at bounding box center [784, 409] width 22 height 22
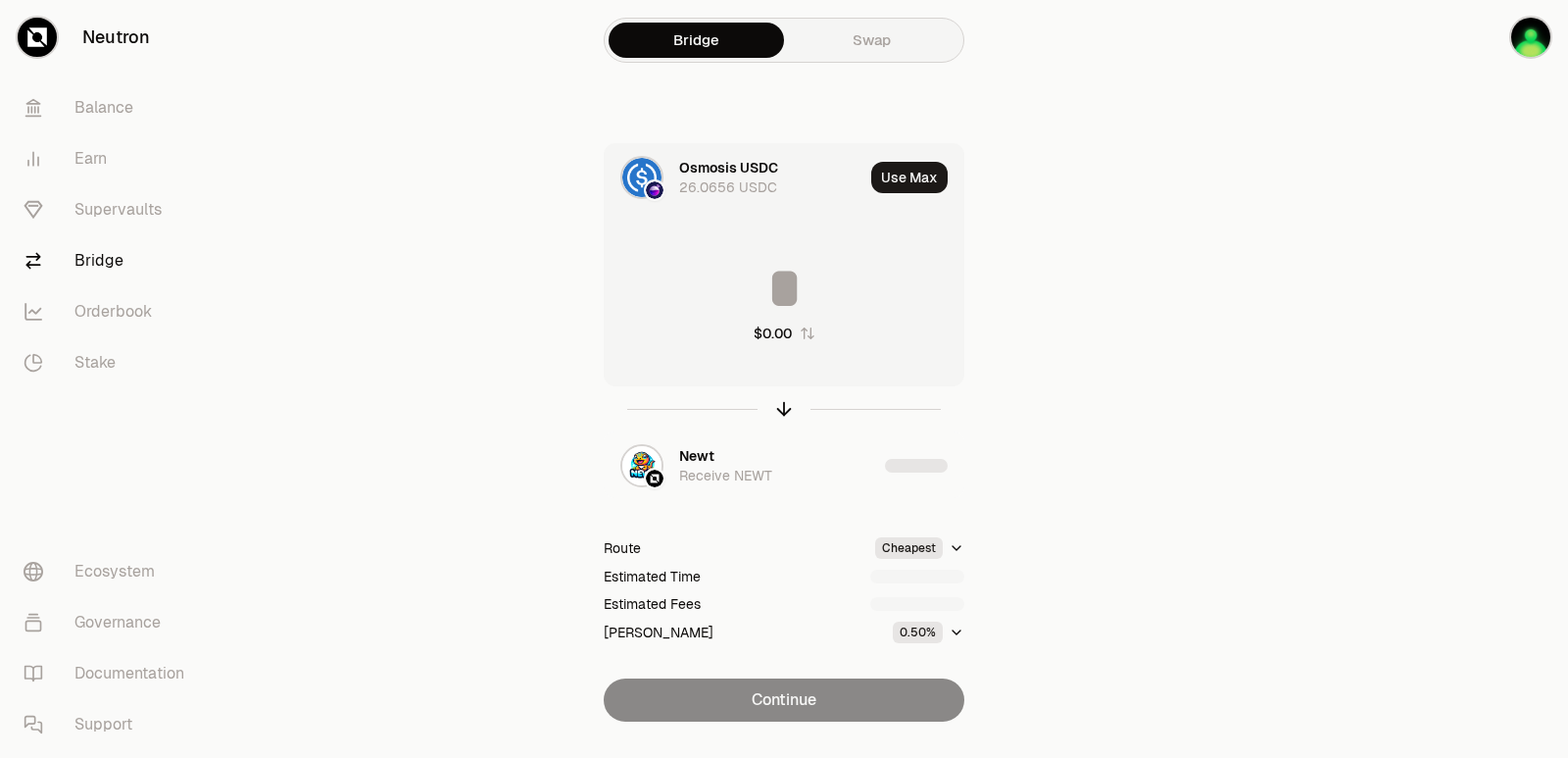
click at [786, 296] on input at bounding box center [784, 288] width 358 height 59
click at [778, 316] on input "********" at bounding box center [784, 288] width 358 height 59
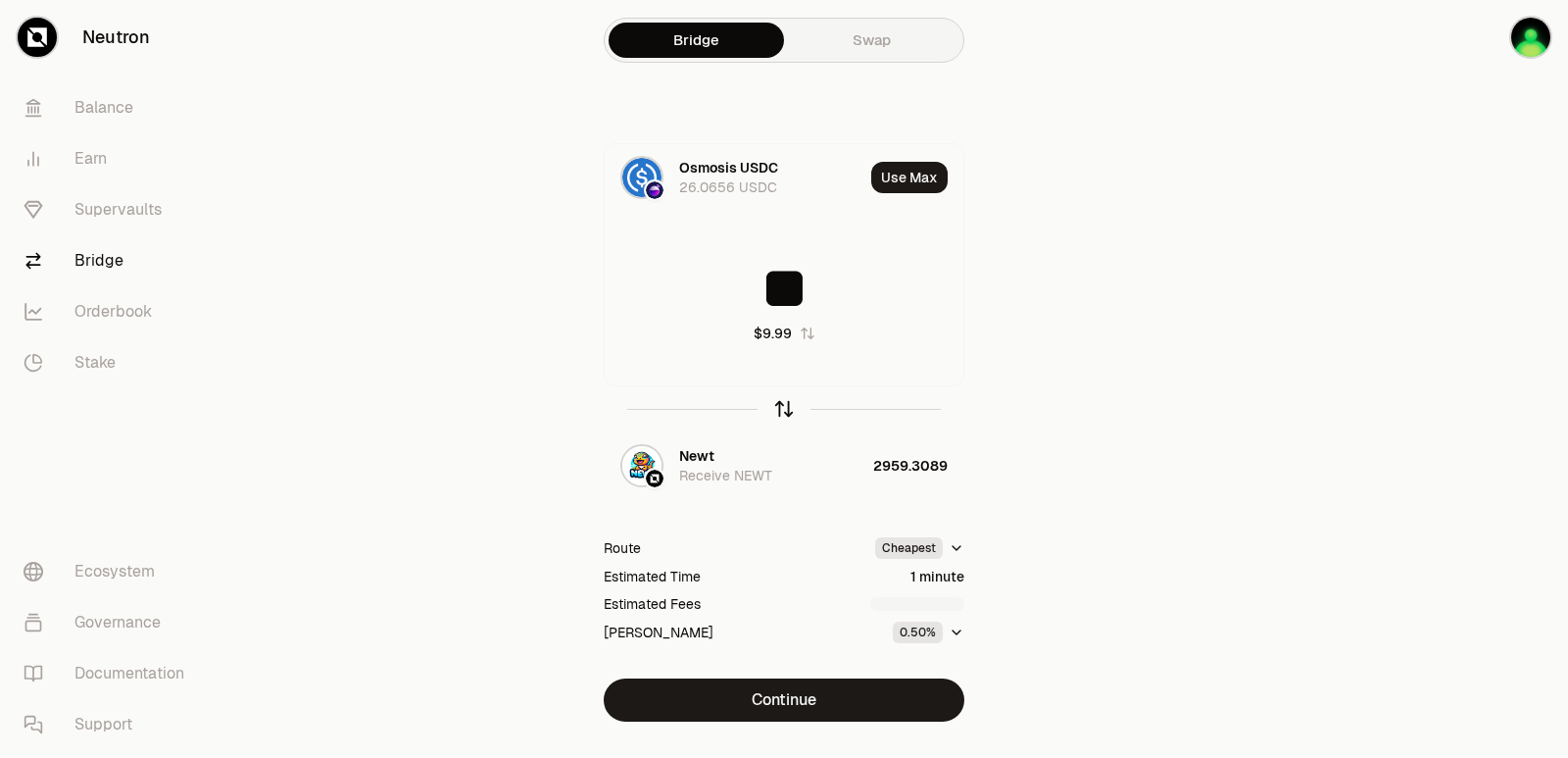
type input "**"
click at [783, 409] on icon "button" at bounding box center [784, 409] width 22 height 22
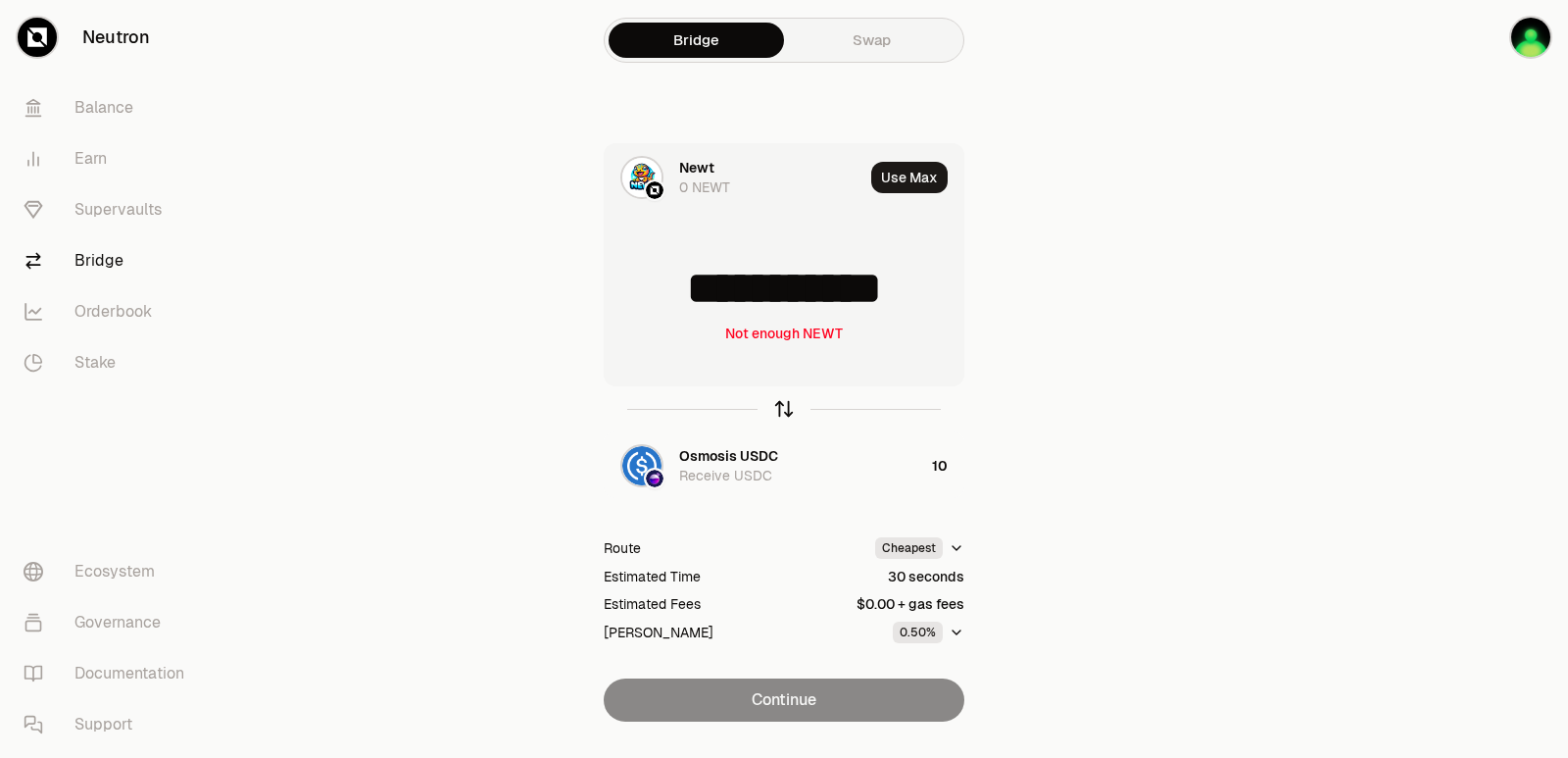
click at [785, 406] on icon "button" at bounding box center [784, 409] width 22 height 22
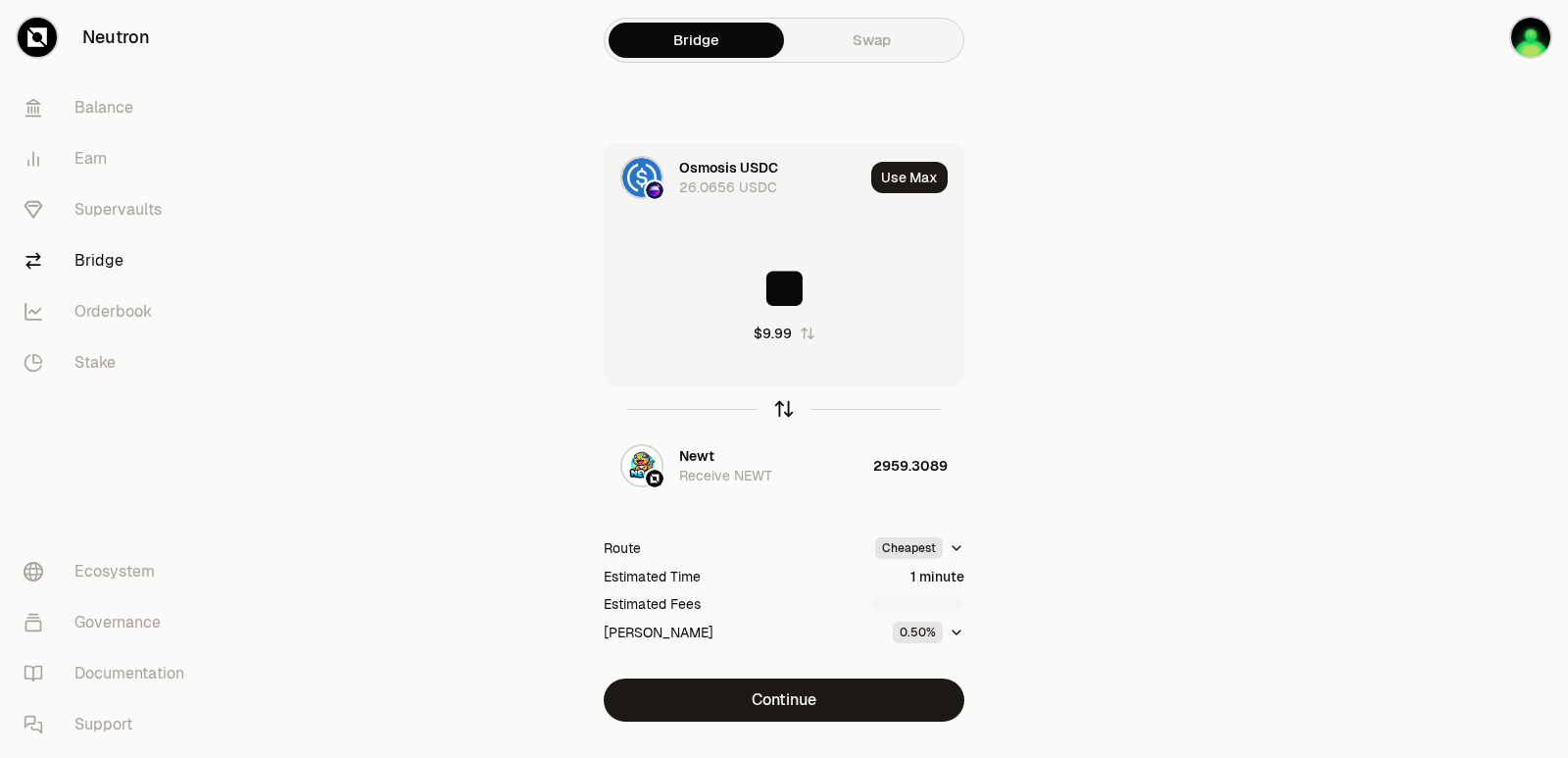
click at [785, 406] on icon "button" at bounding box center [784, 409] width 22 height 22
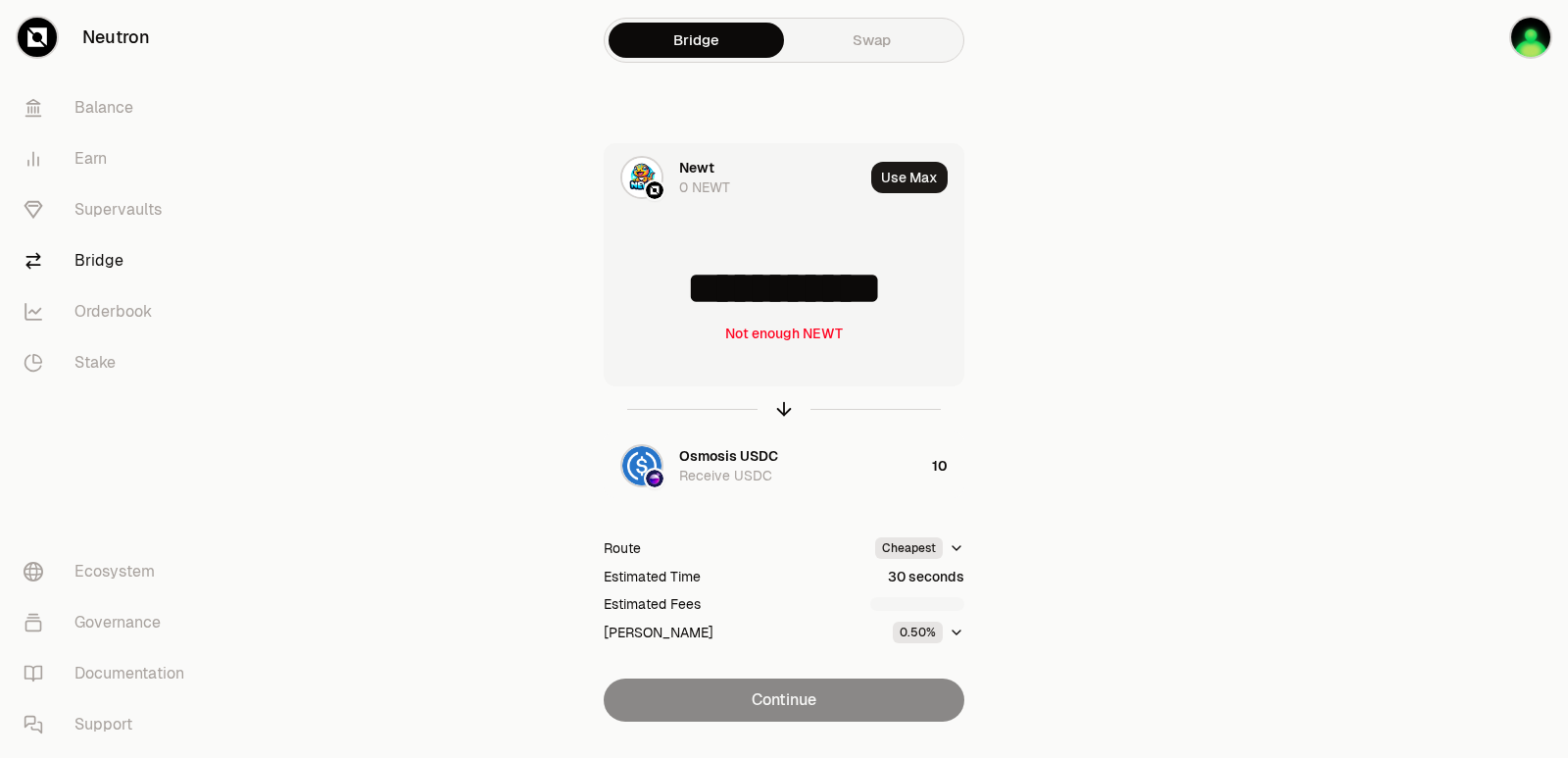
click at [771, 292] on input "**********" at bounding box center [784, 288] width 358 height 59
type input "**********"
click at [792, 414] on icon "button" at bounding box center [784, 409] width 22 height 22
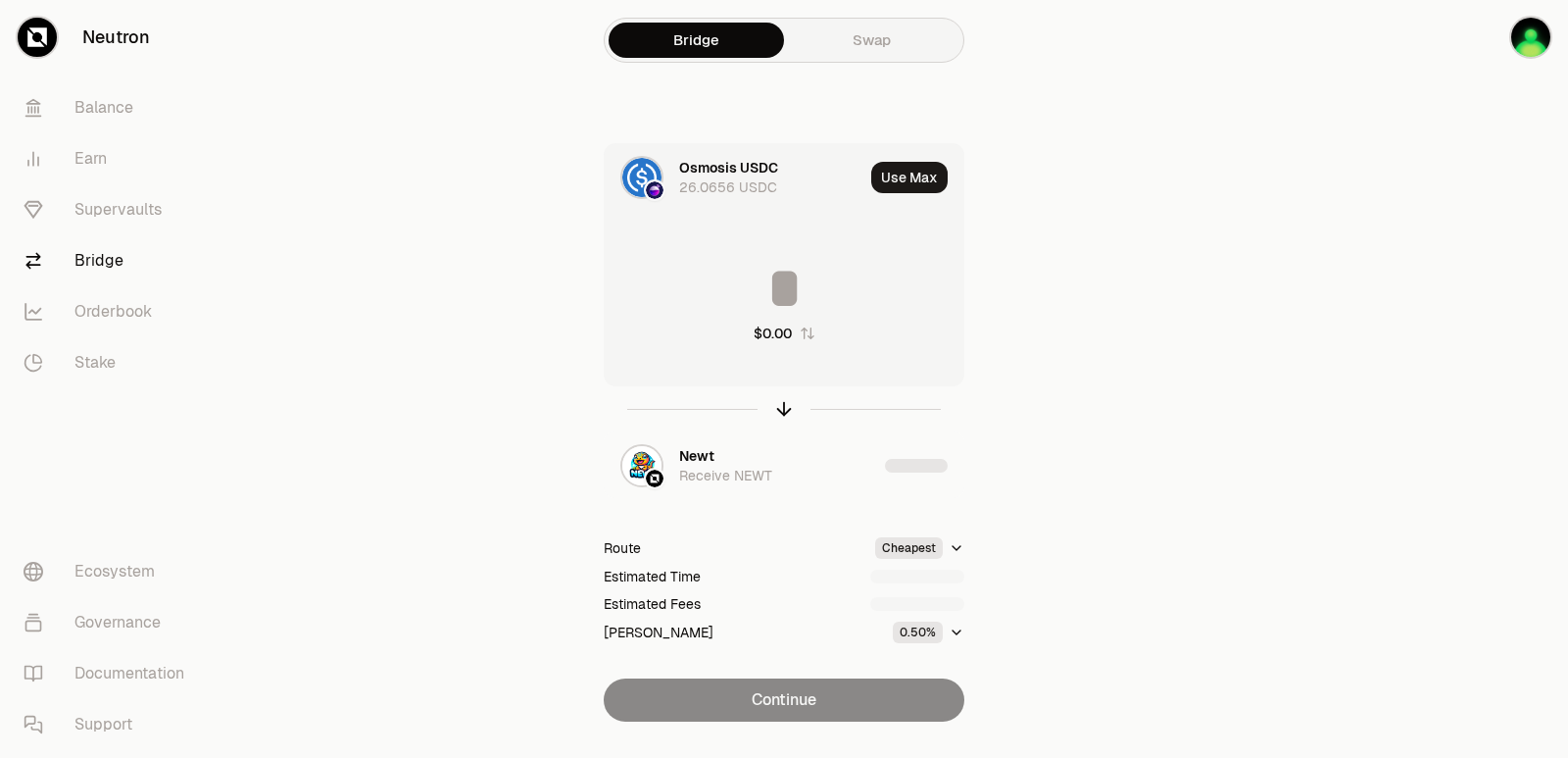
click at [781, 305] on input at bounding box center [784, 288] width 358 height 59
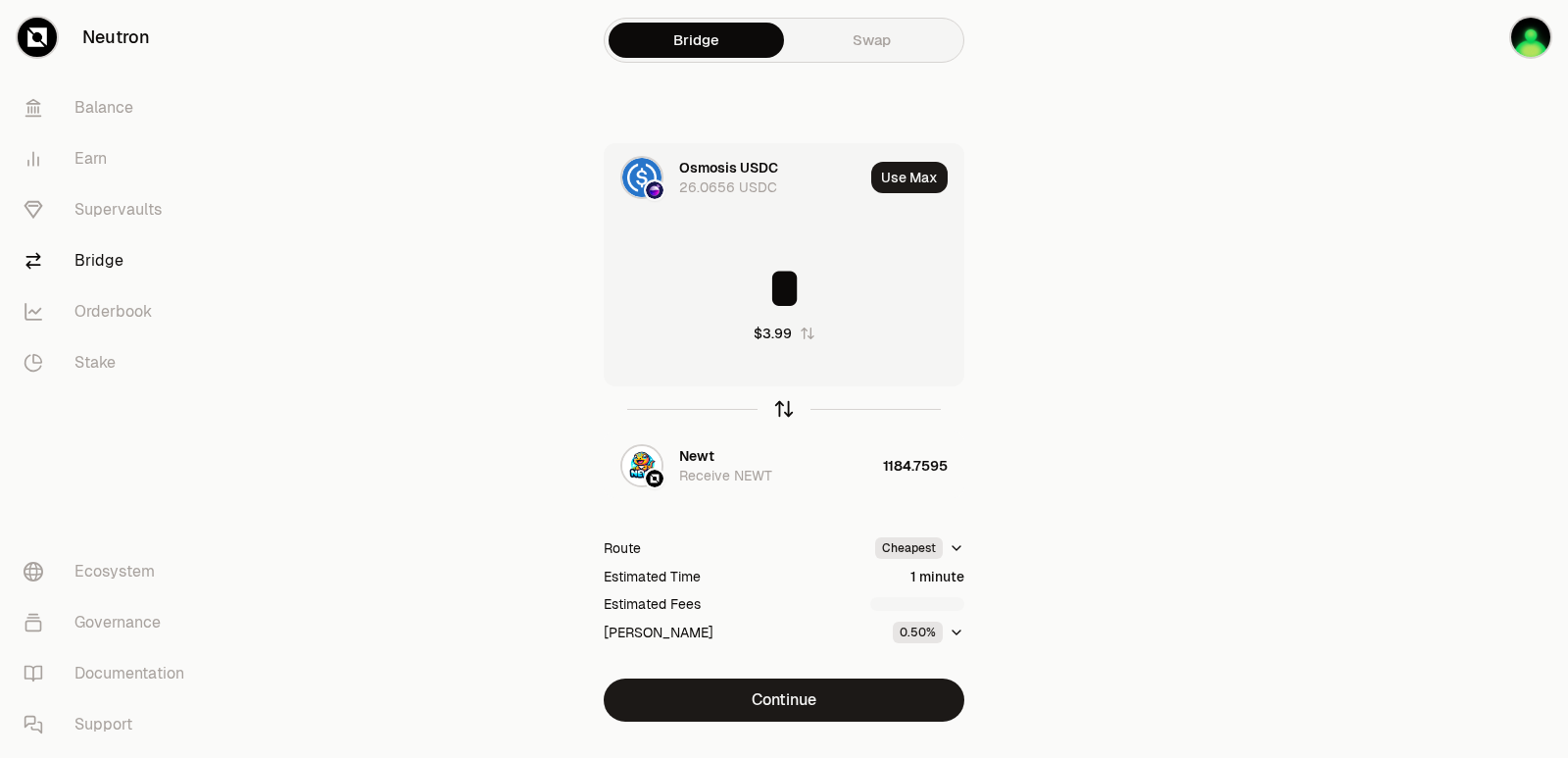
click at [784, 408] on icon "button" at bounding box center [784, 409] width 22 height 22
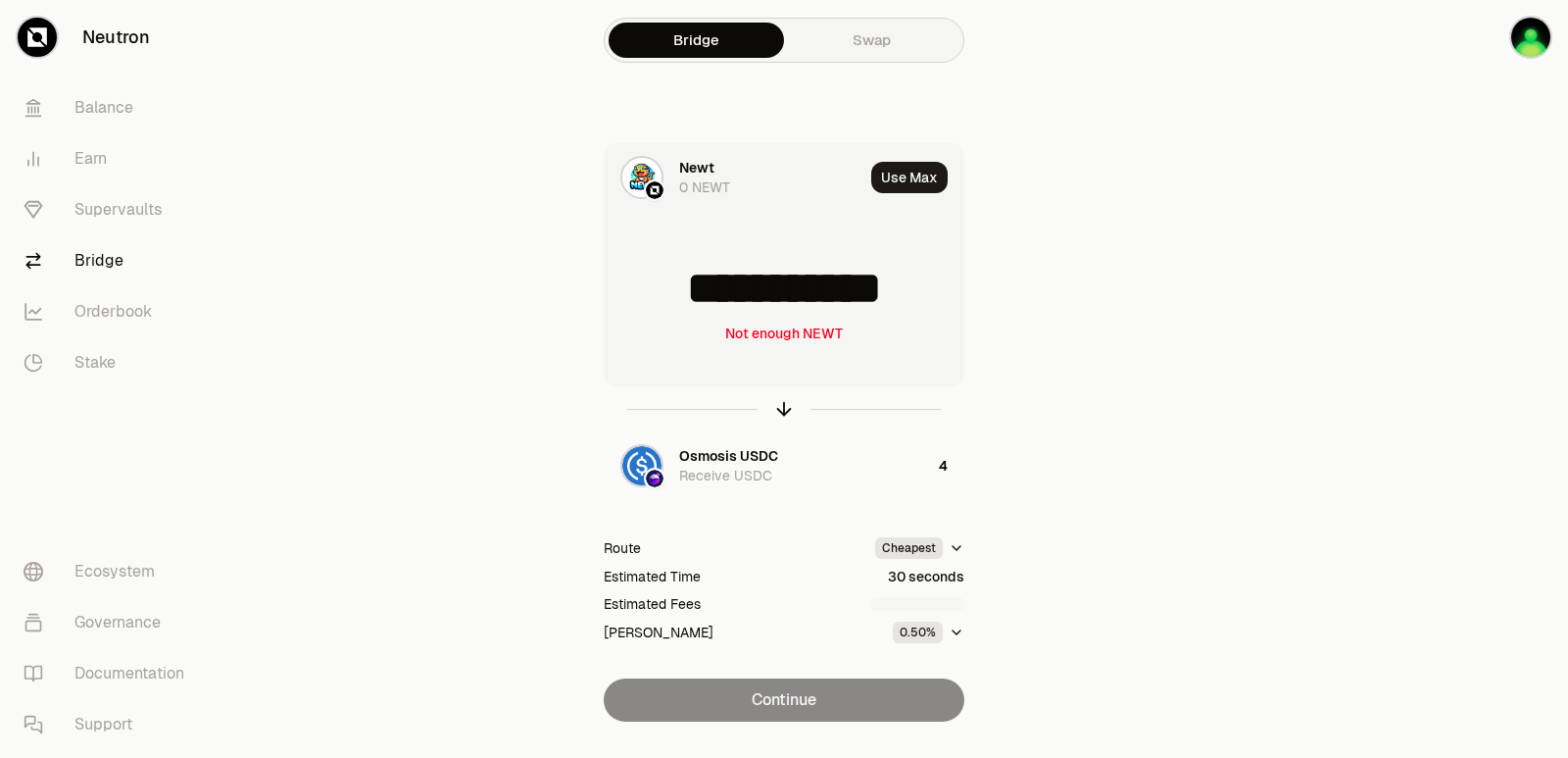
drag, startPoint x: 930, startPoint y: 287, endPoint x: 742, endPoint y: 299, distance: 188.4
click at [742, 299] on input "**********" at bounding box center [784, 288] width 358 height 59
click at [738, 383] on div "**********" at bounding box center [784, 301] width 358 height 173
click at [785, 417] on icon "button" at bounding box center [784, 409] width 22 height 22
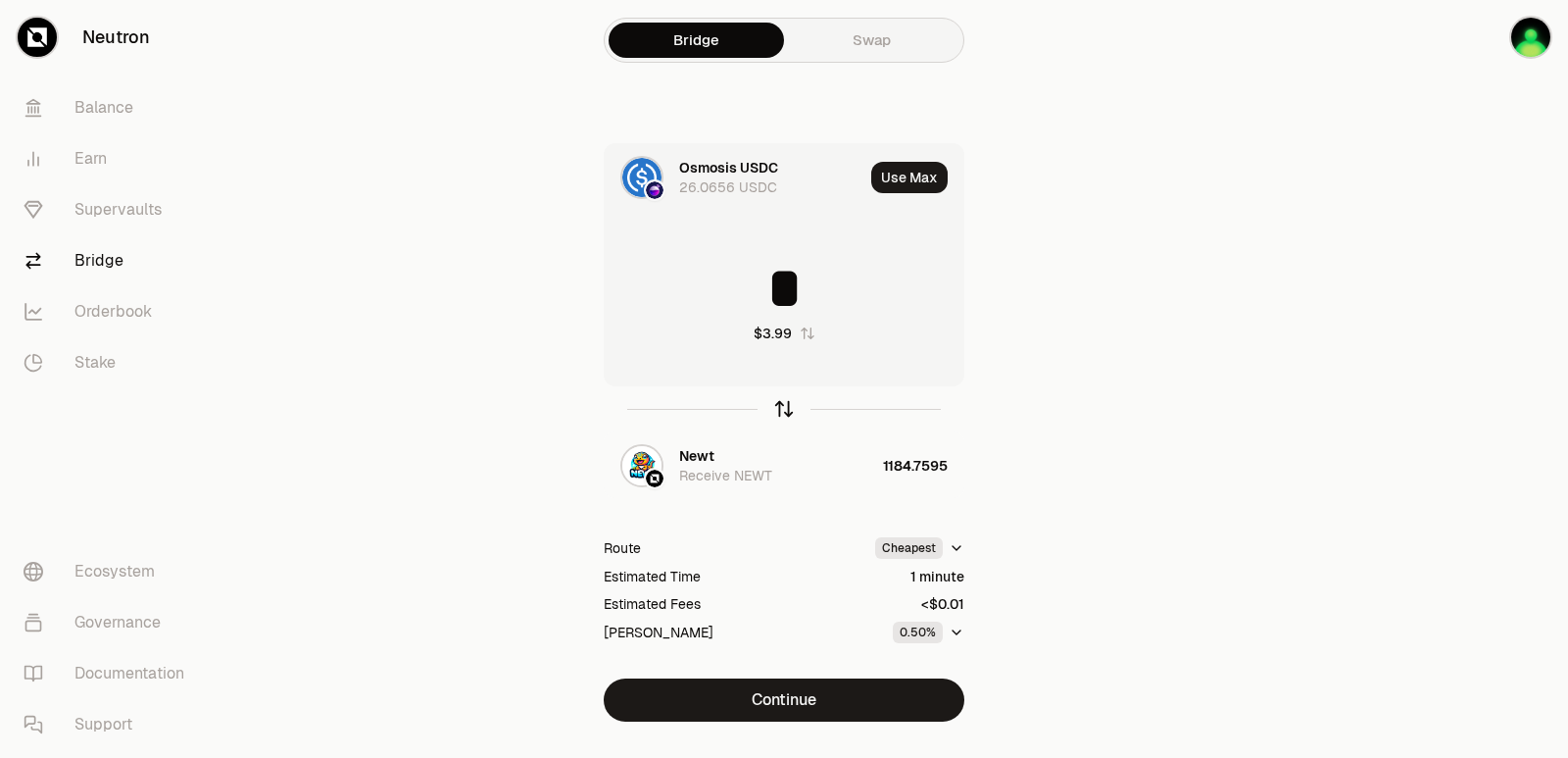
click at [785, 417] on icon "button" at bounding box center [784, 409] width 22 height 22
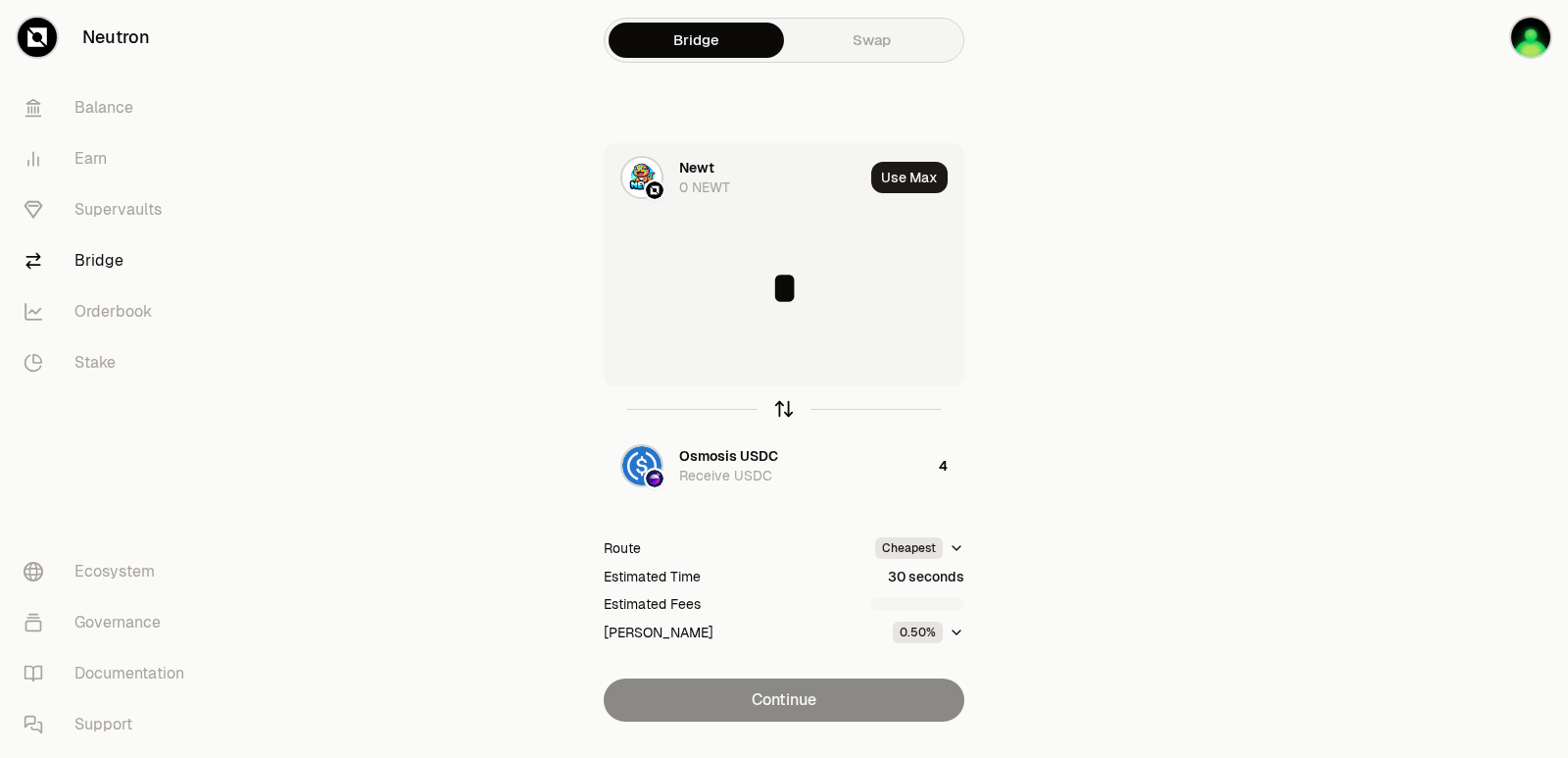
type input "**********"
click at [688, 160] on div "Newt" at bounding box center [697, 168] width 36 height 20
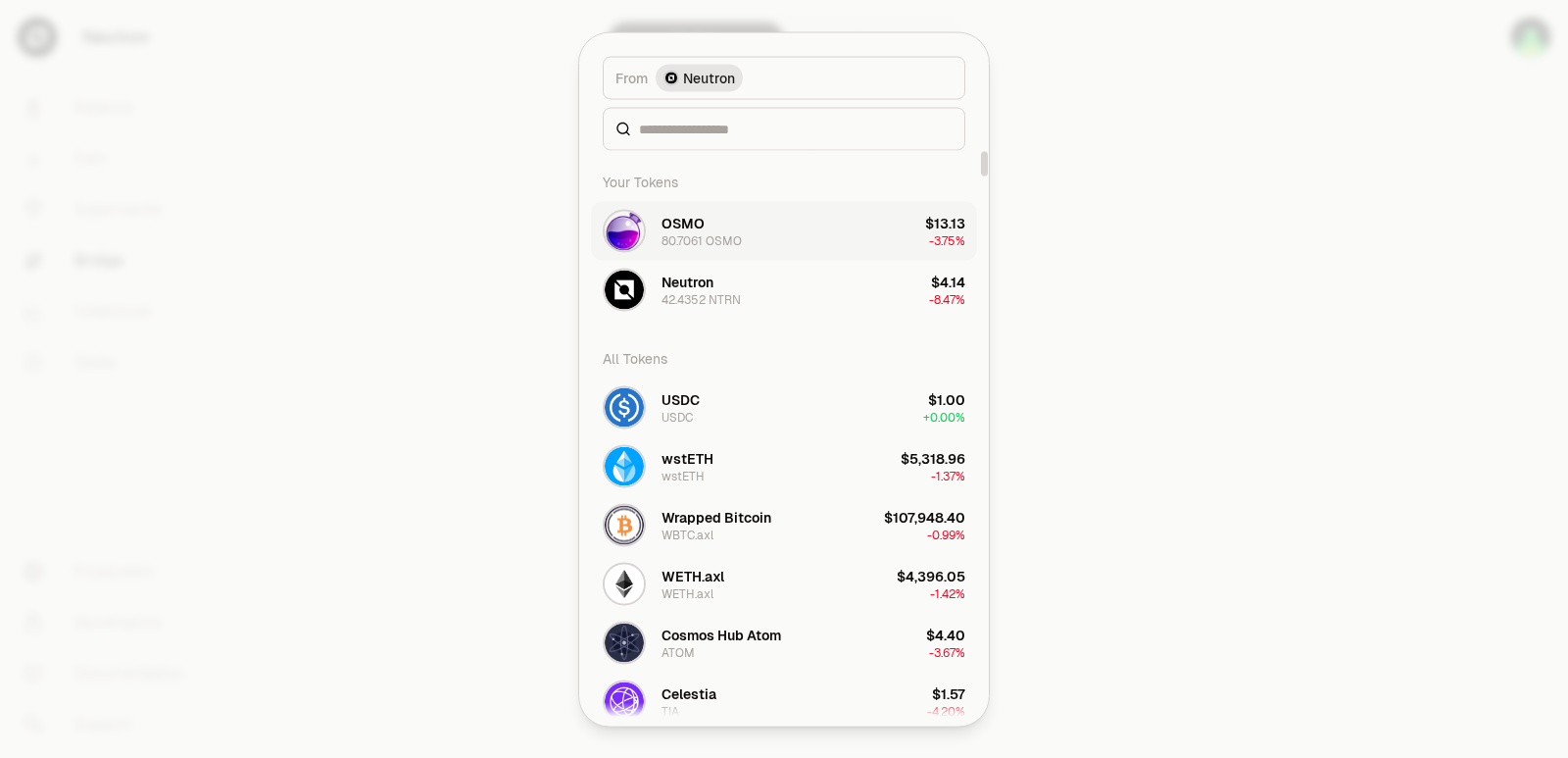
click at [714, 226] on div "OSMO 80.7061 OSMO" at bounding box center [701, 230] width 80 height 36
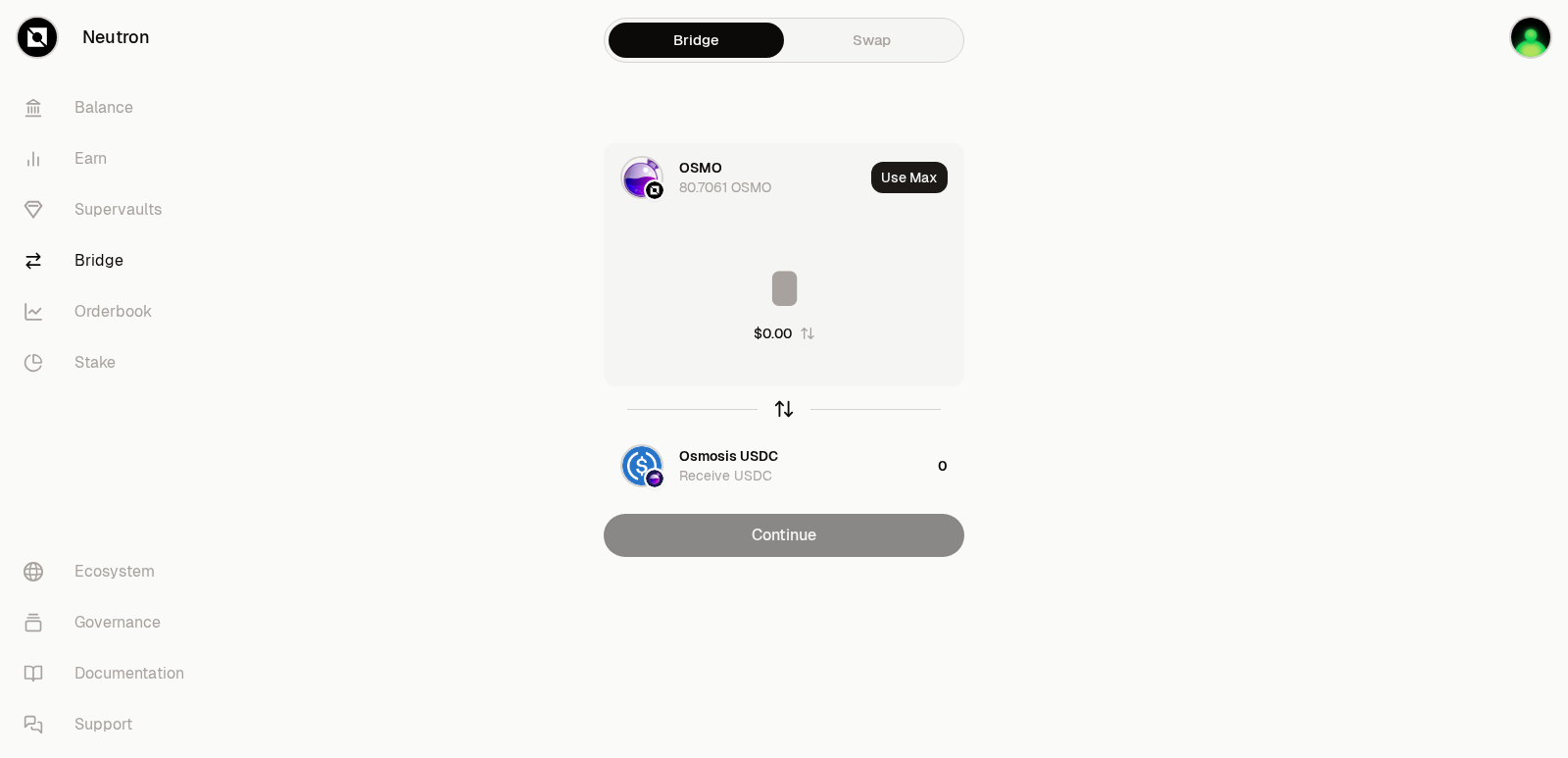
click at [775, 411] on icon "button" at bounding box center [784, 409] width 22 height 22
click at [733, 297] on input at bounding box center [784, 288] width 358 height 59
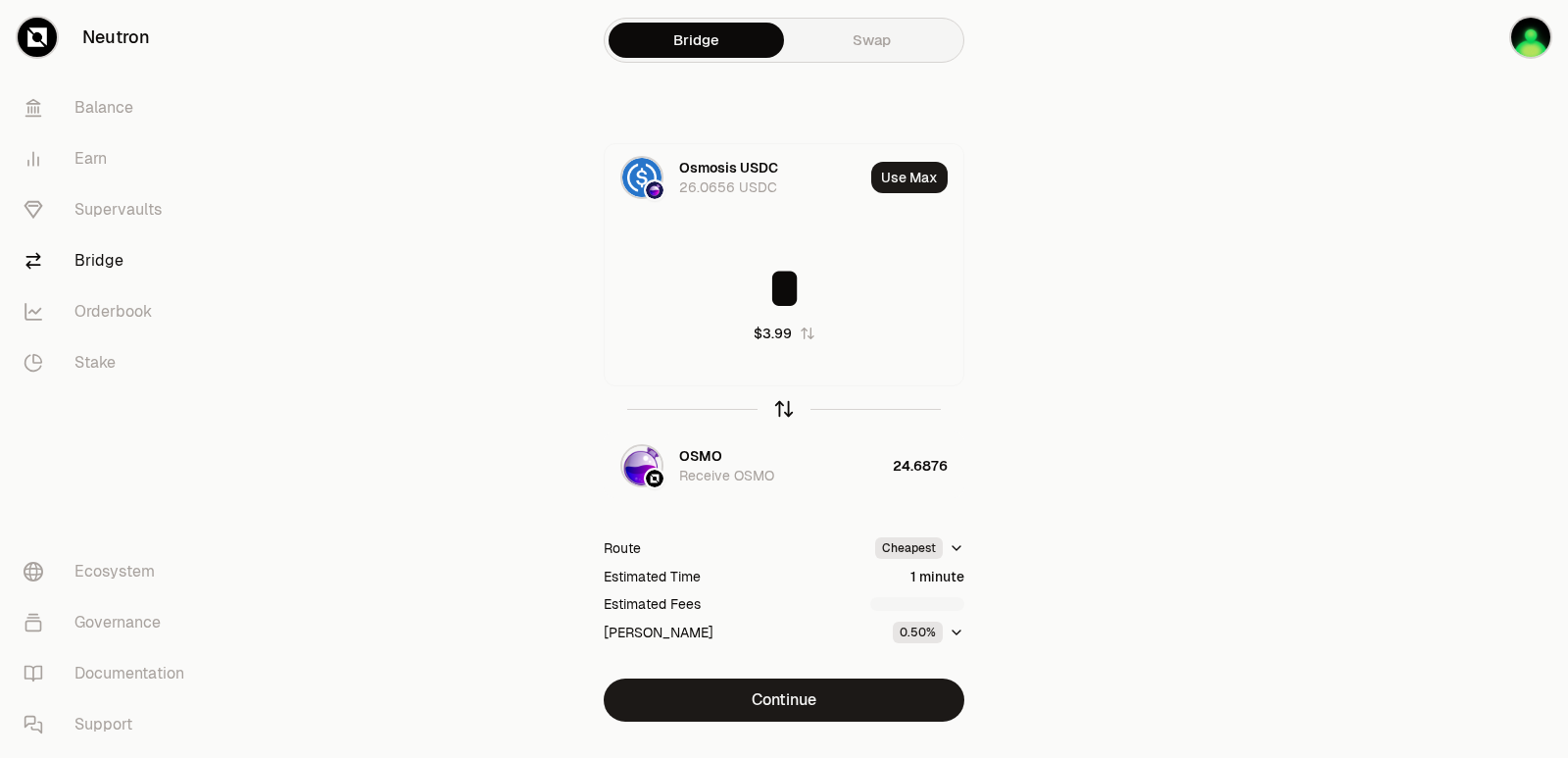
type input "*"
click at [777, 409] on icon "button" at bounding box center [784, 409] width 22 height 22
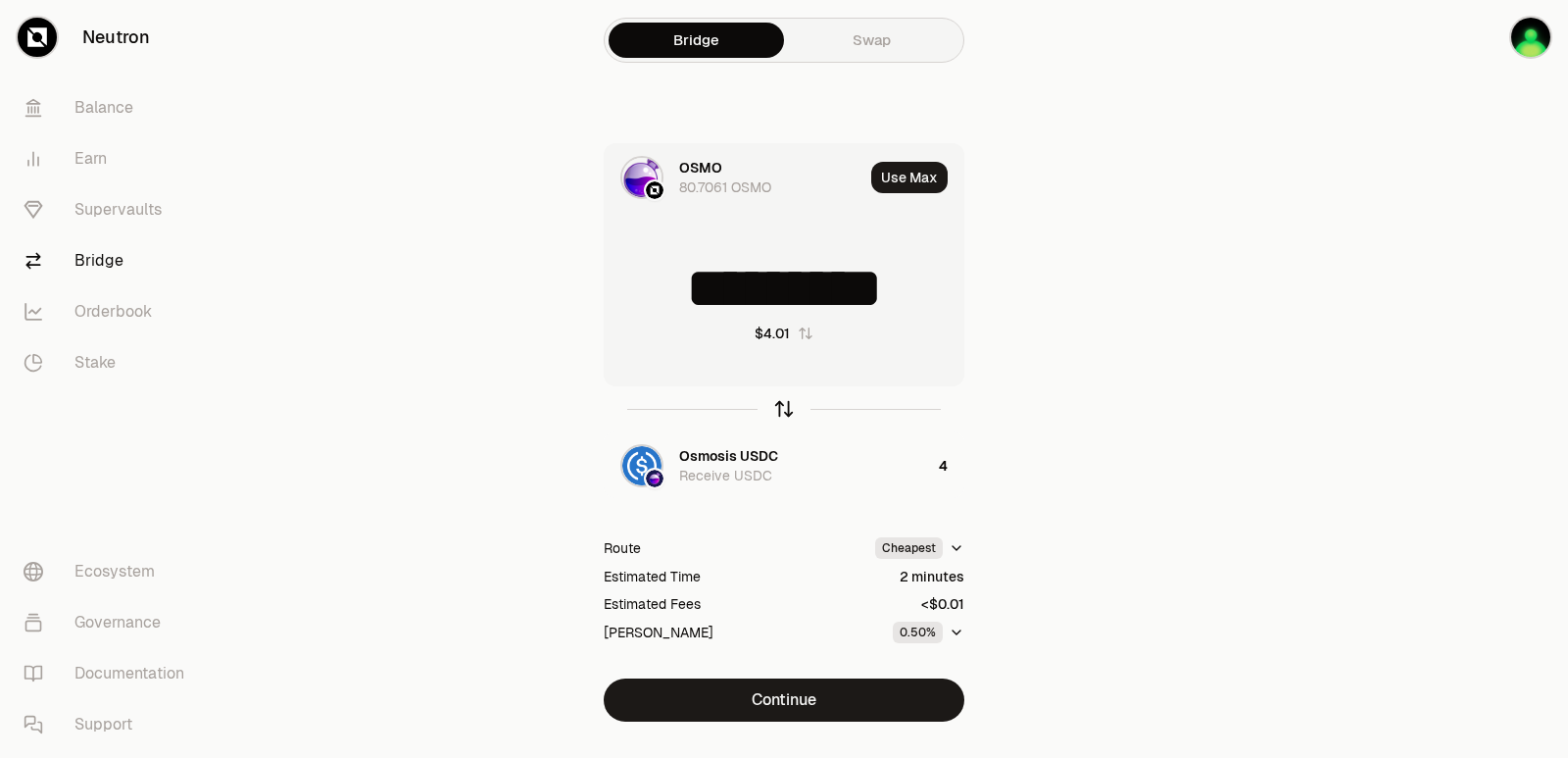
click at [779, 407] on icon "button" at bounding box center [784, 406] width 13 height 6
type input "*"
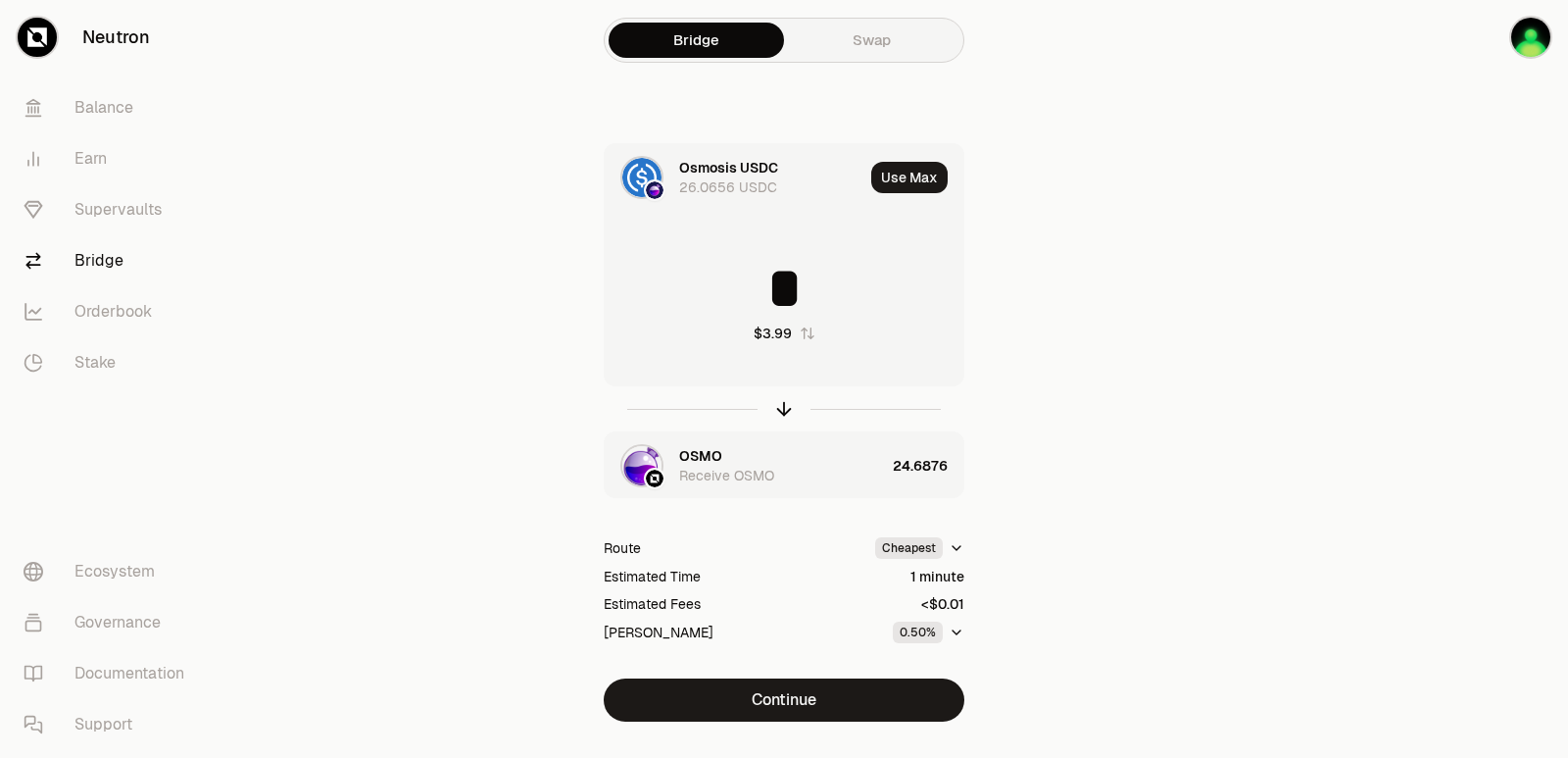
click at [755, 459] on div "OSMO Receive OSMO" at bounding box center [782, 465] width 206 height 39
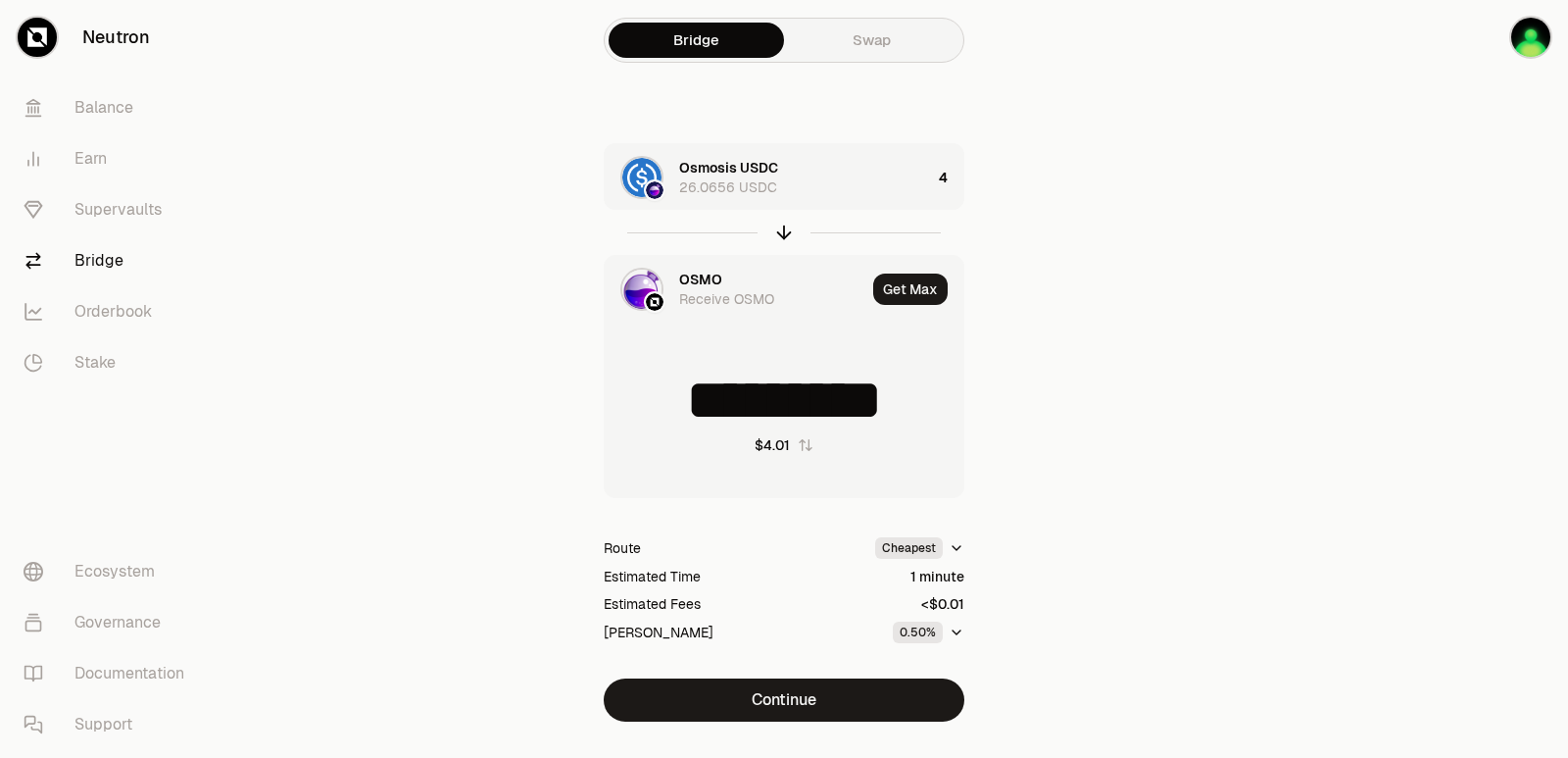
click at [717, 270] on div "OSMO Receive OSMO" at bounding box center [735, 289] width 260 height 67
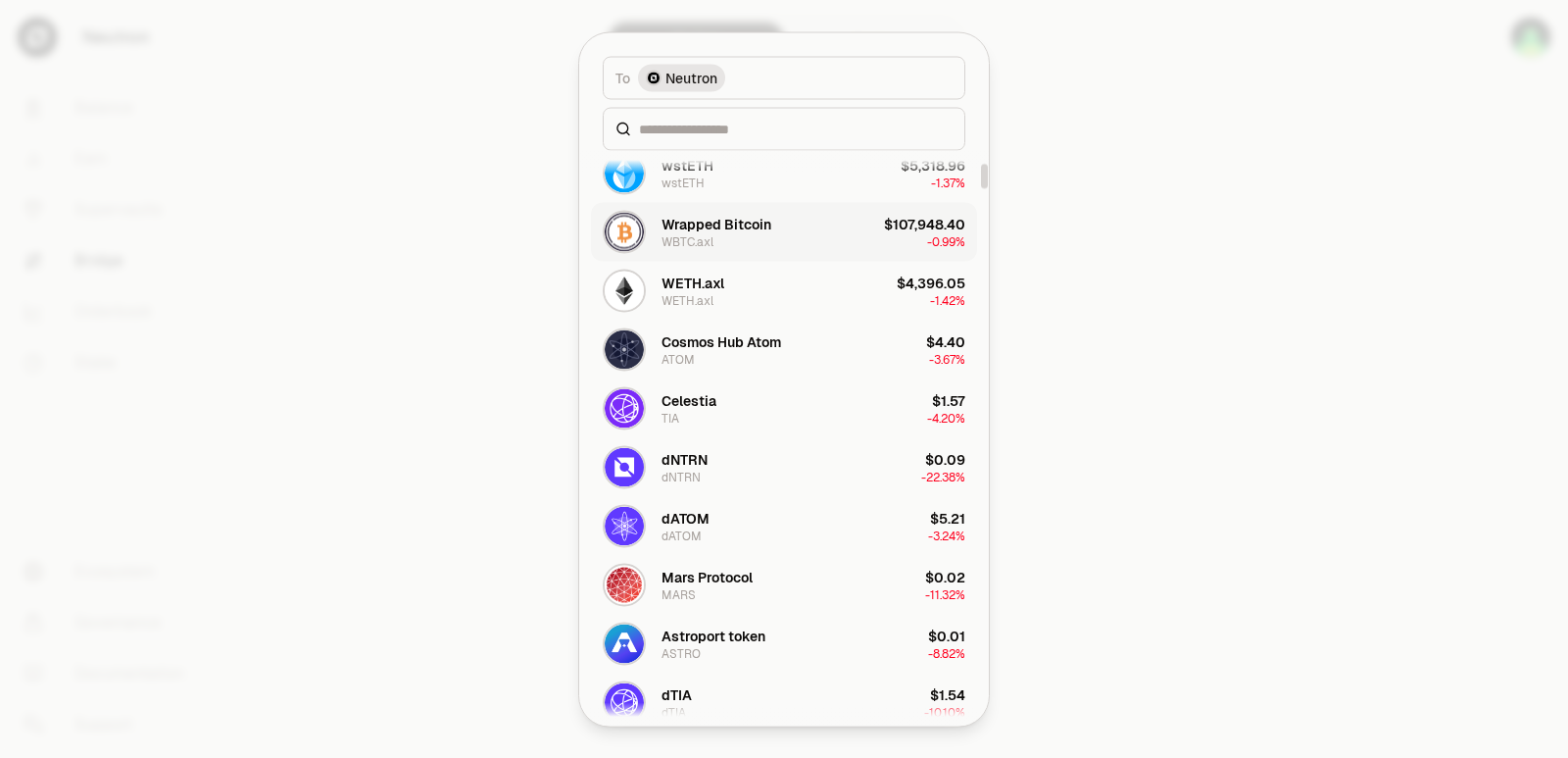
scroll to position [294, 0]
click at [718, 534] on button "dATOM dATOM $5.21 -3.24%" at bounding box center [784, 524] width 386 height 59
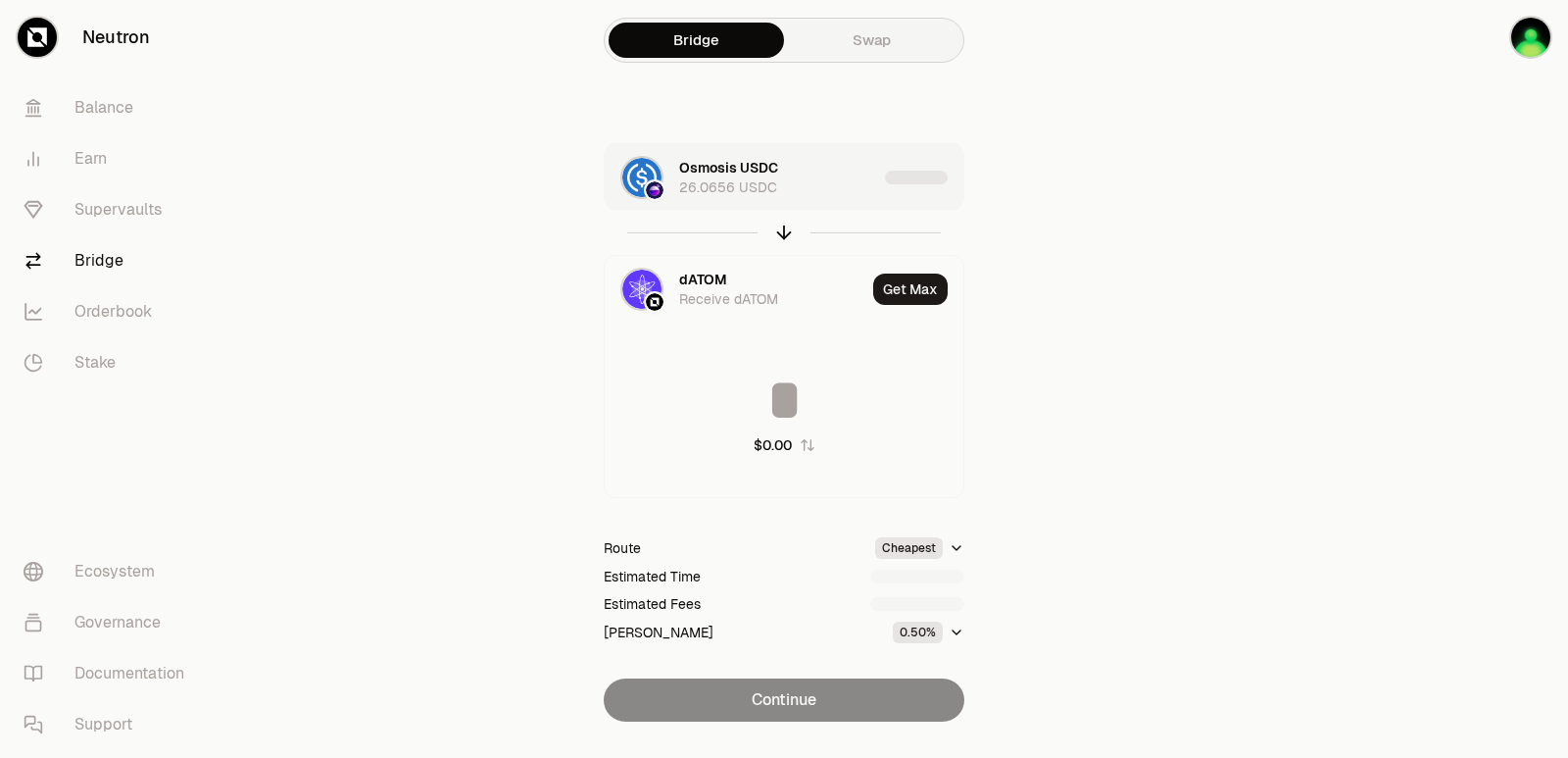
click at [815, 179] on div "Osmosis USDC 26.0656 USDC" at bounding box center [778, 177] width 198 height 39
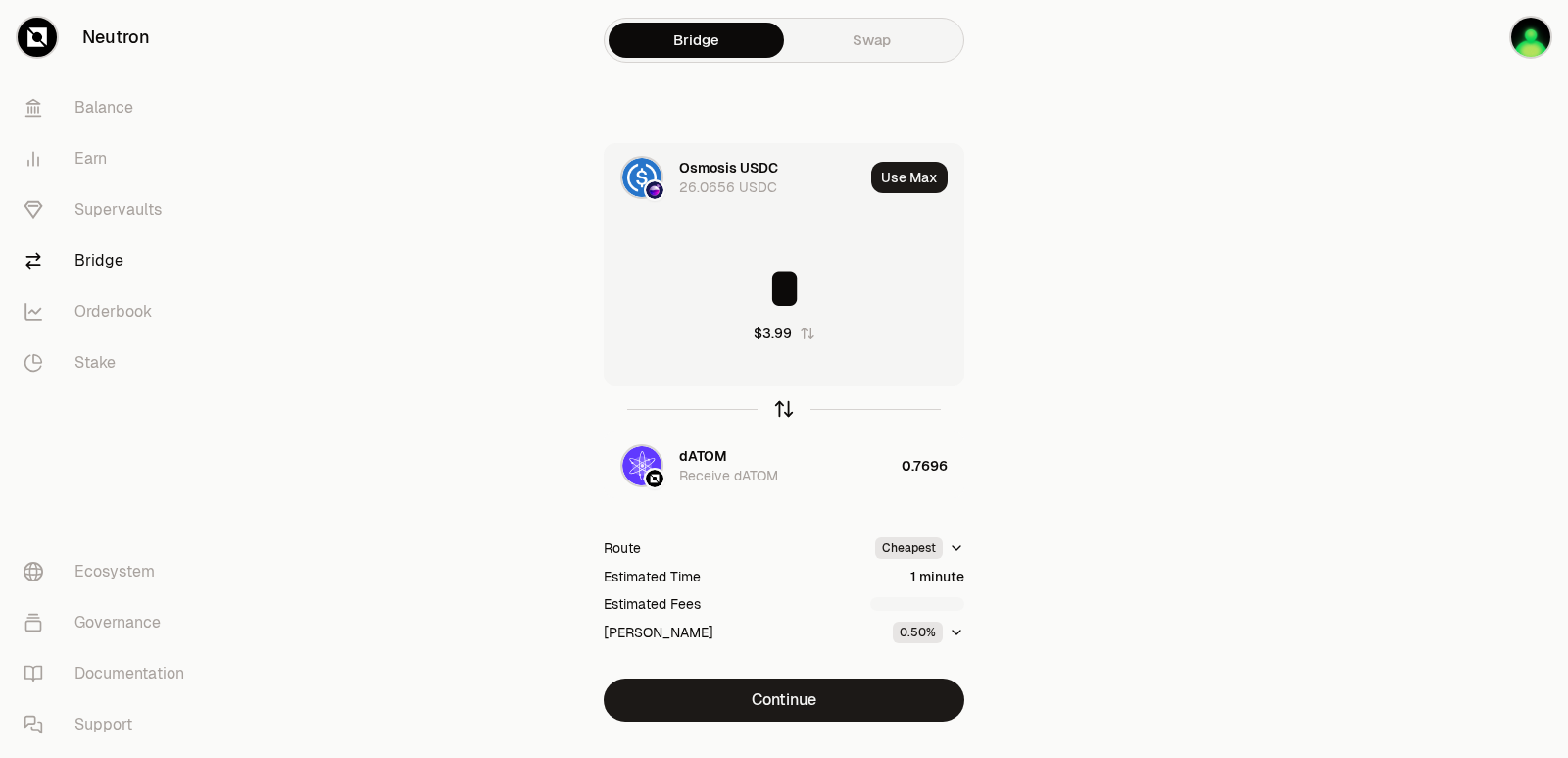
click at [784, 400] on icon "button" at bounding box center [784, 409] width 22 height 22
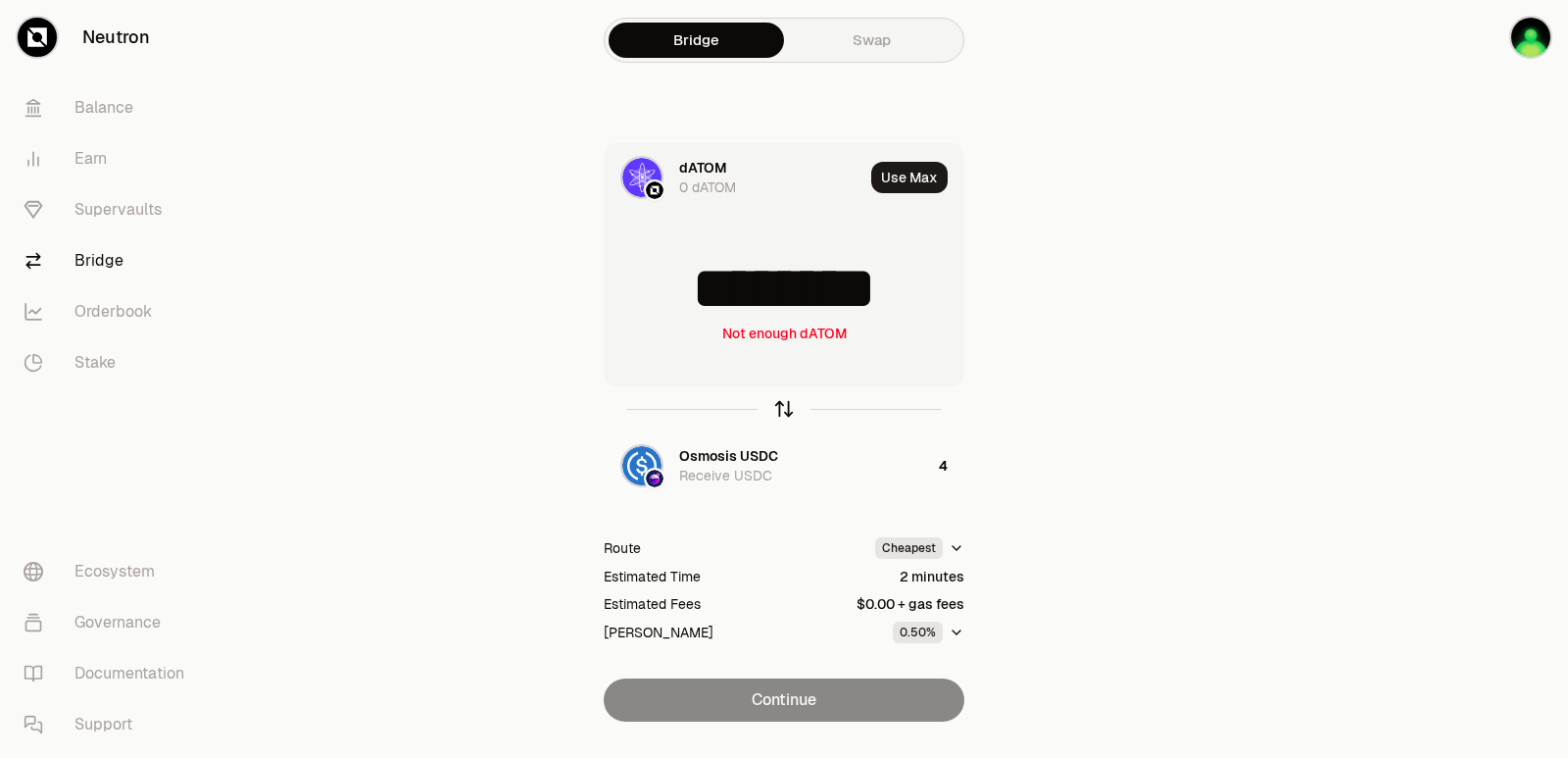
click at [780, 405] on icon "button" at bounding box center [784, 409] width 22 height 22
type input "*"
